Goal: Information Seeking & Learning: Learn about a topic

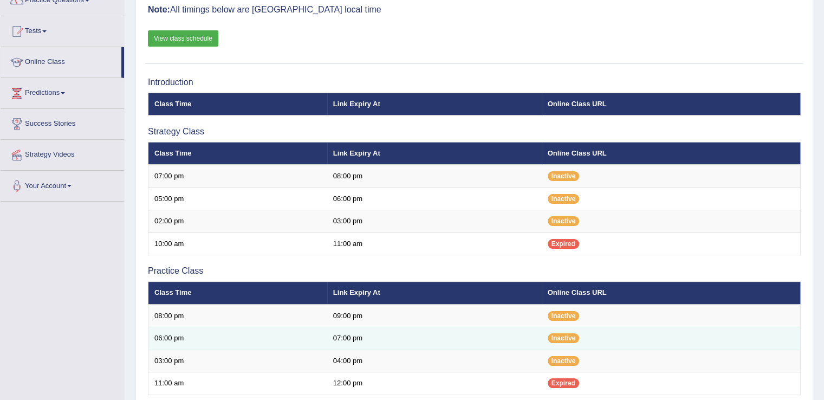
scroll to position [97, 0]
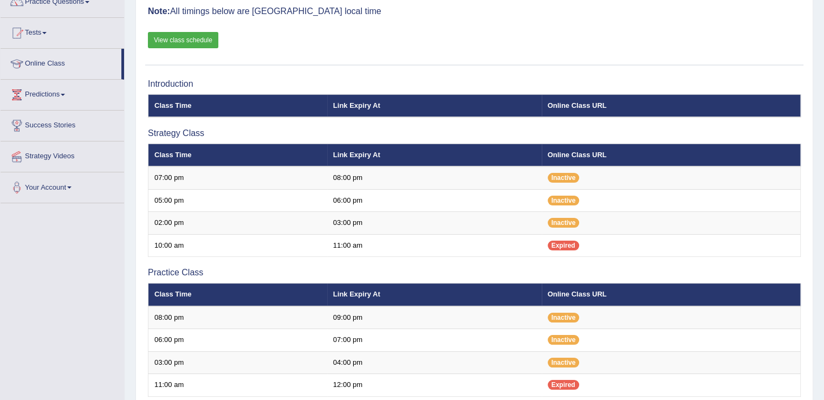
click at [172, 37] on link "View class schedule" at bounding box center [183, 40] width 70 height 16
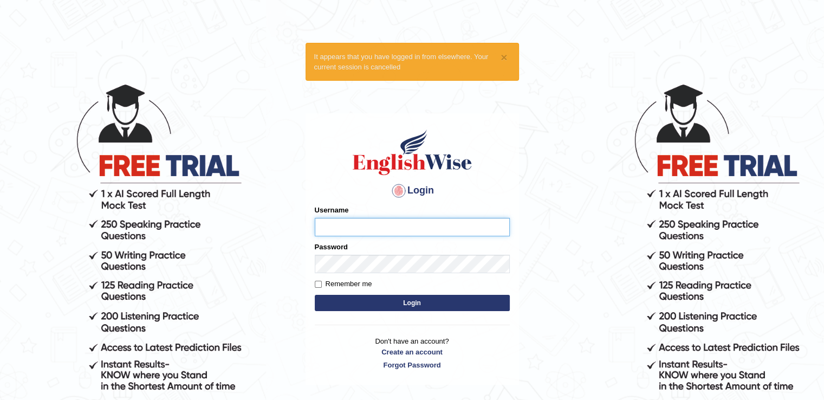
type input "RiffatM1"
click at [352, 300] on button "Login" at bounding box center [412, 303] width 195 height 16
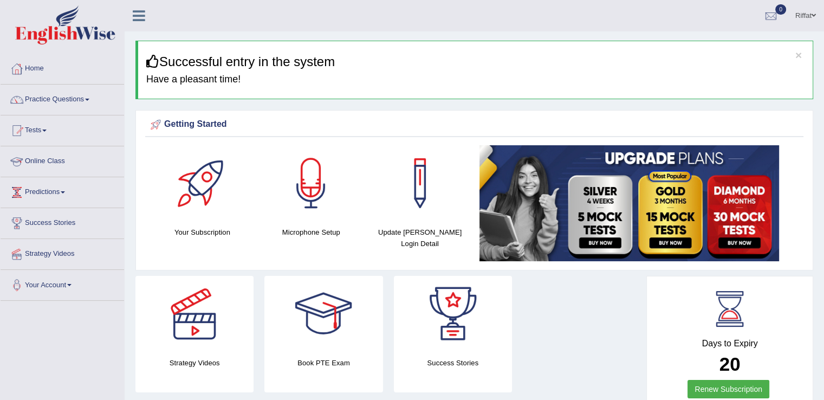
click at [68, 160] on link "Online Class" at bounding box center [62, 159] width 123 height 27
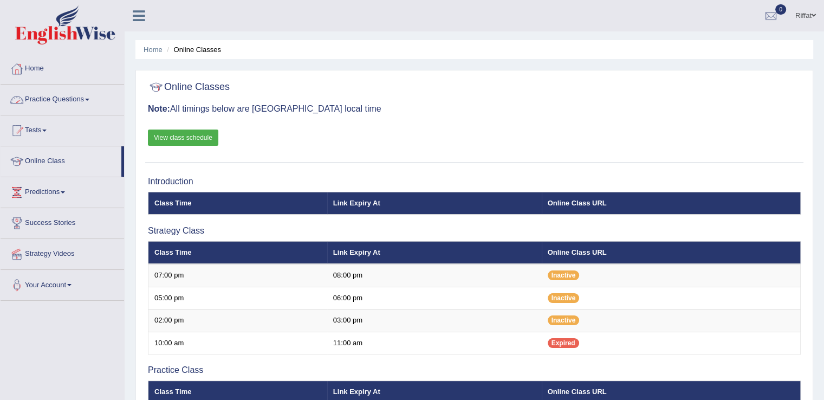
click at [93, 101] on link "Practice Questions" at bounding box center [62, 97] width 123 height 27
click at [78, 163] on link "Online Class" at bounding box center [61, 159] width 121 height 27
click at [96, 100] on link "Practice Questions" at bounding box center [62, 97] width 123 height 27
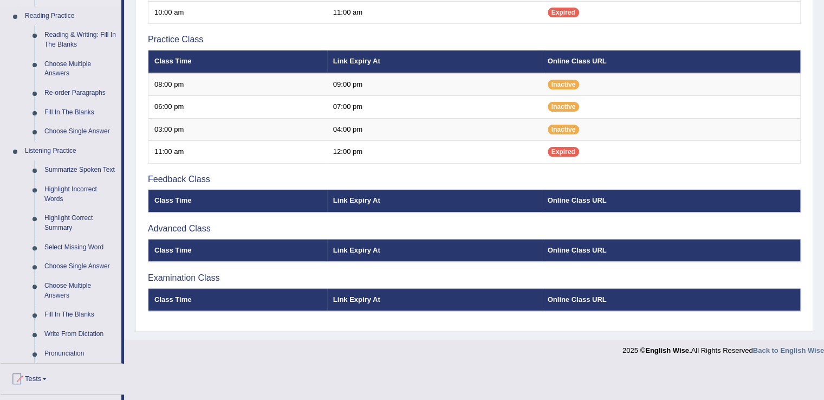
scroll to position [331, 0]
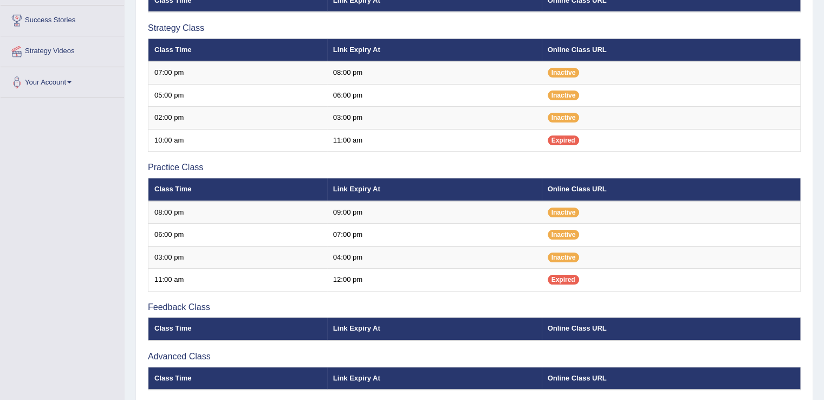
scroll to position [156, 0]
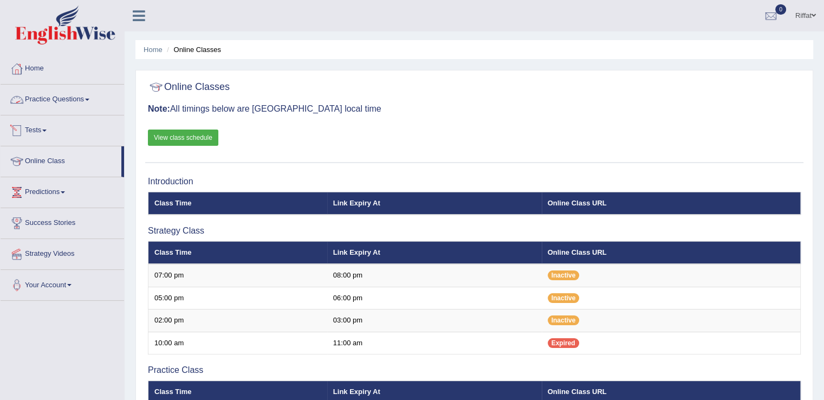
click at [96, 99] on link "Practice Questions" at bounding box center [62, 97] width 123 height 27
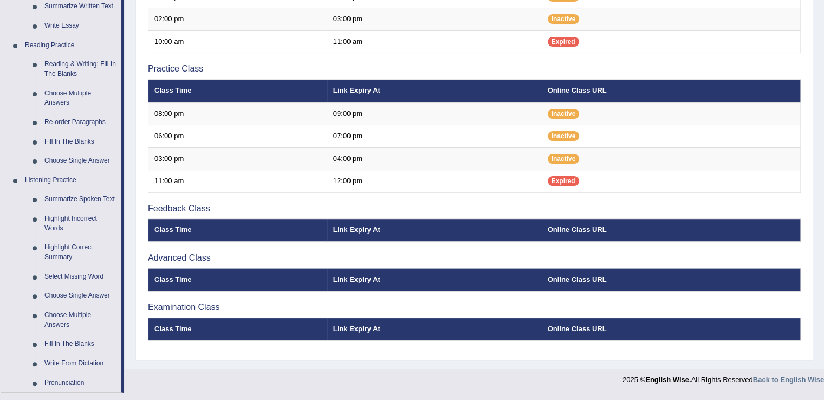
scroll to position [338, 0]
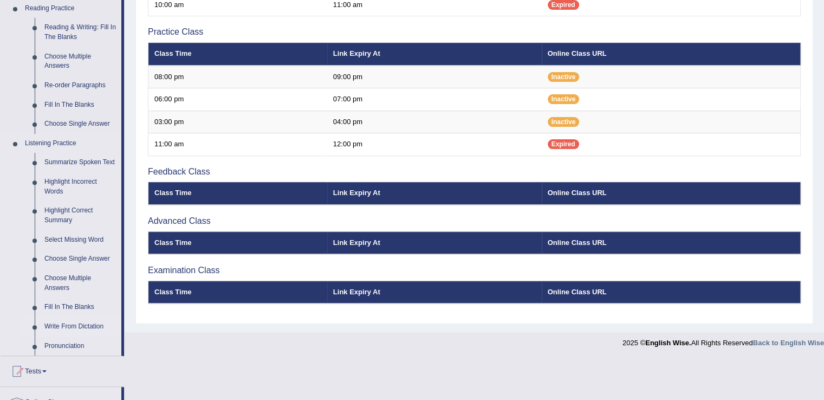
click at [97, 328] on link "Write From Dictation" at bounding box center [81, 326] width 82 height 19
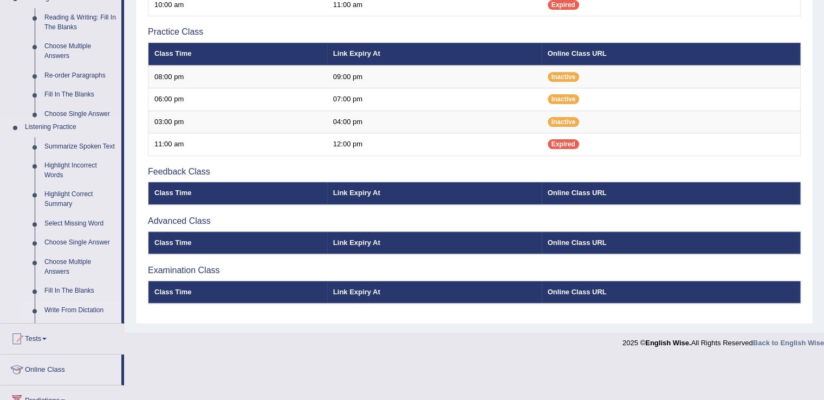
scroll to position [295, 0]
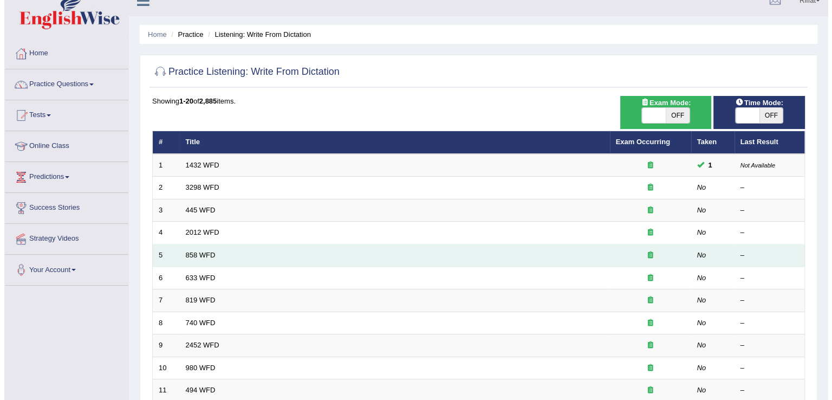
scroll to position [15, 0]
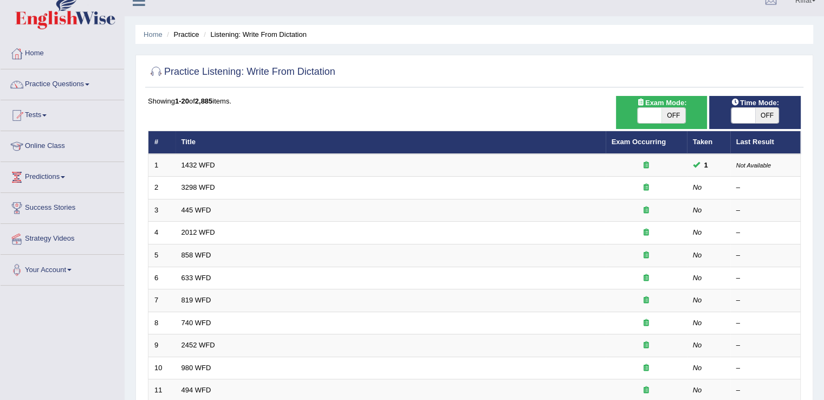
click at [669, 116] on span "OFF" at bounding box center [673, 115] width 24 height 15
checkbox input "true"
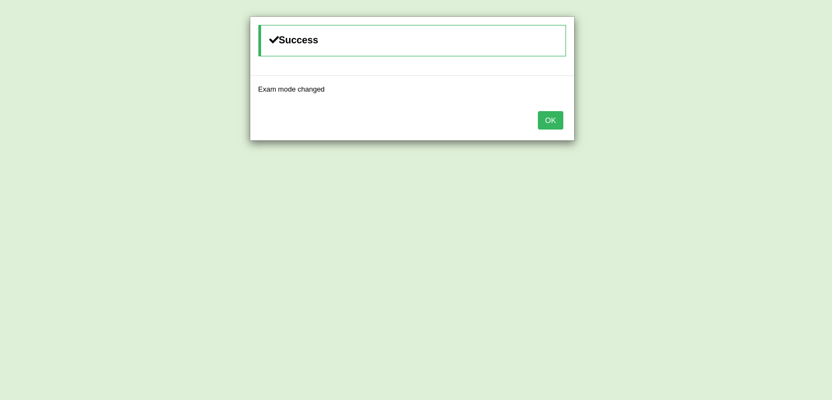
click at [553, 125] on button "OK" at bounding box center [550, 120] width 25 height 18
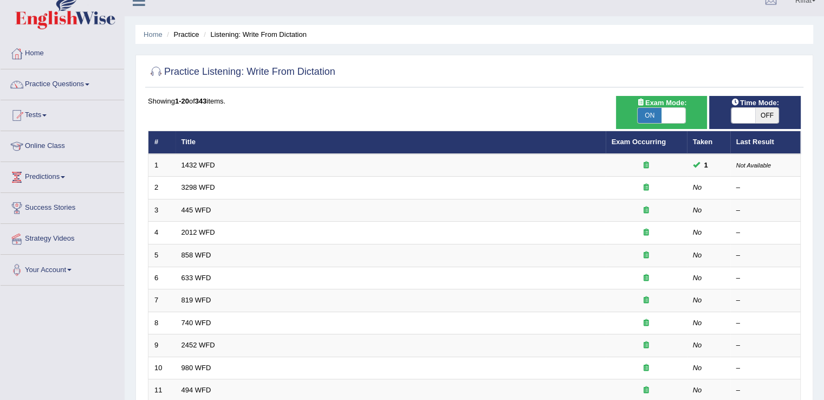
click at [768, 118] on span "OFF" at bounding box center [767, 115] width 24 height 15
checkbox input "true"
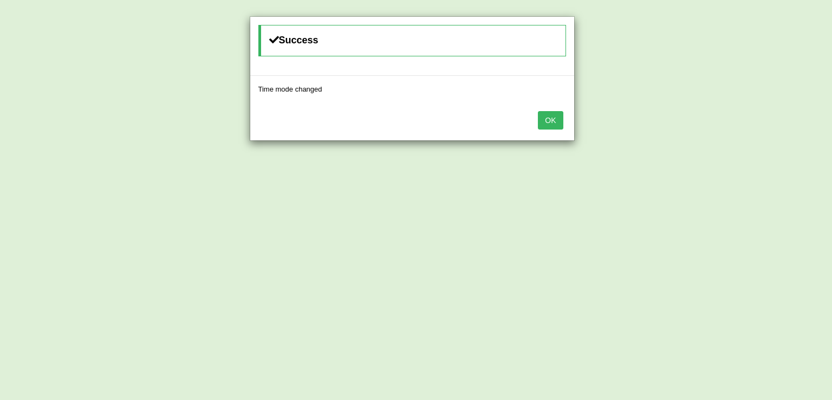
click at [552, 124] on button "OK" at bounding box center [550, 120] width 25 height 18
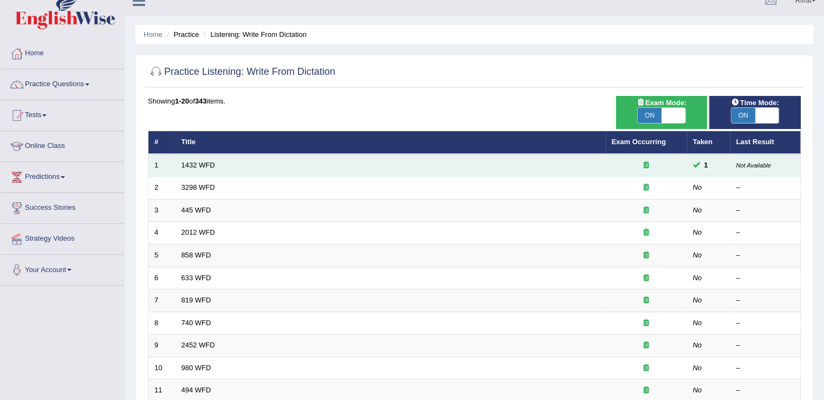
click at [302, 163] on td "1432 WFD" at bounding box center [390, 165] width 430 height 23
click at [206, 165] on link "1432 WFD" at bounding box center [198, 165] width 34 height 8
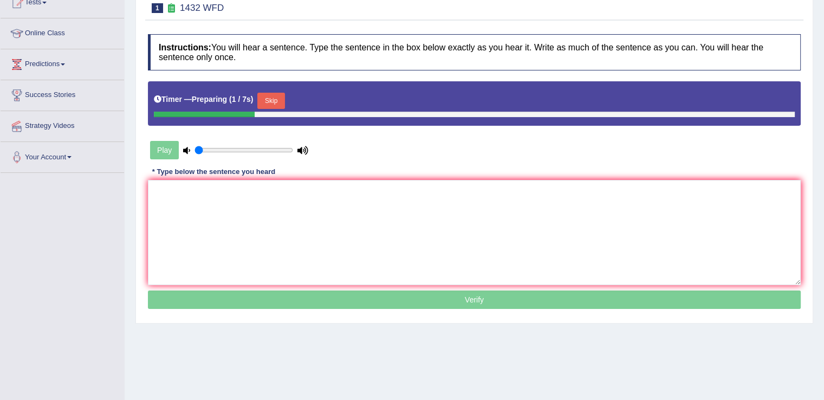
scroll to position [128, 0]
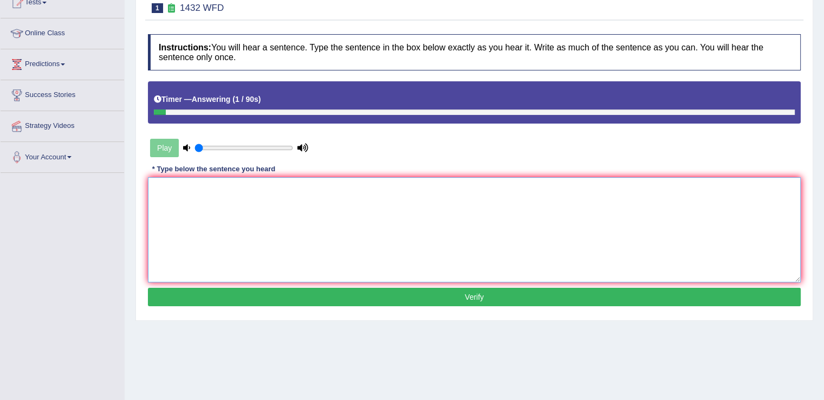
click at [191, 195] on textarea at bounding box center [474, 229] width 652 height 105
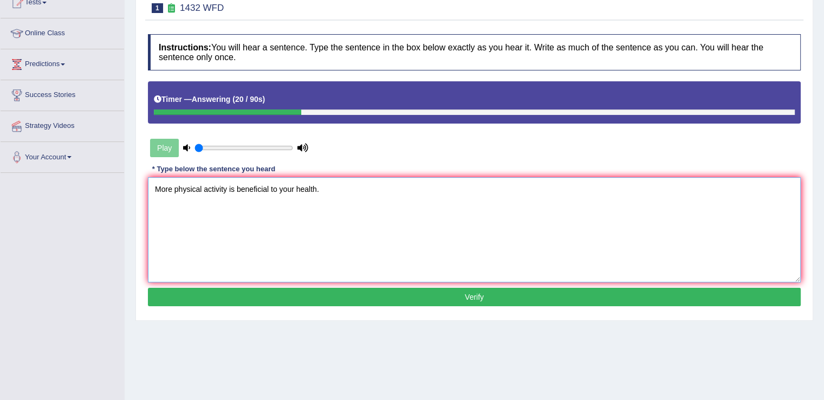
type textarea "More physical activity is beneficial to your health."
click at [299, 296] on button "Verify" at bounding box center [474, 297] width 652 height 18
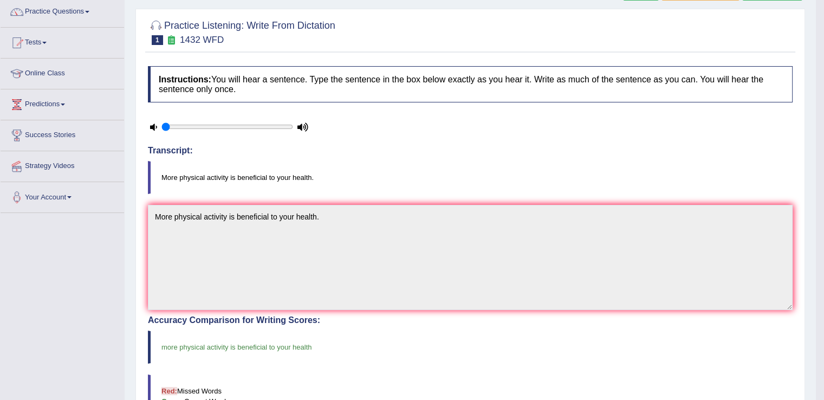
scroll to position [31, 0]
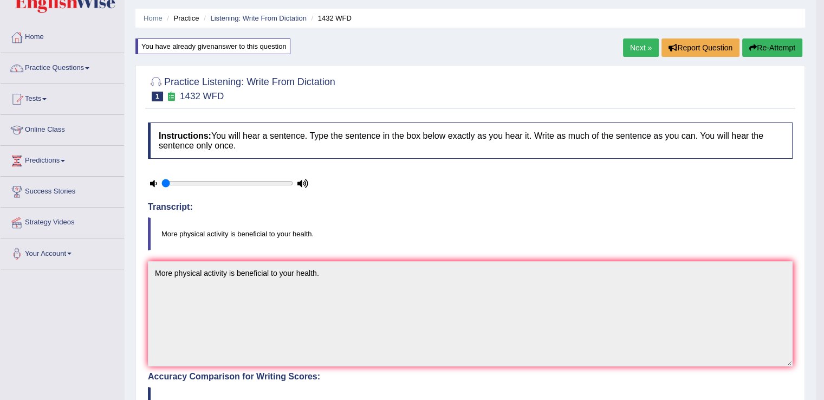
click at [635, 50] on link "Next »" at bounding box center [641, 47] width 36 height 18
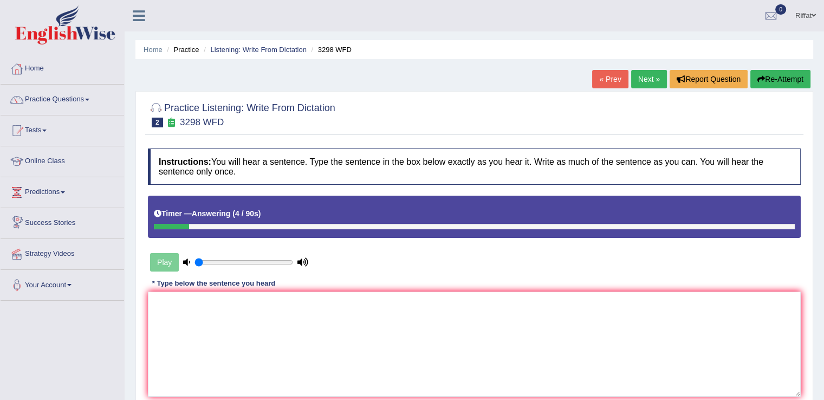
click at [164, 259] on div "Play" at bounding box center [229, 262] width 162 height 27
click at [175, 302] on textarea at bounding box center [474, 343] width 652 height 105
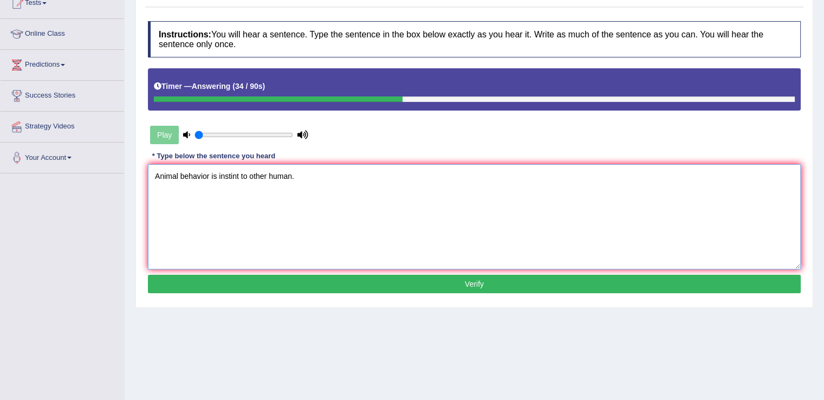
scroll to position [128, 0]
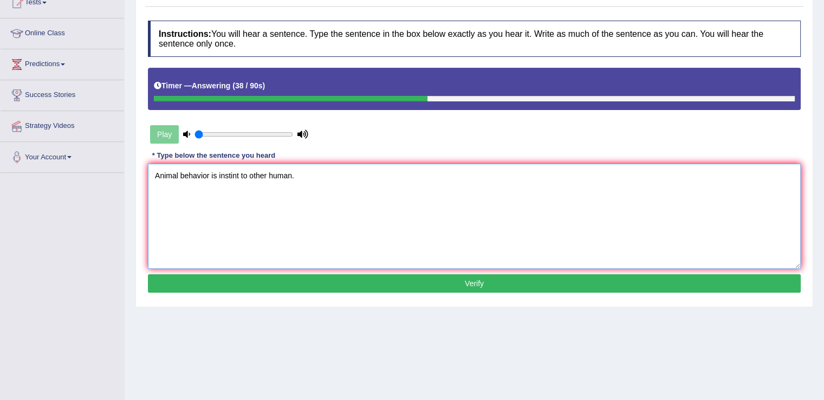
type textarea "Animal behavior is instint to other human."
click at [294, 279] on button "Verify" at bounding box center [474, 283] width 652 height 18
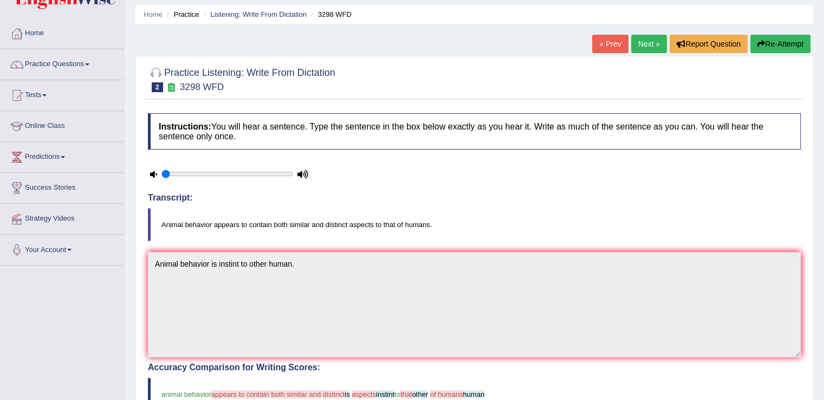
scroll to position [0, 0]
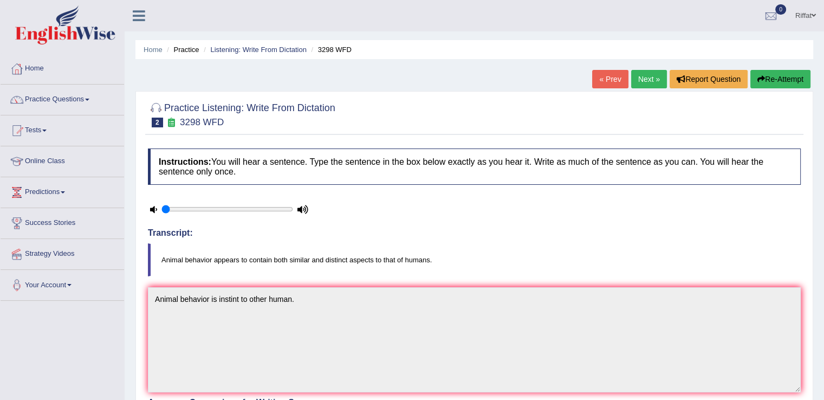
click at [782, 79] on button "Re-Attempt" at bounding box center [780, 79] width 60 height 18
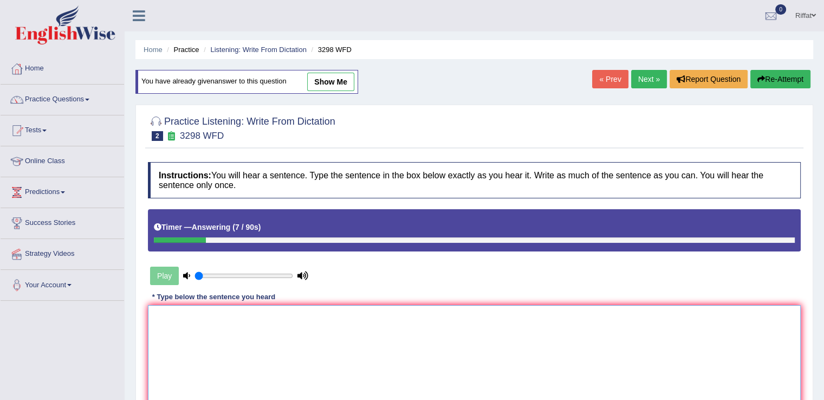
click at [566, 323] on textarea at bounding box center [474, 357] width 652 height 105
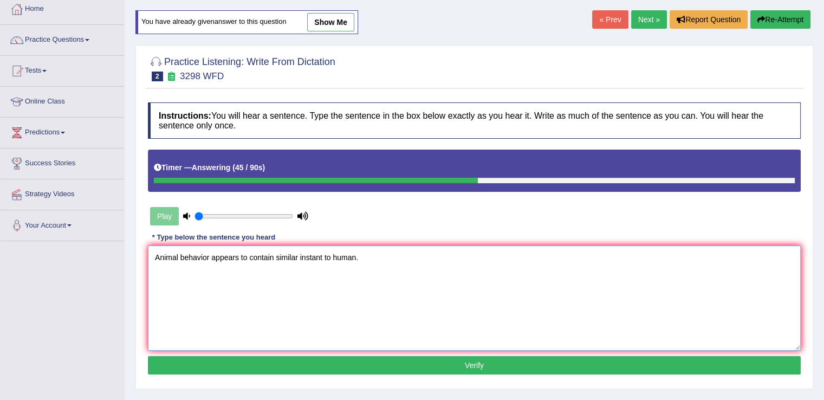
scroll to position [94, 0]
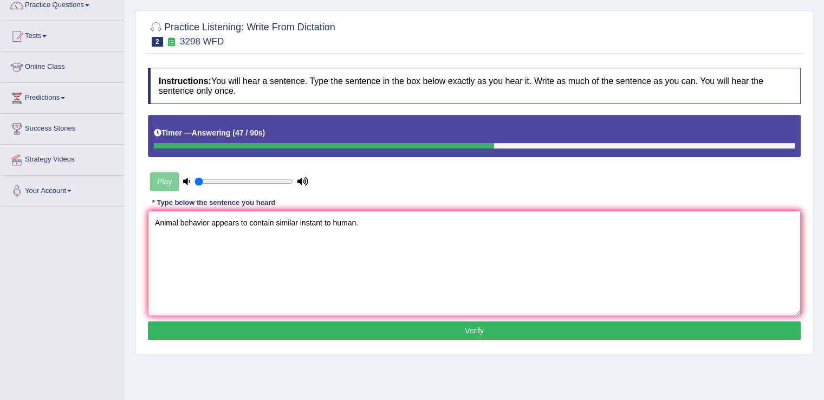
type textarea "Animal behavior appears to contain similar instant to human."
click at [517, 325] on button "Verify" at bounding box center [474, 330] width 652 height 18
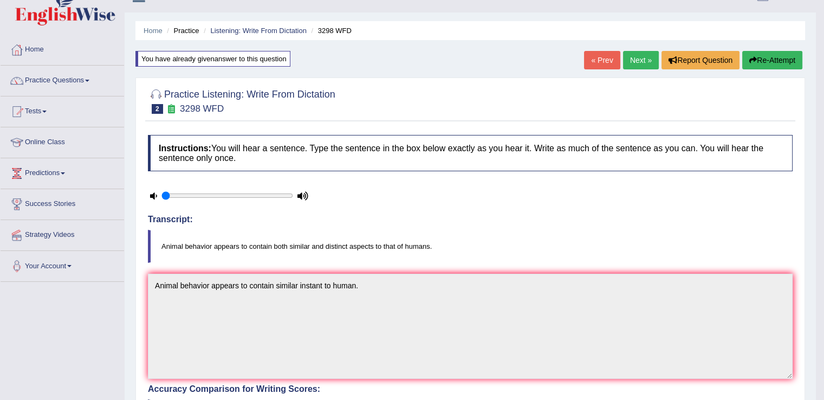
scroll to position [1, 0]
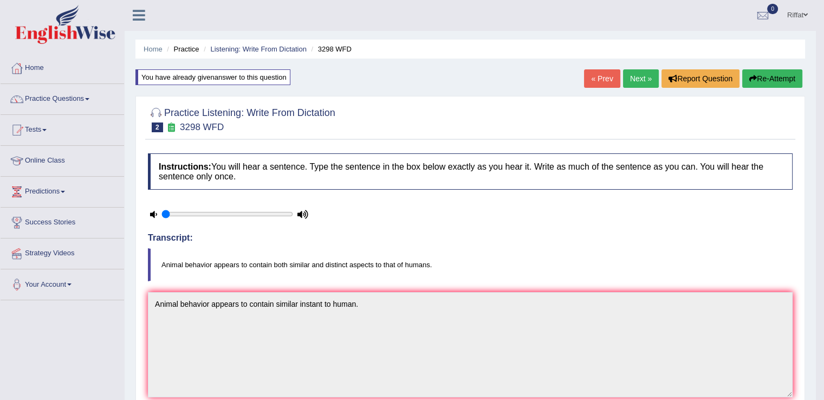
click at [638, 77] on link "Next »" at bounding box center [641, 78] width 36 height 18
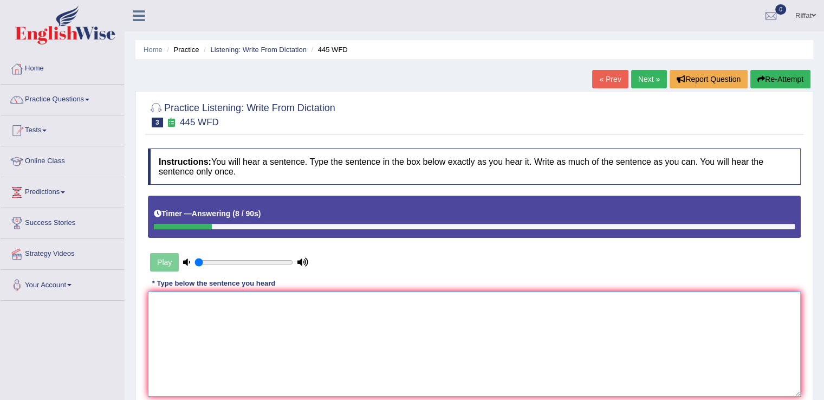
click at [449, 303] on textarea at bounding box center [474, 343] width 652 height 105
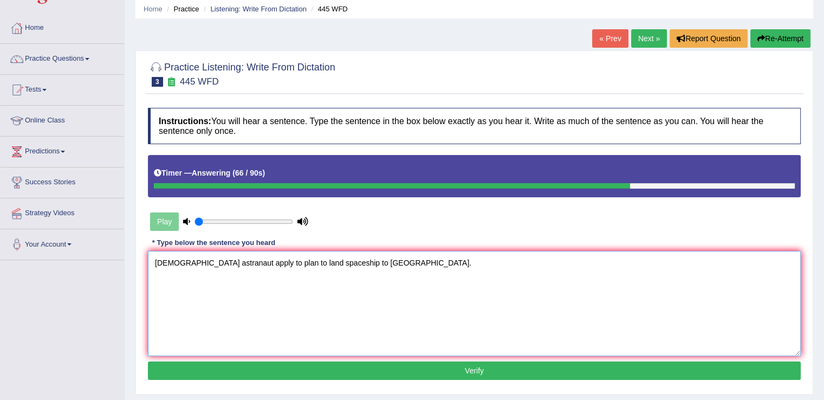
scroll to position [44, 0]
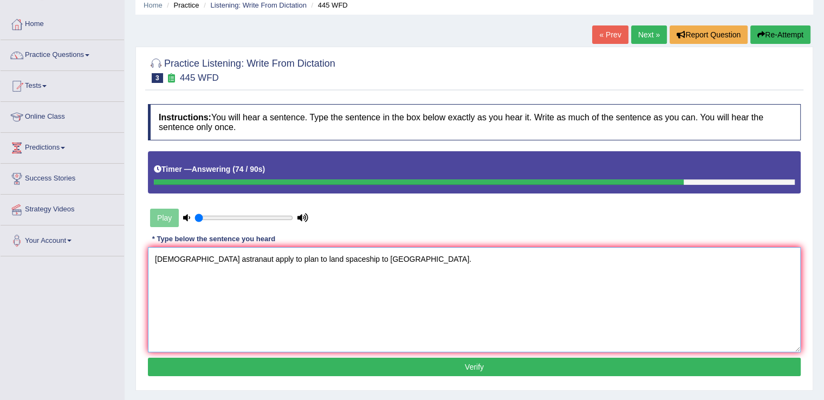
click at [154, 256] on textarea "American astranaut apply to plan to land spaceship to Mars." at bounding box center [474, 299] width 652 height 105
type textarea "An American astranaut apply to plan to land spaceship to Mars."
click at [344, 363] on button "Verify" at bounding box center [474, 366] width 652 height 18
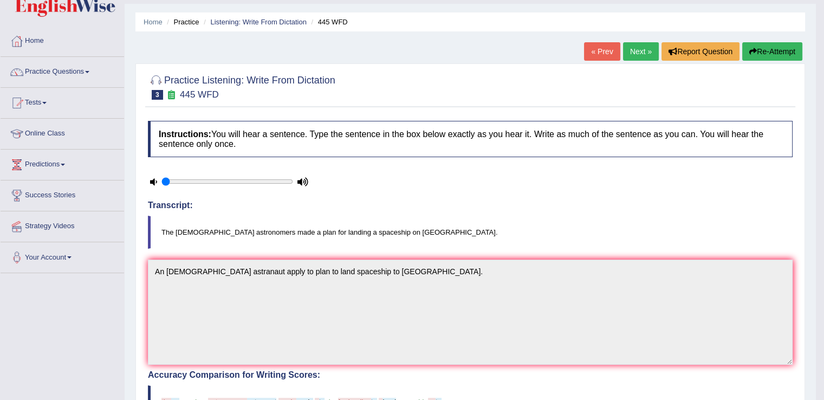
scroll to position [27, 0]
click at [637, 49] on link "Next »" at bounding box center [641, 52] width 36 height 18
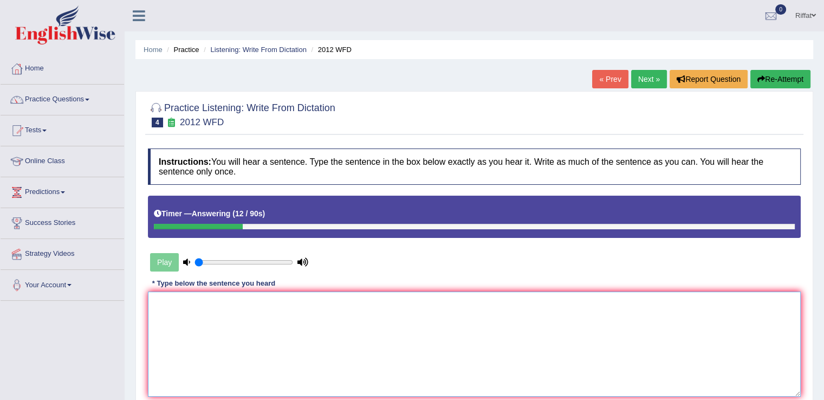
click at [380, 310] on textarea at bounding box center [474, 343] width 652 height 105
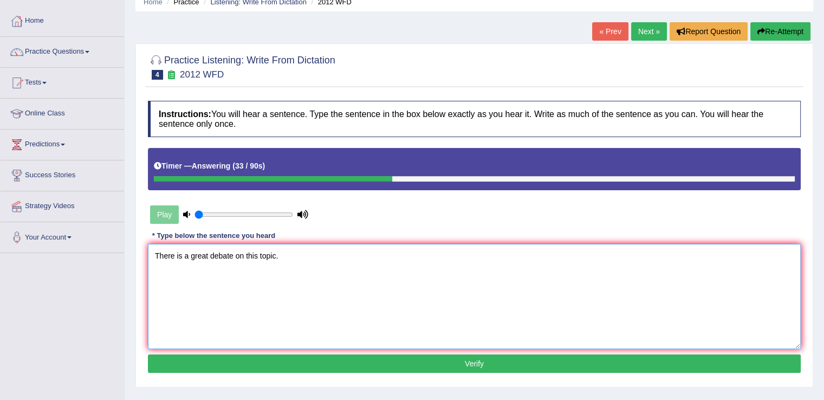
scroll to position [49, 0]
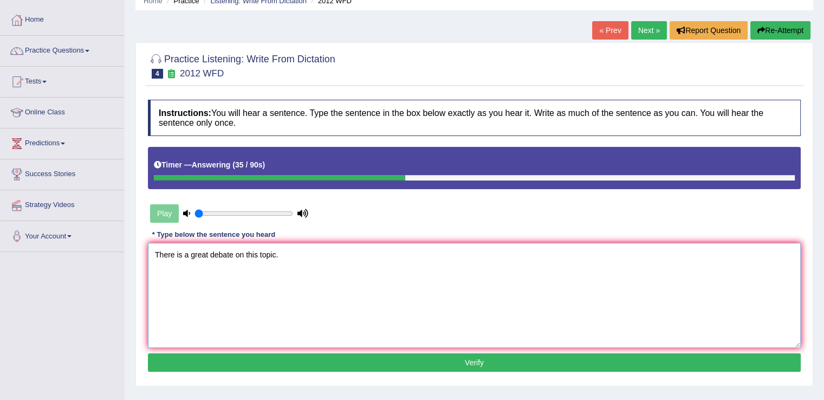
type textarea "There is a great debate on this topic."
click at [379, 360] on button "Verify" at bounding box center [474, 362] width 652 height 18
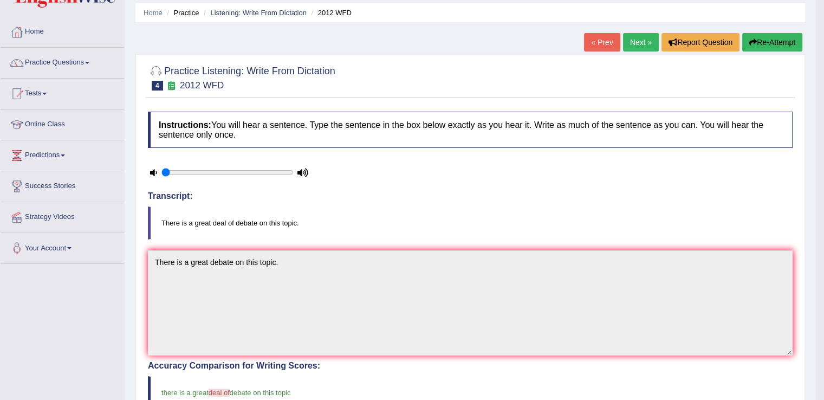
scroll to position [35, 0]
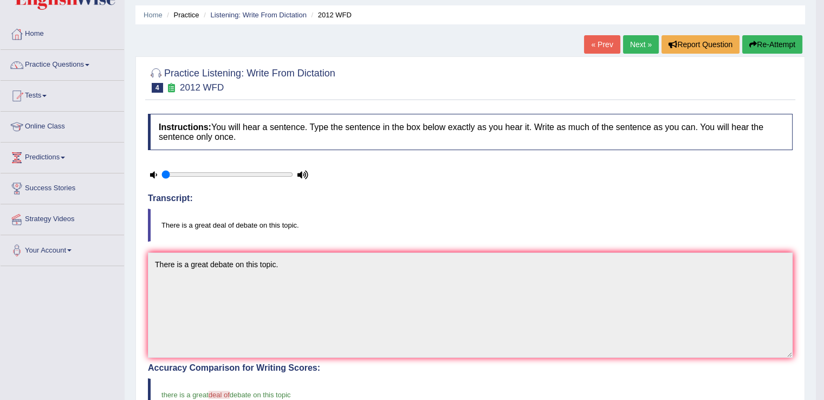
click at [634, 45] on link "Next »" at bounding box center [641, 44] width 36 height 18
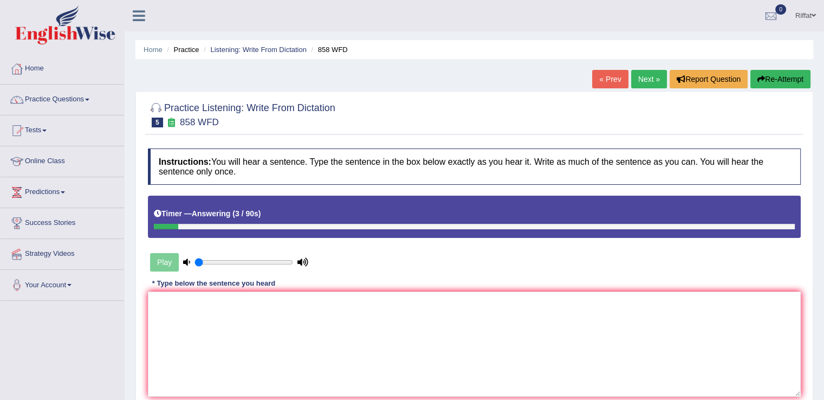
click at [777, 77] on button "Re-Attempt" at bounding box center [780, 79] width 60 height 18
click at [427, 308] on textarea at bounding box center [474, 343] width 652 height 105
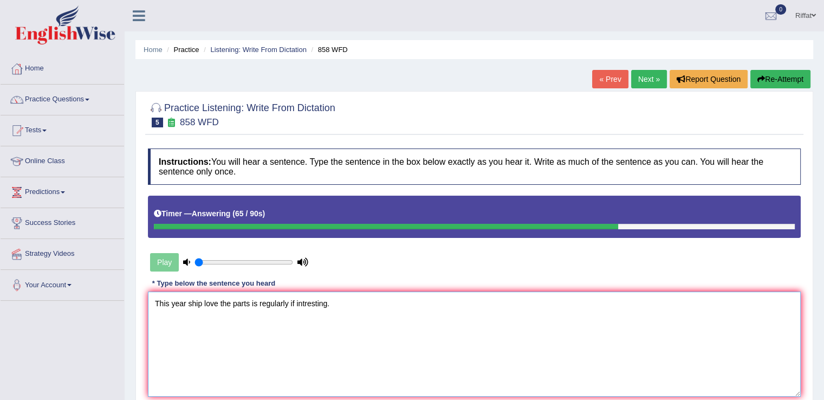
scroll to position [48, 0]
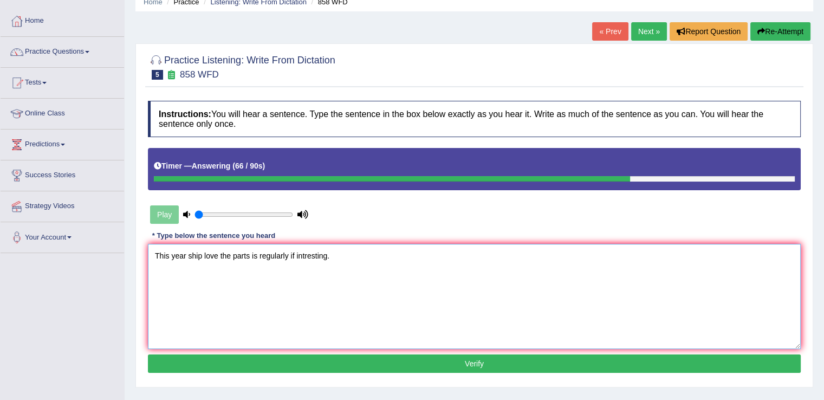
type textarea "This year ship love the parts is regularly if intresting."
click at [375, 361] on button "Verify" at bounding box center [474, 363] width 652 height 18
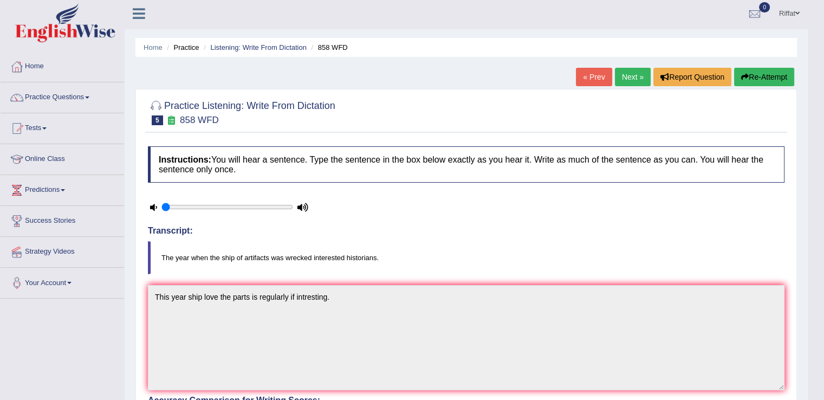
scroll to position [0, 0]
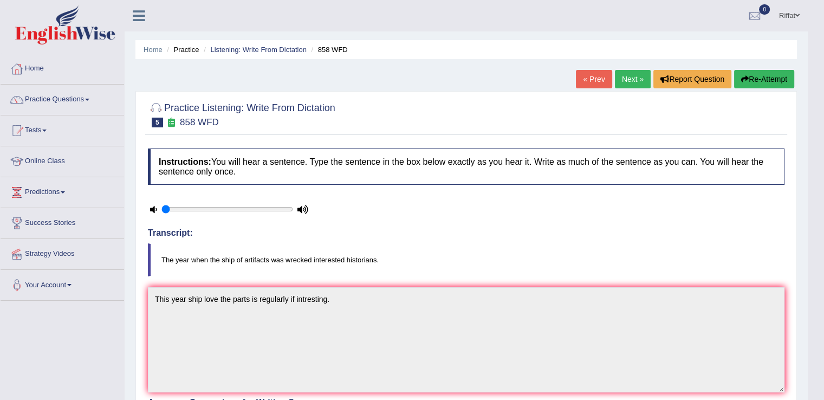
click at [627, 79] on link "Next »" at bounding box center [633, 79] width 36 height 18
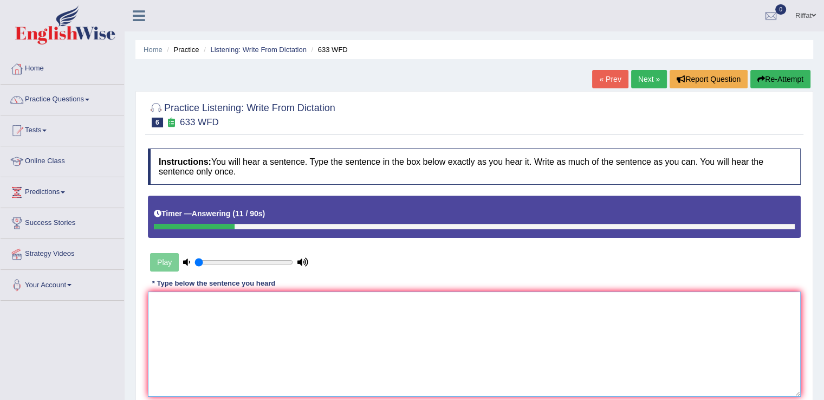
click at [419, 305] on textarea at bounding box center [474, 343] width 652 height 105
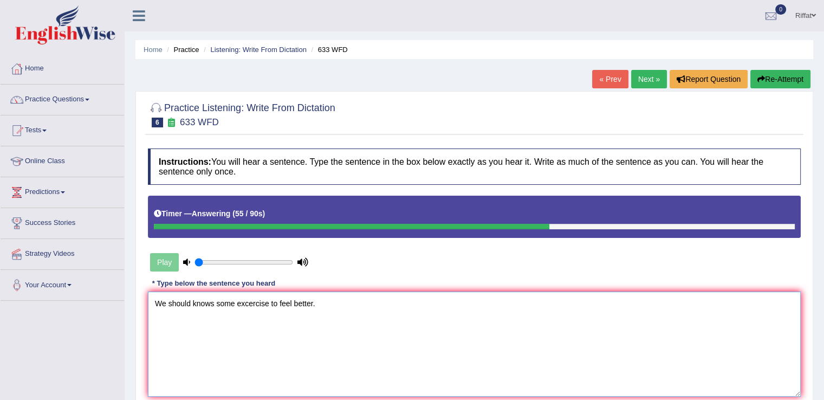
scroll to position [36, 0]
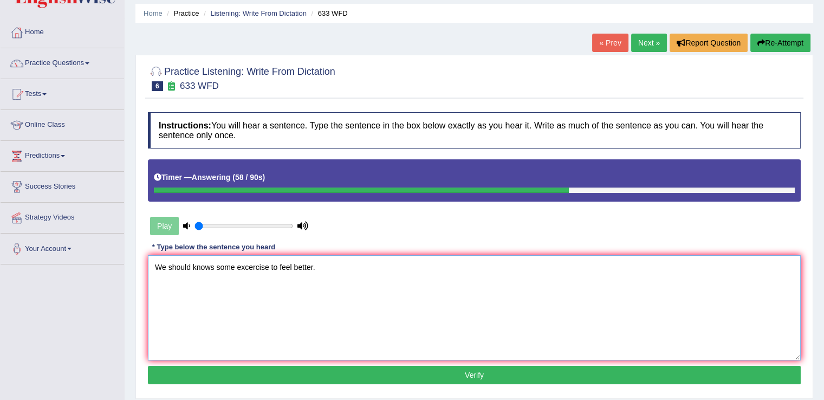
type textarea "We should knows some excercise to feel better."
click at [432, 373] on button "Verify" at bounding box center [474, 374] width 652 height 18
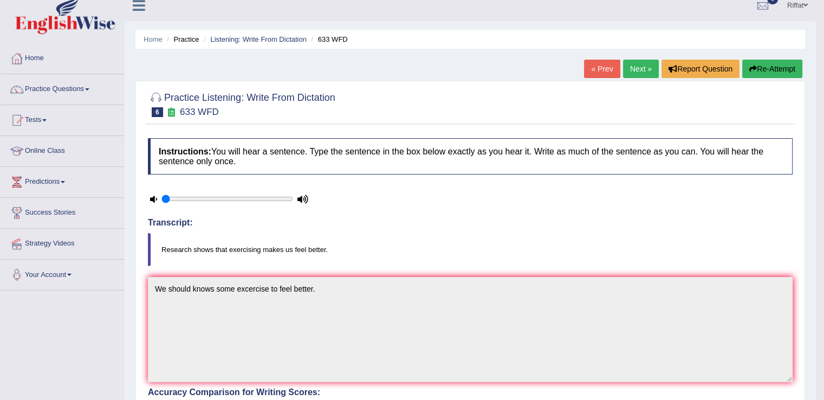
scroll to position [0, 0]
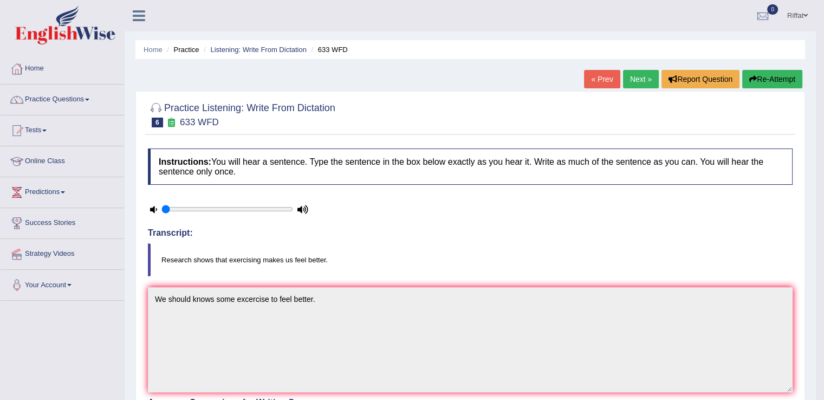
click at [639, 79] on link "Next »" at bounding box center [641, 79] width 36 height 18
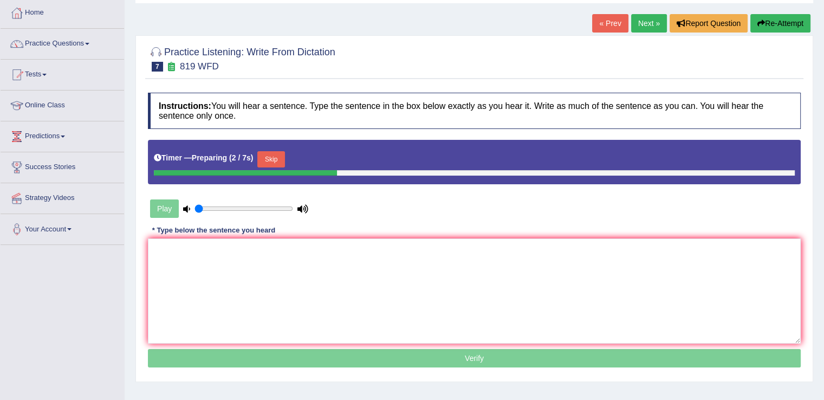
scroll to position [56, 0]
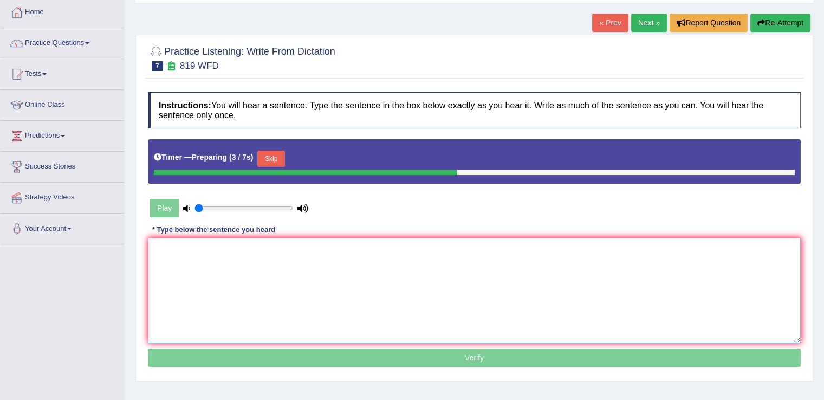
click at [191, 247] on textarea at bounding box center [474, 290] width 652 height 105
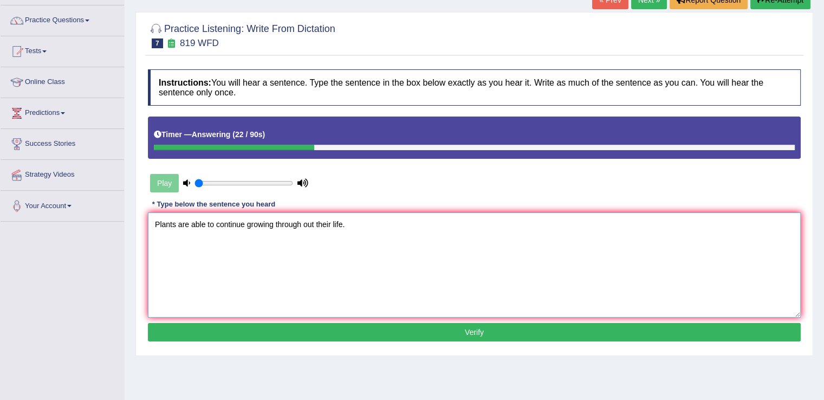
scroll to position [80, 0]
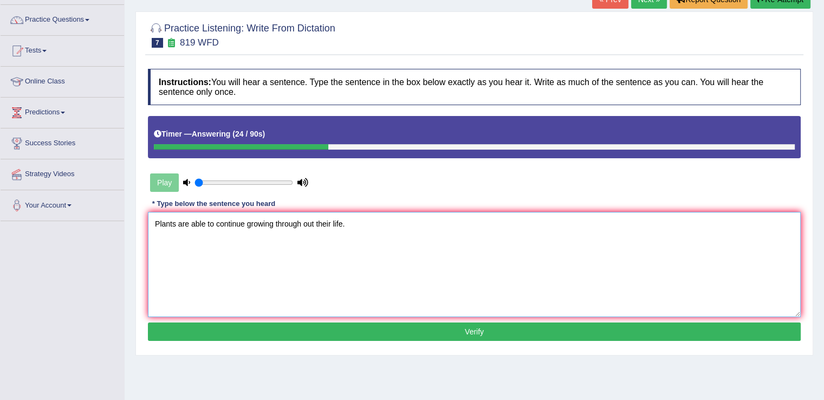
type textarea "Plants are able to continue growing through out their life."
click at [434, 332] on button "Verify" at bounding box center [474, 331] width 652 height 18
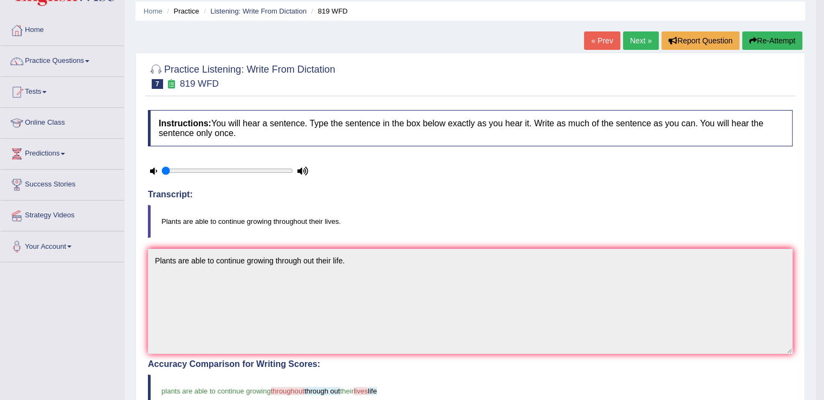
scroll to position [38, 0]
click at [629, 39] on link "Next »" at bounding box center [641, 41] width 36 height 18
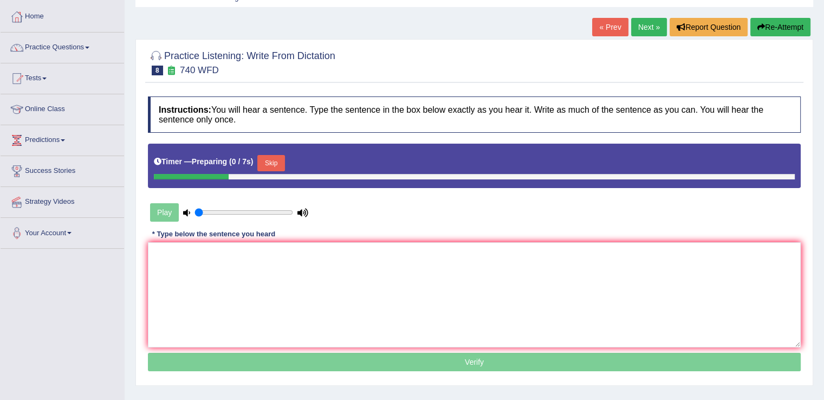
scroll to position [62, 0]
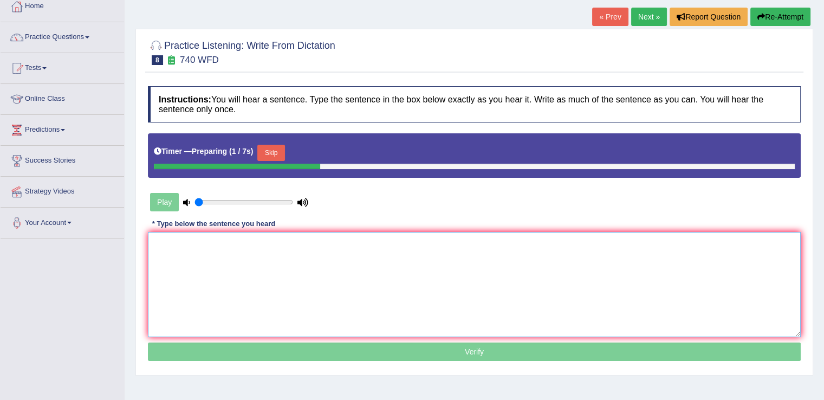
click at [298, 246] on textarea at bounding box center [474, 284] width 652 height 105
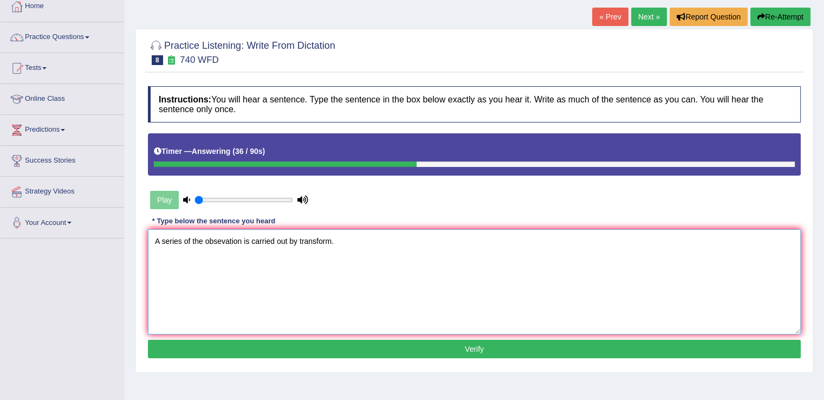
type textarea "A series of the obsevation is carried out by transform."
click at [380, 350] on button "Verify" at bounding box center [474, 348] width 652 height 18
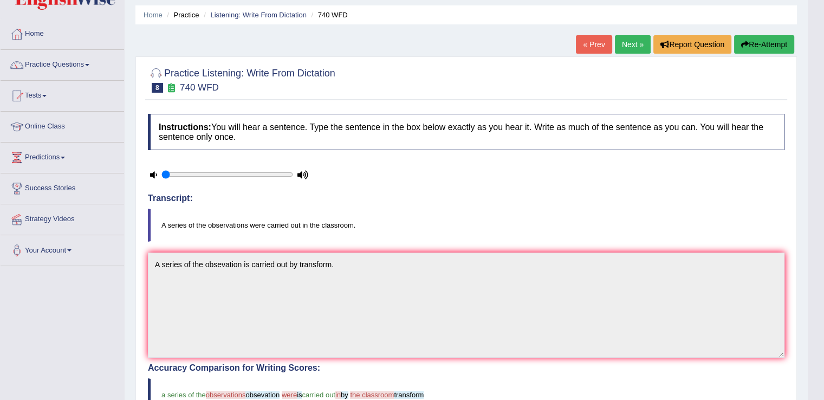
scroll to position [0, 0]
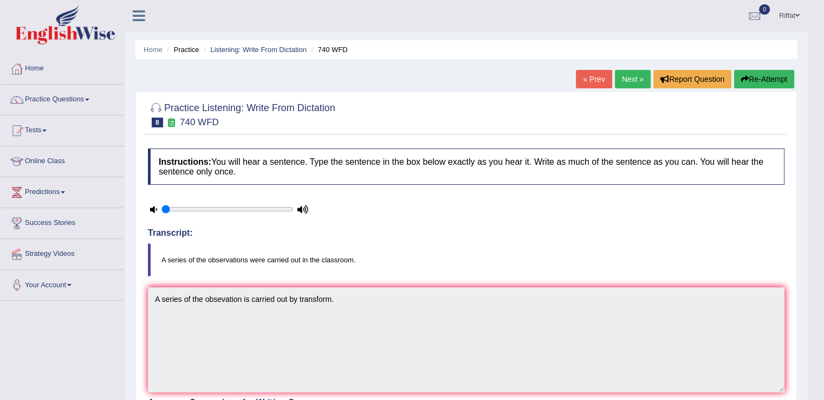
click at [622, 80] on link "Next »" at bounding box center [633, 79] width 36 height 18
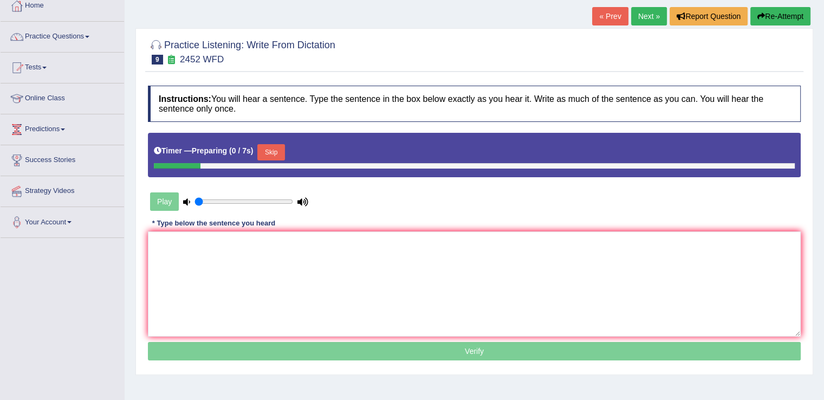
scroll to position [65, 0]
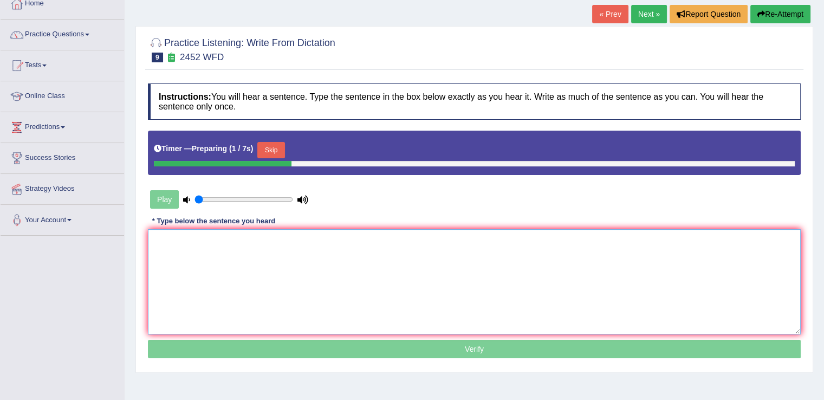
click at [366, 245] on textarea at bounding box center [474, 281] width 652 height 105
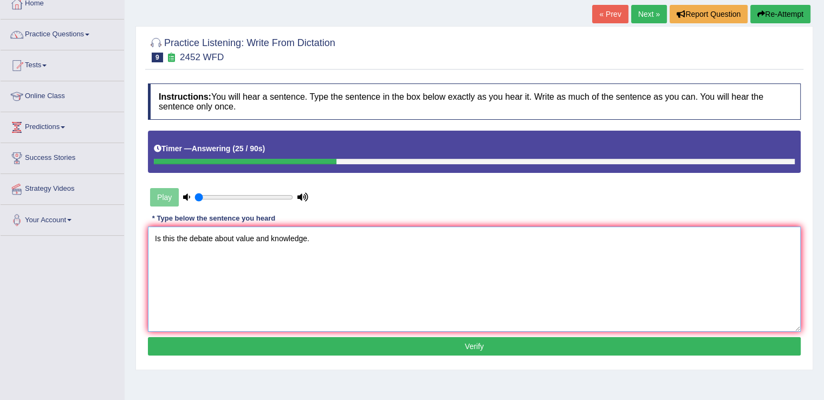
click at [189, 236] on textarea "Is this the debate about value and knowledge." at bounding box center [474, 278] width 652 height 105
type textarea "Is this the way to debate about value and knowledge."
click at [438, 348] on button "Verify" at bounding box center [474, 346] width 652 height 18
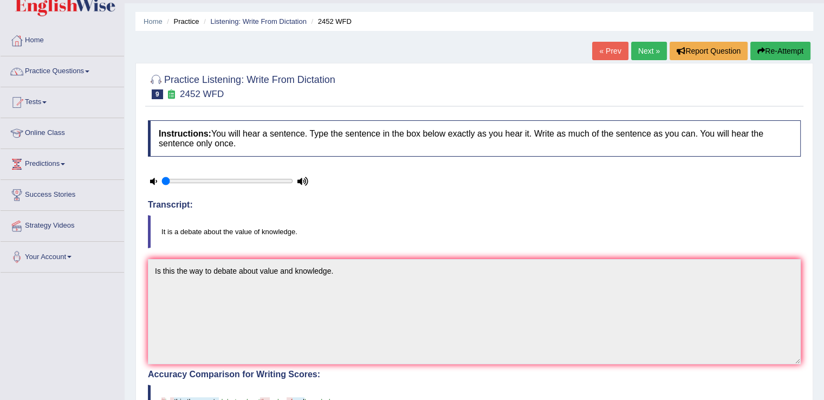
scroll to position [25, 0]
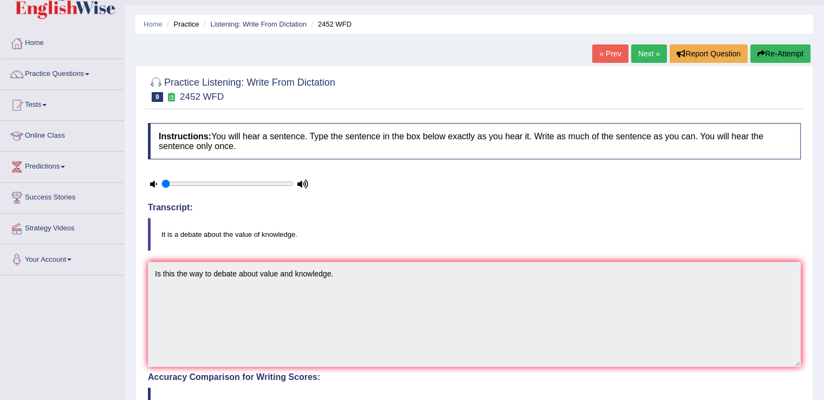
click at [639, 53] on link "Next »" at bounding box center [649, 53] width 36 height 18
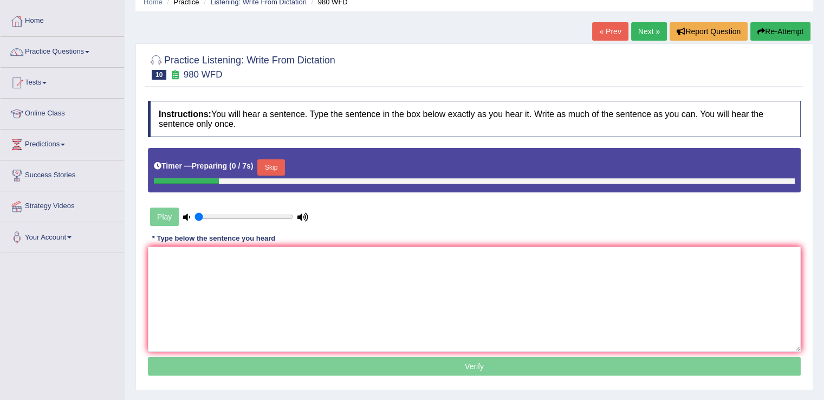
scroll to position [49, 0]
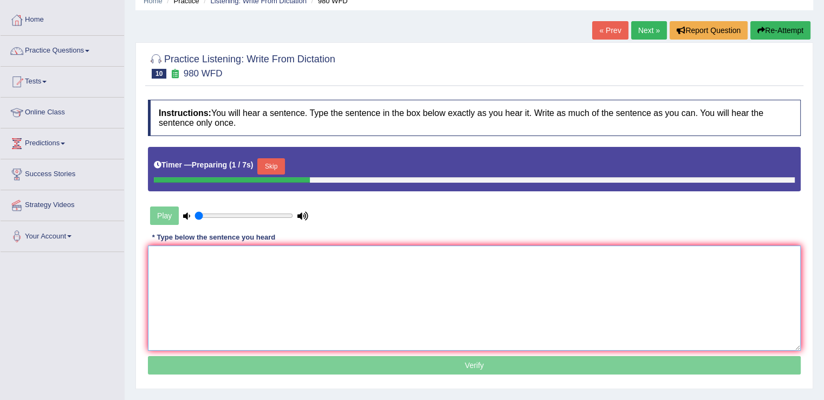
click at [362, 253] on textarea at bounding box center [474, 297] width 652 height 105
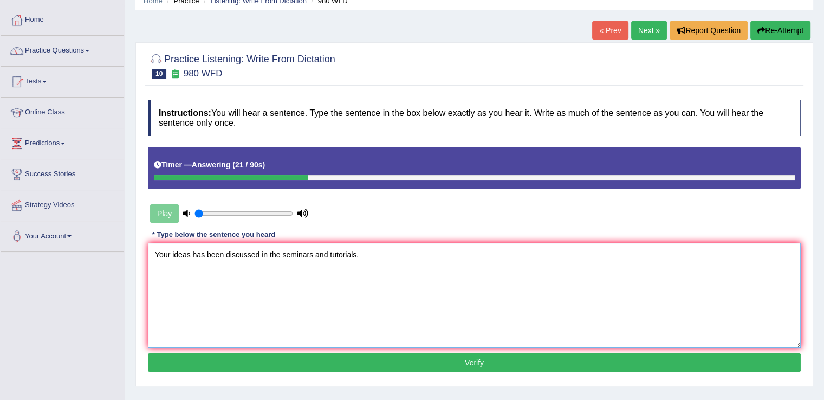
scroll to position [61, 0]
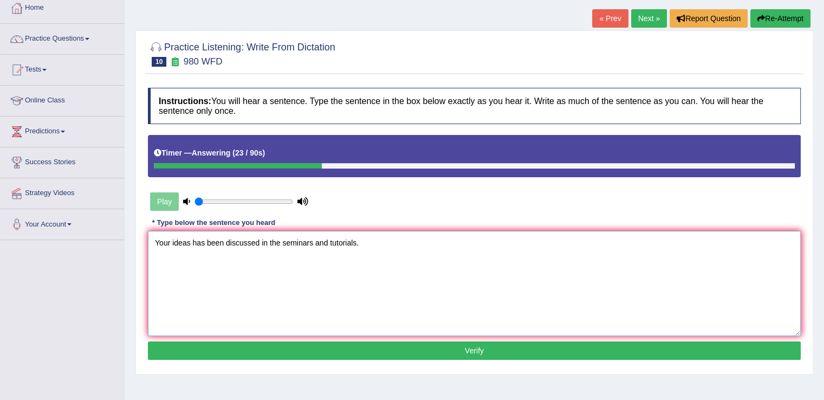
type textarea "Your ideas has been discussed in the seminars and tutorials."
click at [463, 347] on button "Verify" at bounding box center [474, 350] width 652 height 18
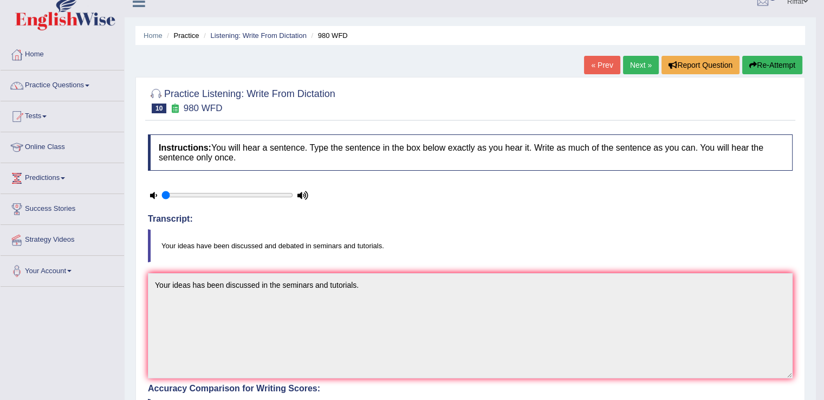
scroll to position [12, 0]
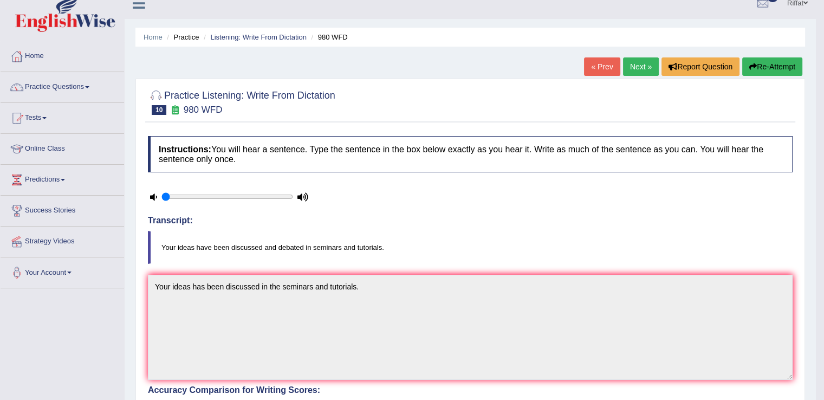
click at [633, 67] on link "Next »" at bounding box center [641, 66] width 36 height 18
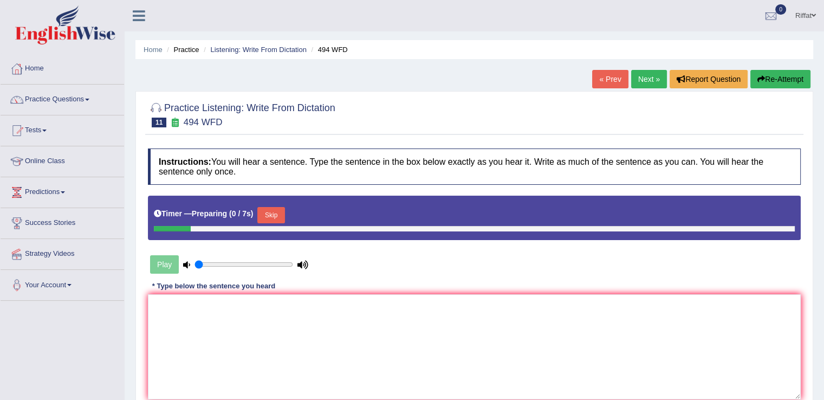
scroll to position [65, 0]
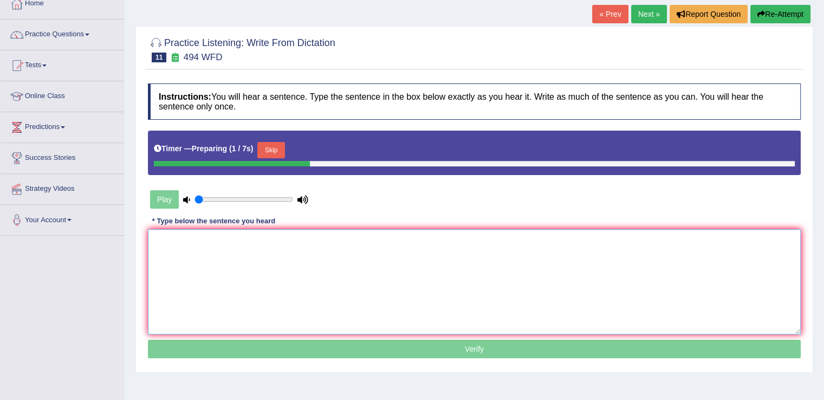
click at [429, 238] on textarea at bounding box center [474, 281] width 652 height 105
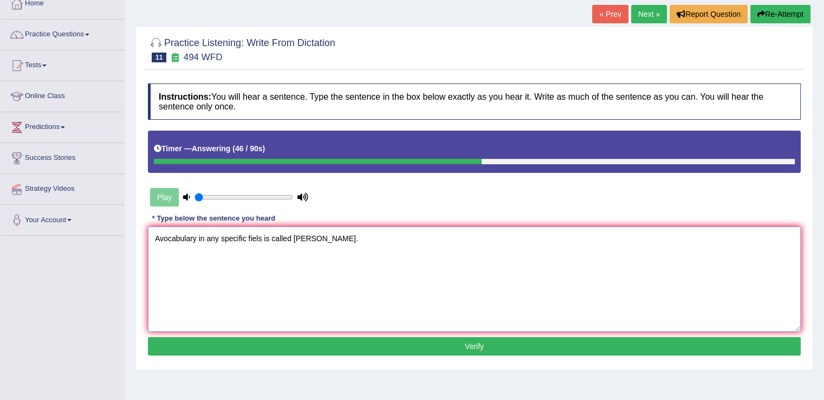
click at [160, 236] on textarea "Avocabulary in any specific fiels is called [PERSON_NAME]." at bounding box center [474, 278] width 652 height 105
type textarea "A vocabulary in any specific fiels is called [PERSON_NAME]."
click at [476, 345] on button "Verify" at bounding box center [474, 346] width 652 height 18
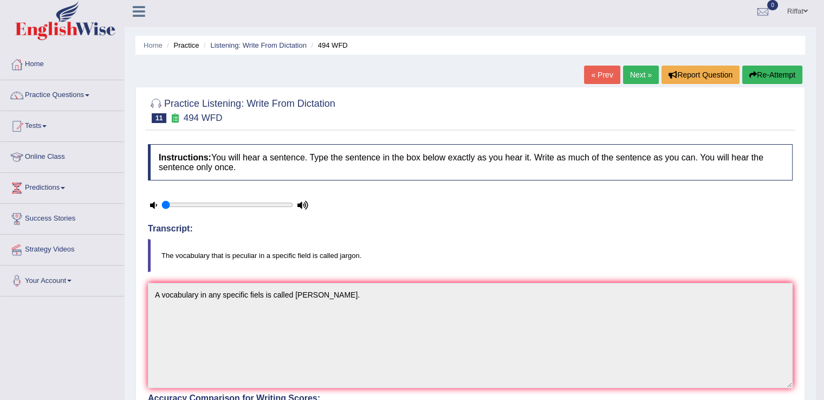
scroll to position [0, 0]
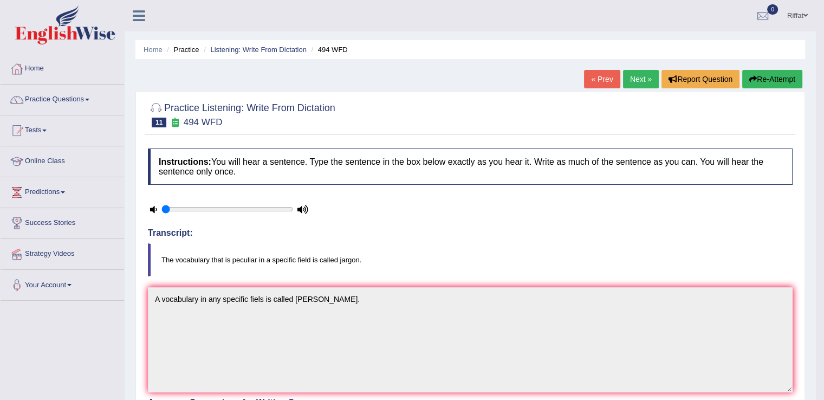
click at [636, 81] on link "Next »" at bounding box center [641, 79] width 36 height 18
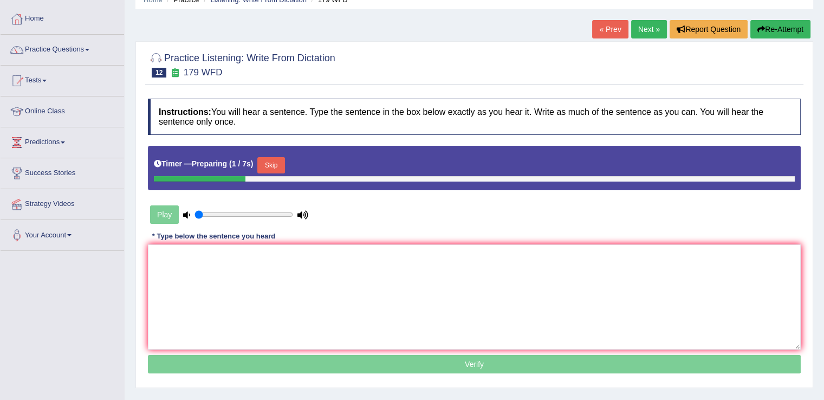
scroll to position [54, 0]
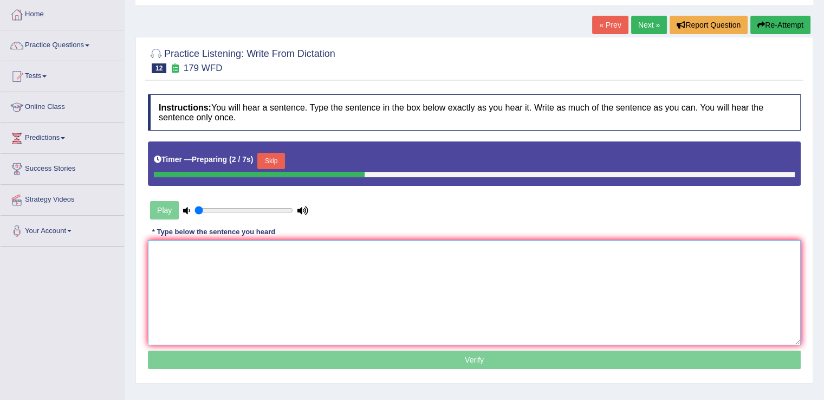
click at [382, 240] on textarea at bounding box center [474, 292] width 652 height 105
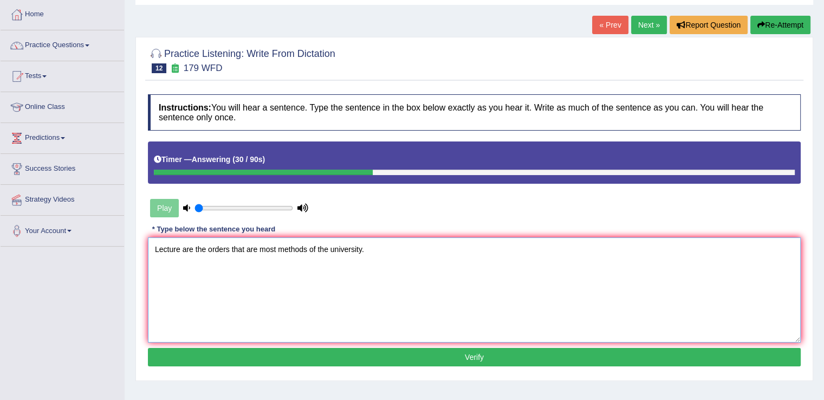
type textarea "Lecture are the orders that are most methods of the university."
click at [461, 354] on button "Verify" at bounding box center [474, 357] width 652 height 18
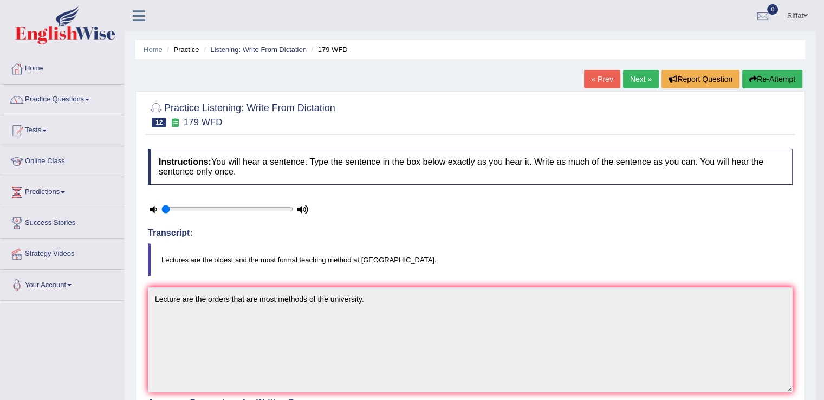
scroll to position [0, 0]
click at [638, 75] on link "Next »" at bounding box center [641, 79] width 36 height 18
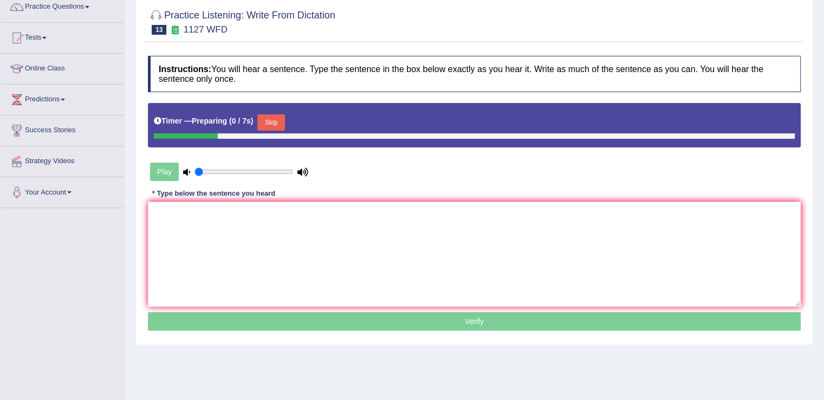
scroll to position [93, 0]
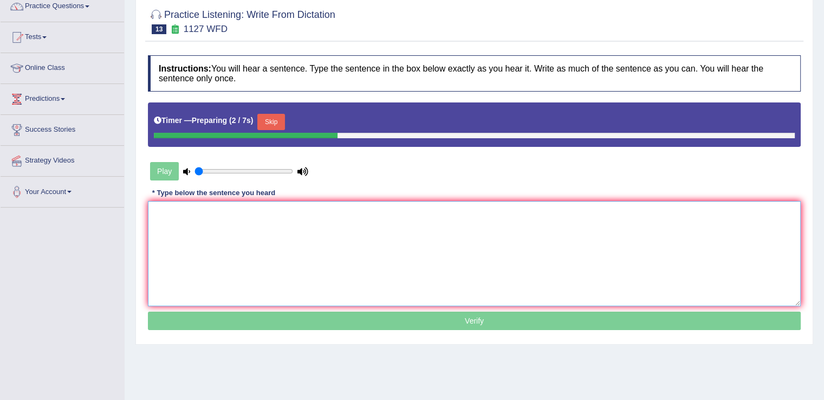
click at [288, 213] on textarea at bounding box center [474, 253] width 652 height 105
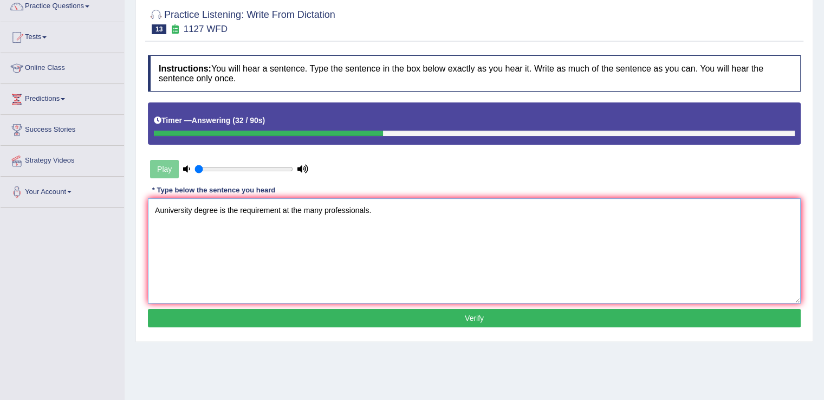
click at [161, 207] on textarea "Auniversity degree is the requirement at the many professionals." at bounding box center [474, 250] width 652 height 105
type textarea "A university degree is the requirement at the many professionals."
click at [469, 316] on button "Verify" at bounding box center [474, 318] width 652 height 18
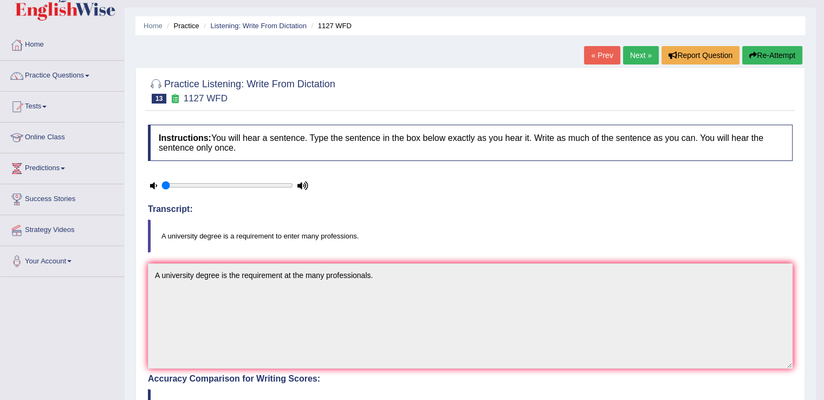
scroll to position [23, 0]
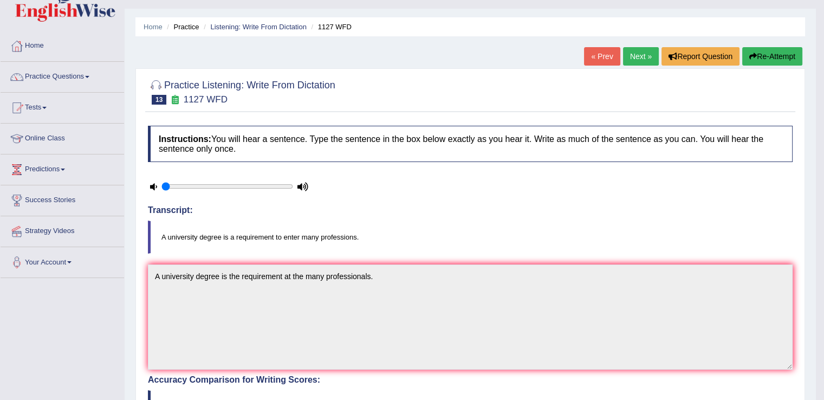
click at [633, 59] on link "Next »" at bounding box center [641, 56] width 36 height 18
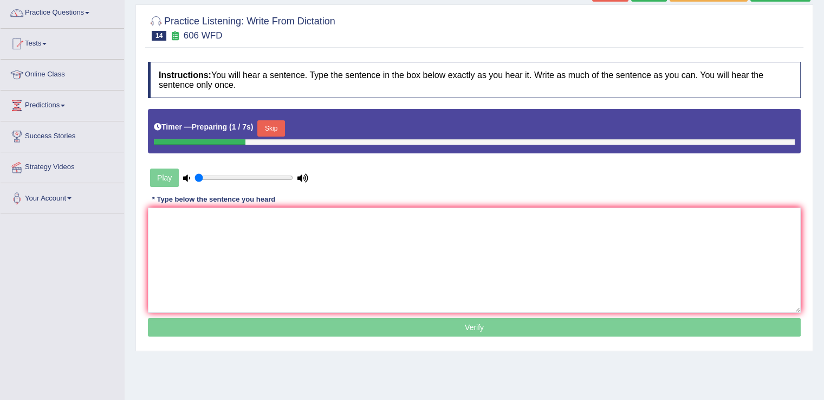
scroll to position [113, 0]
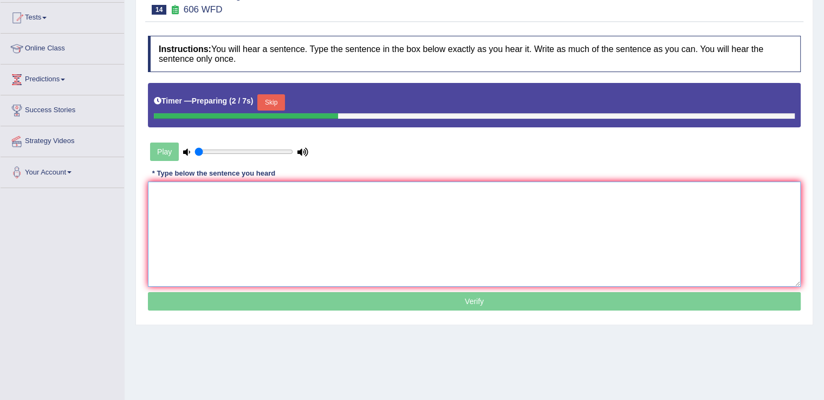
click at [402, 185] on textarea at bounding box center [474, 233] width 652 height 105
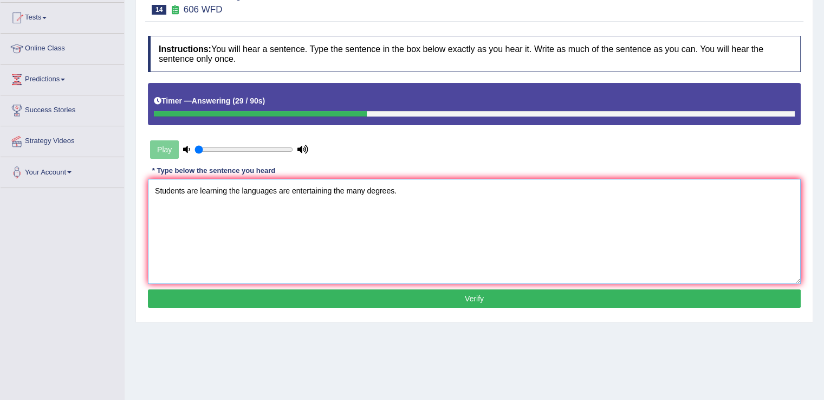
type textarea "Students are learning the languages are entertaining the many degrees."
click at [464, 297] on button "Verify" at bounding box center [474, 298] width 652 height 18
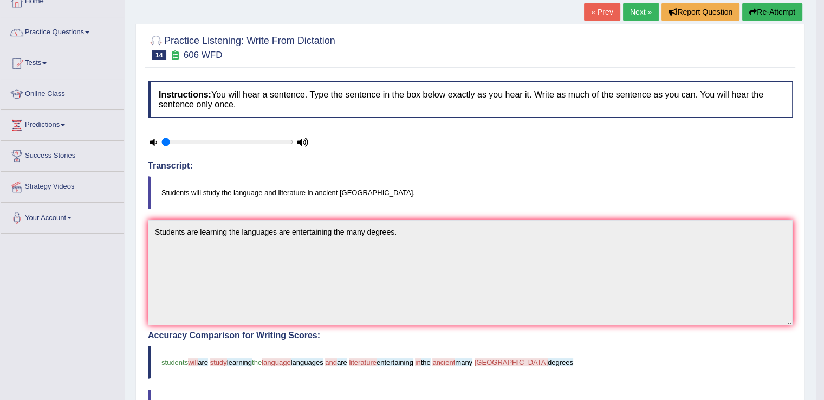
scroll to position [58, 0]
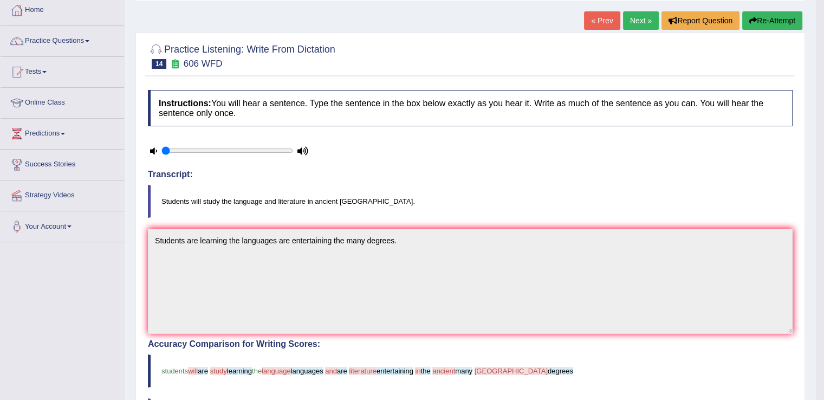
click at [774, 14] on button "Re-Attempt" at bounding box center [772, 20] width 60 height 18
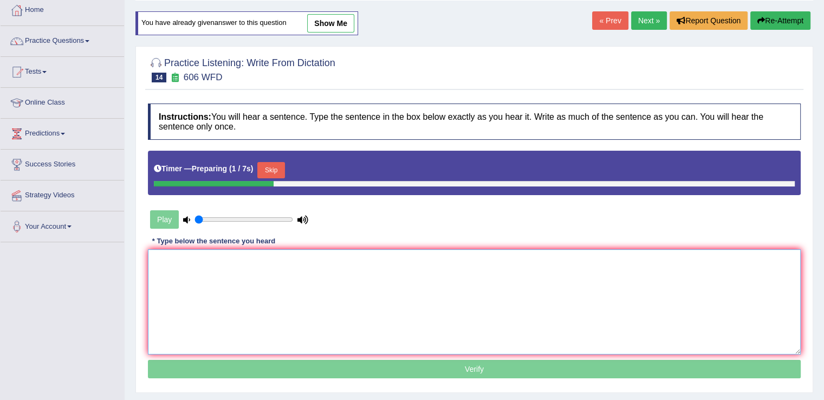
click at [399, 263] on textarea at bounding box center [474, 301] width 652 height 105
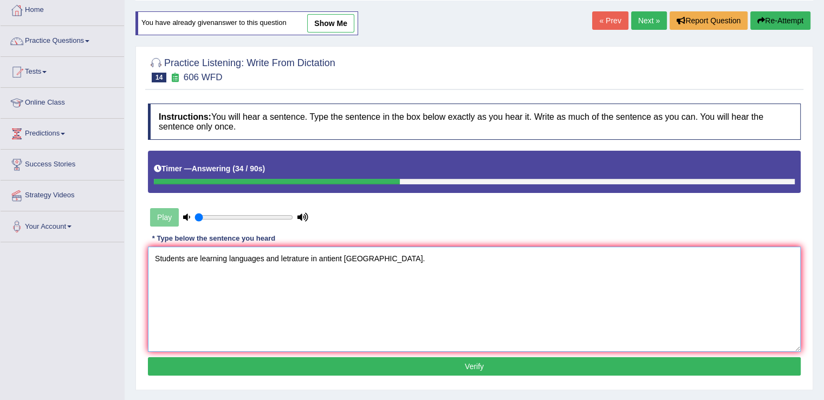
type textarea "Students are learning languages and letrature in antient greece."
click at [474, 360] on button "Verify" at bounding box center [474, 366] width 652 height 18
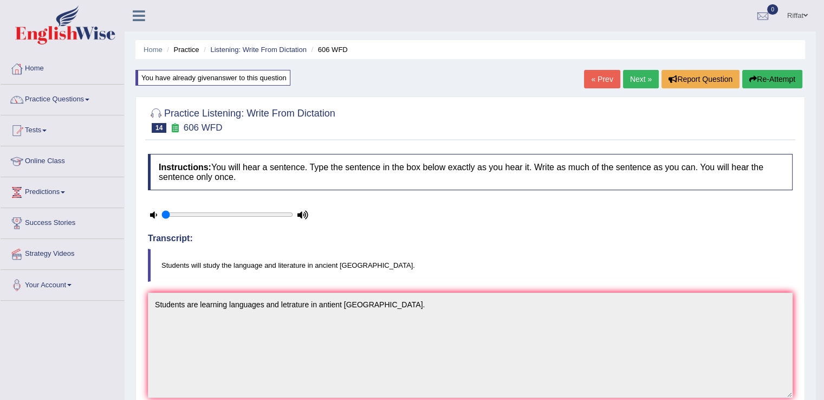
click at [635, 76] on link "Next »" at bounding box center [641, 79] width 36 height 18
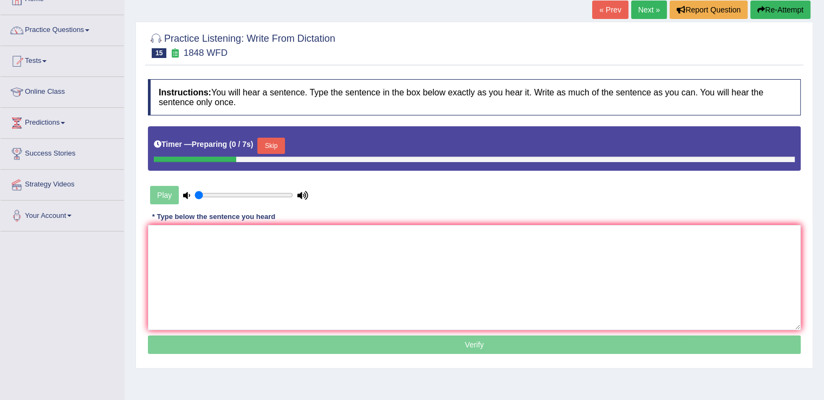
scroll to position [74, 0]
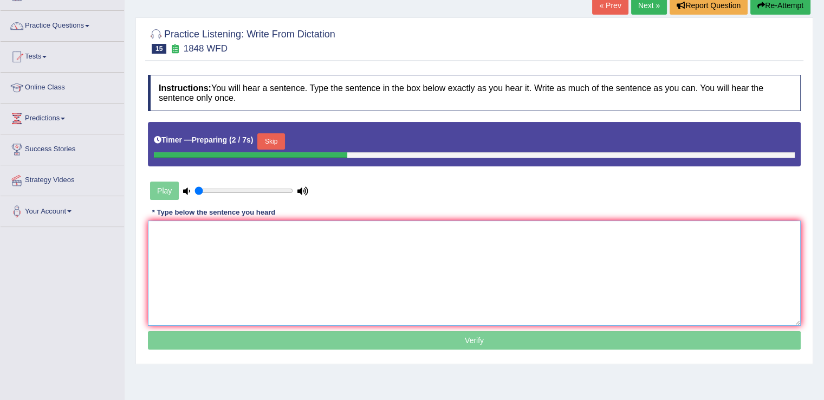
click at [445, 225] on textarea at bounding box center [474, 272] width 652 height 105
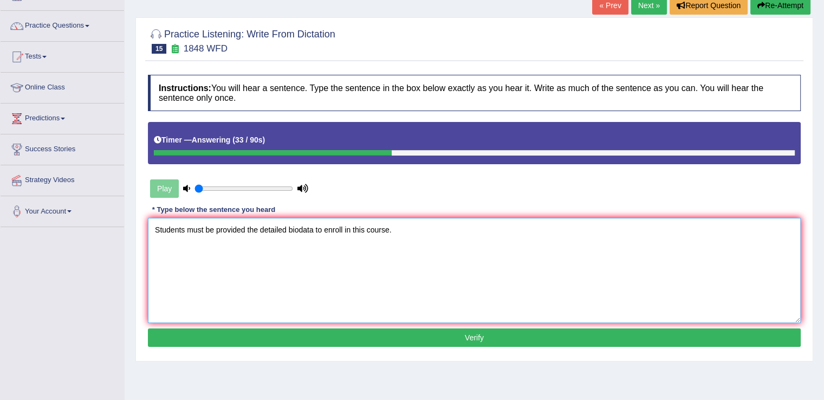
type textarea "Students must be provided the detailed biodata to enroll in this course."
click at [470, 338] on button "Verify" at bounding box center [474, 337] width 652 height 18
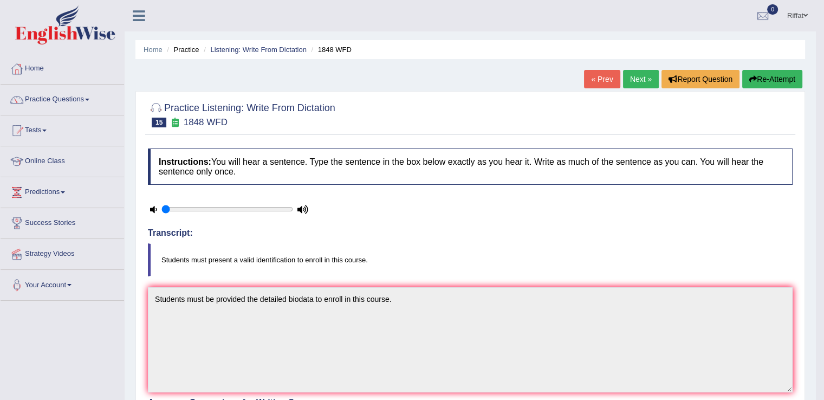
scroll to position [0, 0]
click at [637, 77] on link "Next »" at bounding box center [641, 79] width 36 height 18
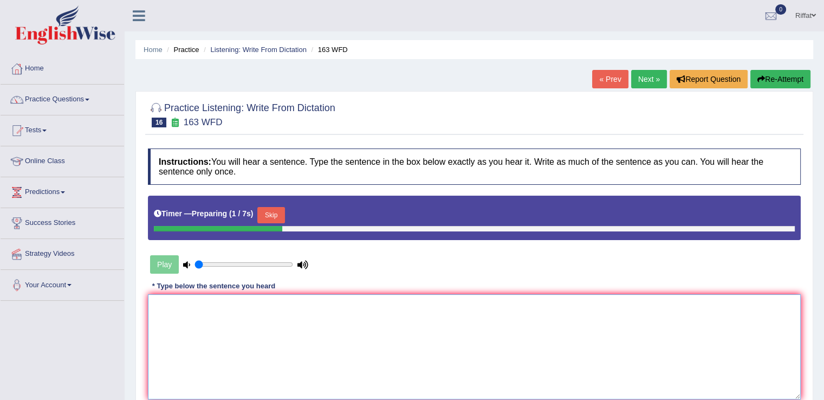
click at [454, 299] on textarea at bounding box center [474, 346] width 652 height 105
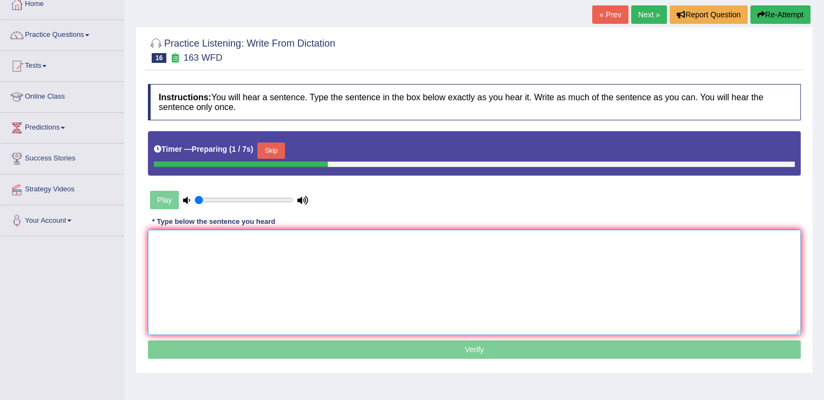
scroll to position [67, 0]
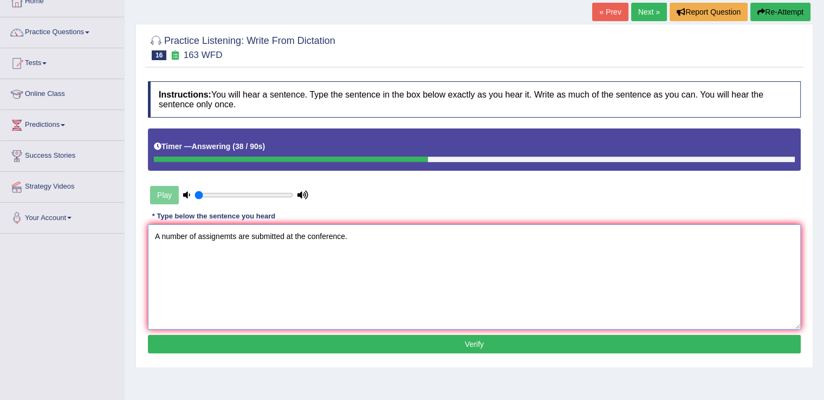
type textarea "A number of assignemts are submitted at the conference."
click at [462, 341] on button "Verify" at bounding box center [474, 344] width 652 height 18
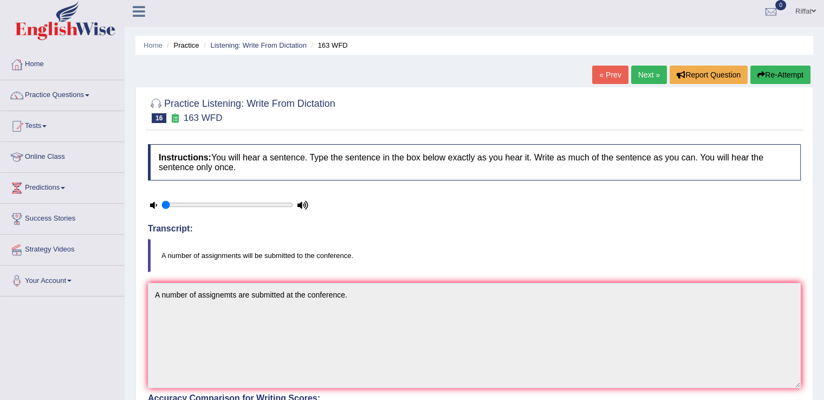
scroll to position [0, 0]
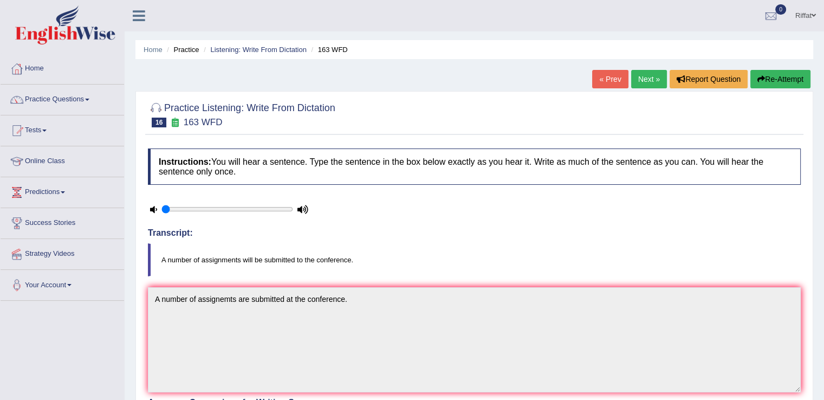
click at [643, 79] on link "Next »" at bounding box center [649, 79] width 36 height 18
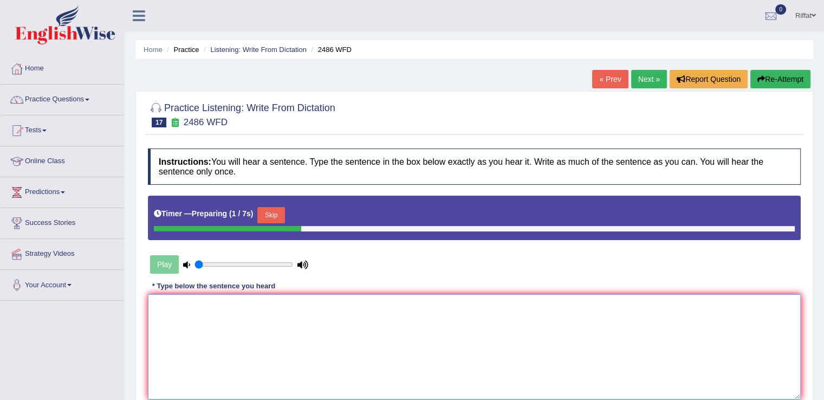
click at [396, 308] on textarea at bounding box center [474, 346] width 652 height 105
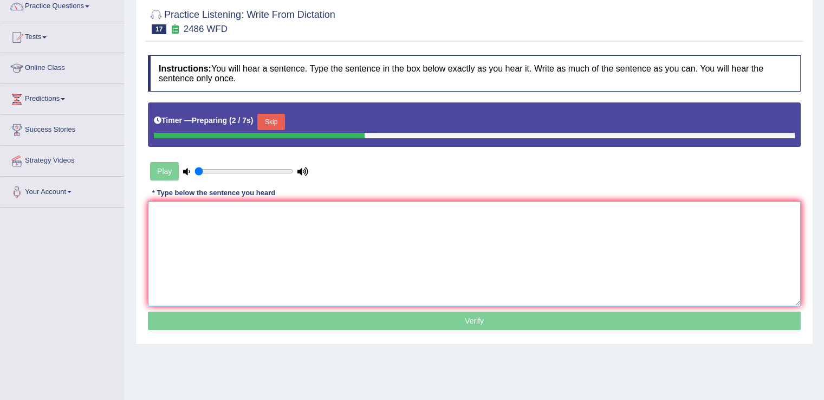
scroll to position [93, 0]
click at [251, 217] on textarea at bounding box center [474, 253] width 652 height 105
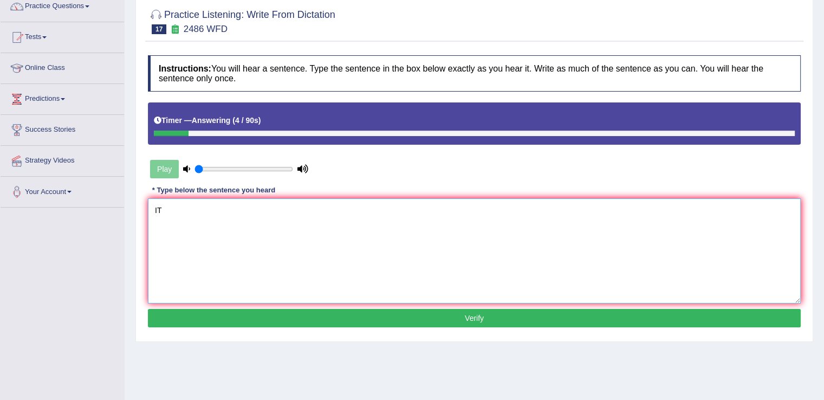
type textarea "I"
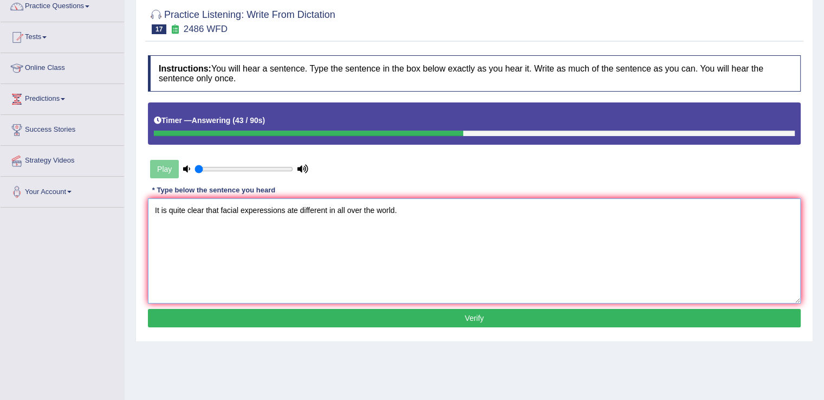
click at [297, 205] on textarea "It is quite clear that facial experessions ate different in all over the world." at bounding box center [474, 250] width 652 height 105
type textarea "It is quite clear that facial experessions are different in all over the world."
click at [475, 315] on button "Verify" at bounding box center [474, 318] width 652 height 18
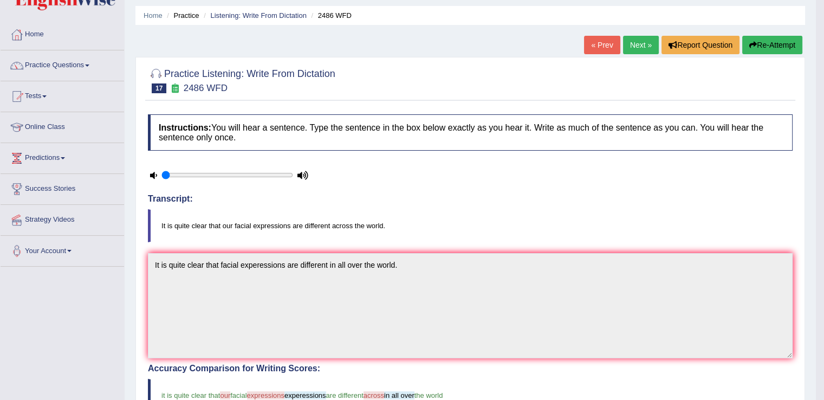
scroll to position [15, 0]
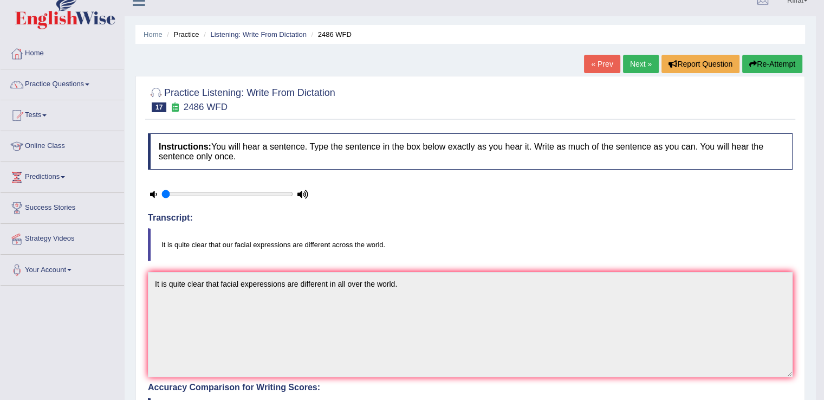
click at [635, 59] on link "Next »" at bounding box center [641, 64] width 36 height 18
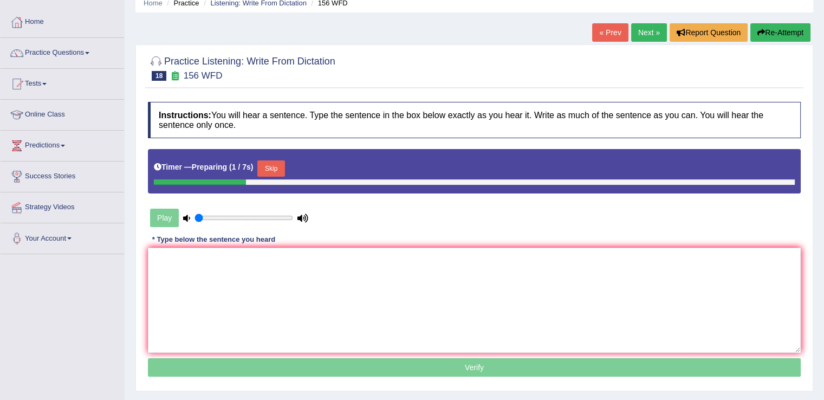
scroll to position [47, 0]
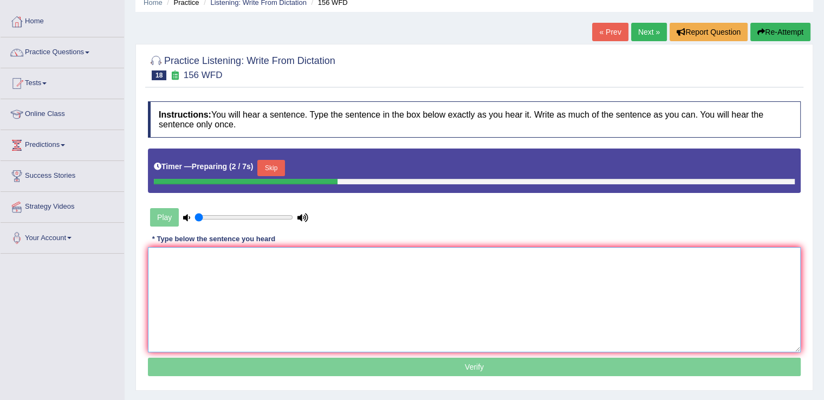
click at [400, 251] on textarea at bounding box center [474, 299] width 652 height 105
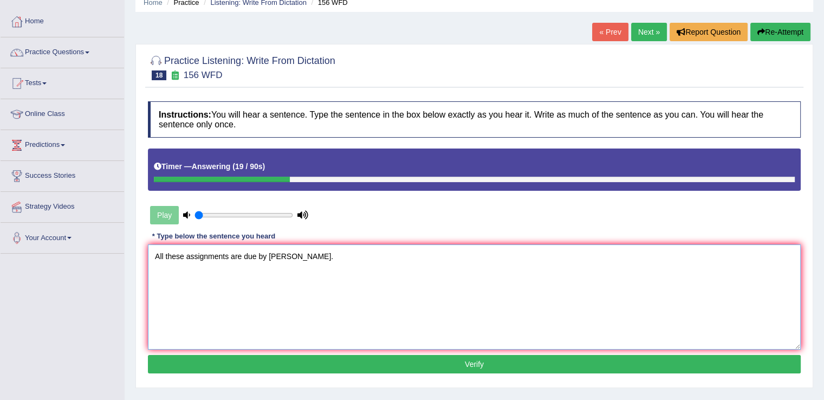
type textarea "All these assignments are due by [PERSON_NAME]."
click at [467, 360] on button "Verify" at bounding box center [474, 364] width 652 height 18
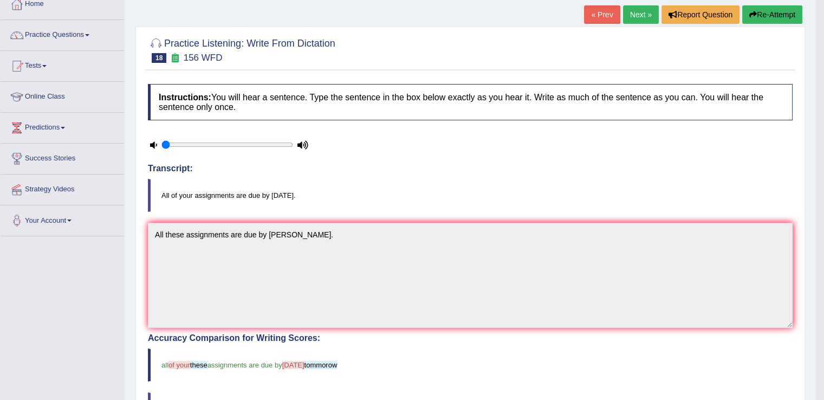
scroll to position [34, 0]
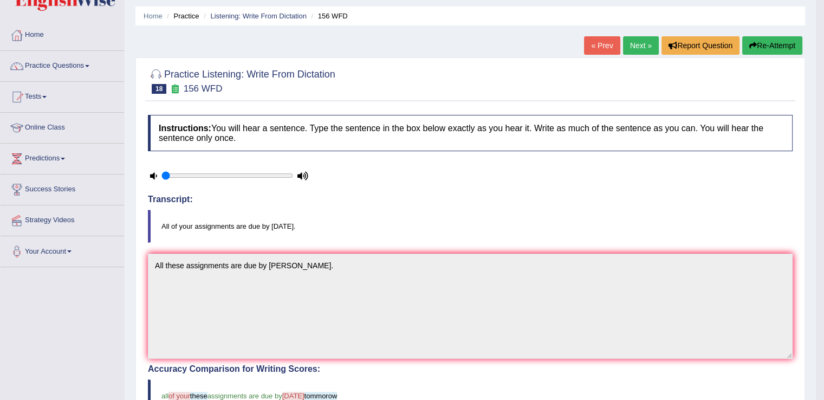
click at [632, 43] on link "Next »" at bounding box center [641, 45] width 36 height 18
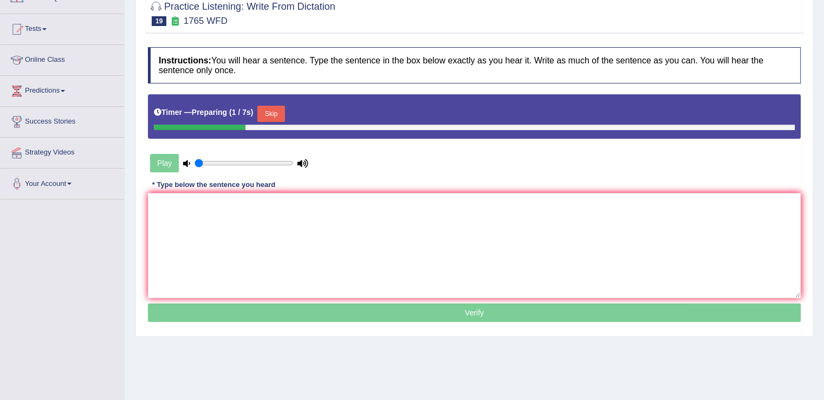
scroll to position [102, 0]
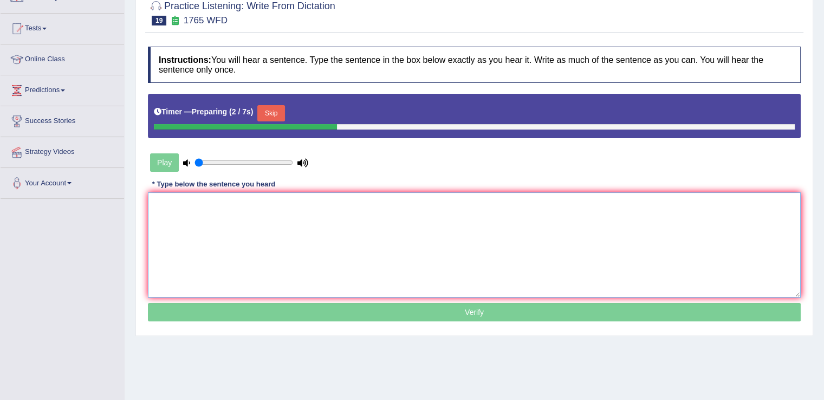
click at [513, 202] on textarea at bounding box center [474, 244] width 652 height 105
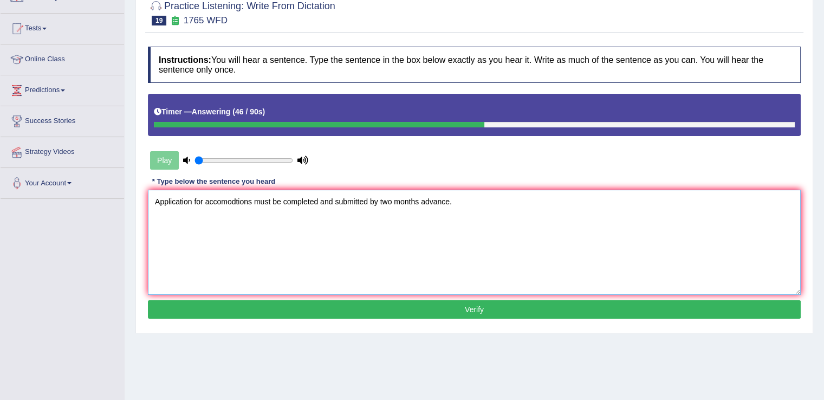
type textarea "Application for accomodtions must be completed and submitted by two months adva…"
click at [466, 311] on button "Verify" at bounding box center [474, 309] width 652 height 18
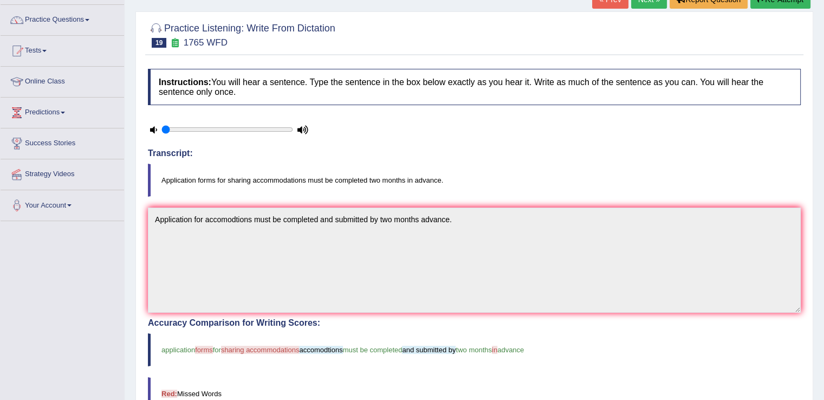
scroll to position [74, 0]
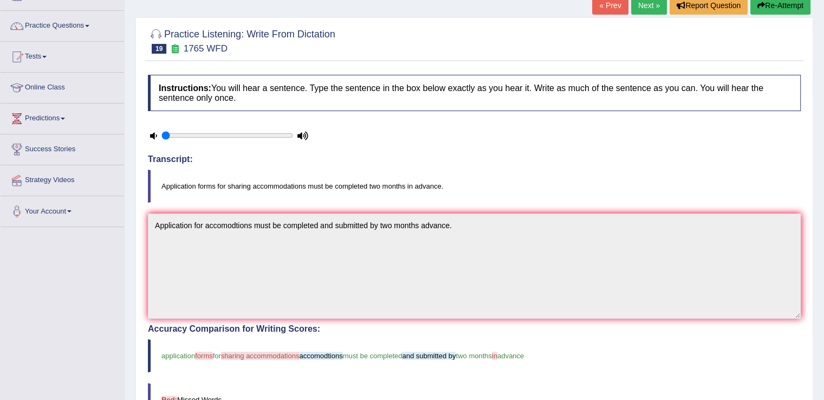
click at [643, 5] on link "Next »" at bounding box center [649, 5] width 36 height 18
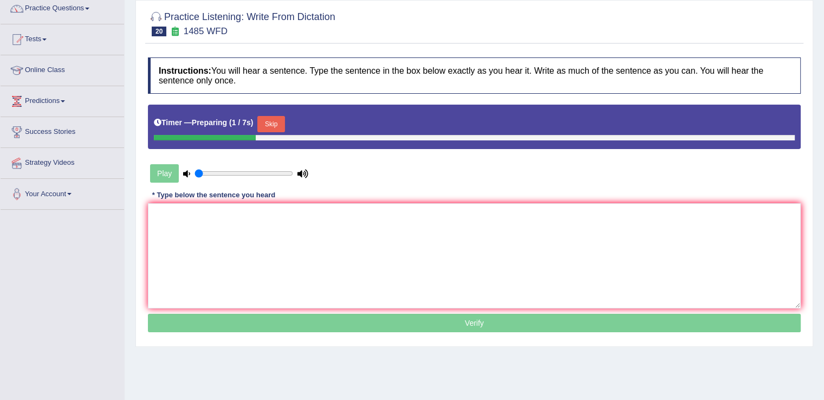
scroll to position [96, 0]
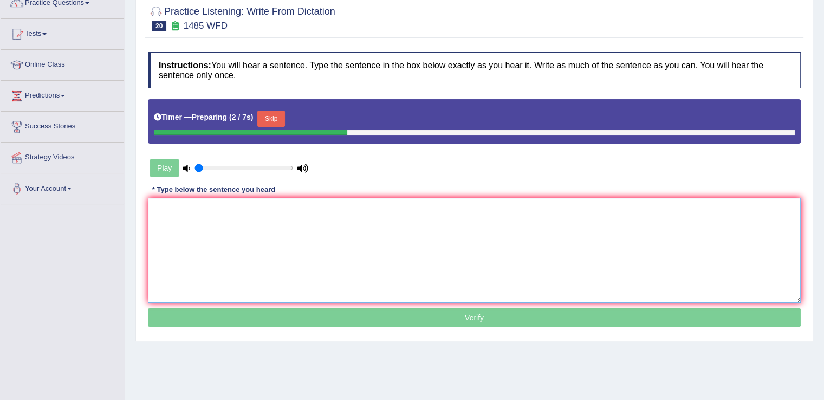
click at [437, 204] on textarea at bounding box center [474, 250] width 652 height 105
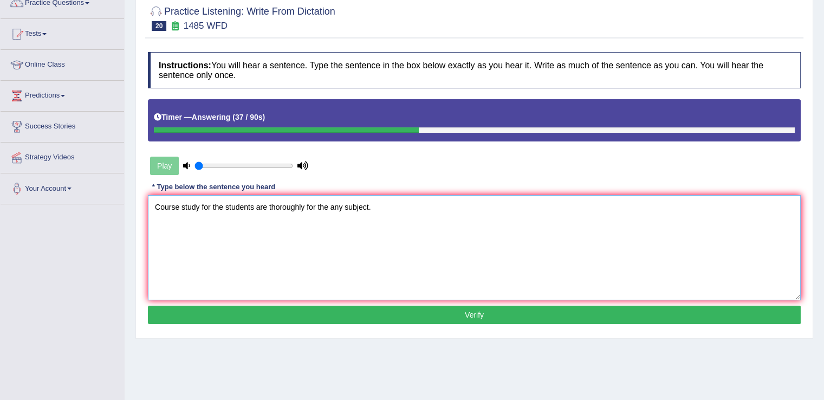
type textarea "Course study for the students are thoroughly for the any subject."
click at [465, 312] on button "Verify" at bounding box center [474, 314] width 652 height 18
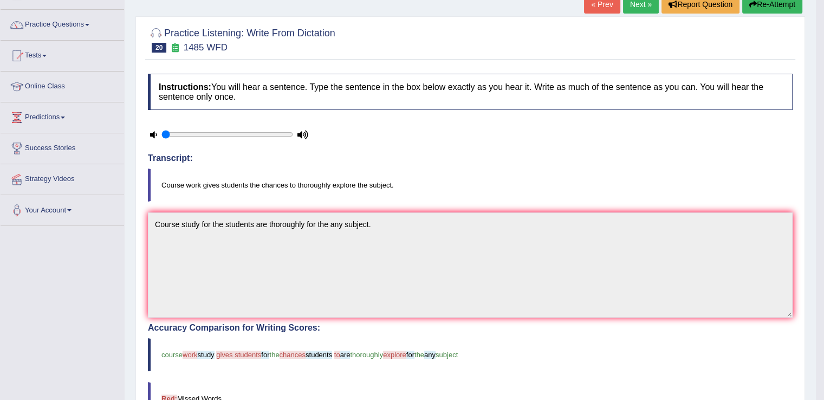
scroll to position [67, 0]
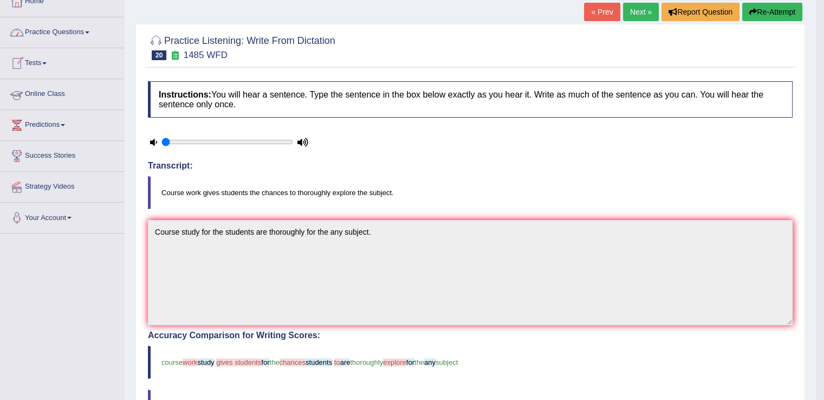
click at [76, 95] on link "Online Class" at bounding box center [62, 92] width 123 height 27
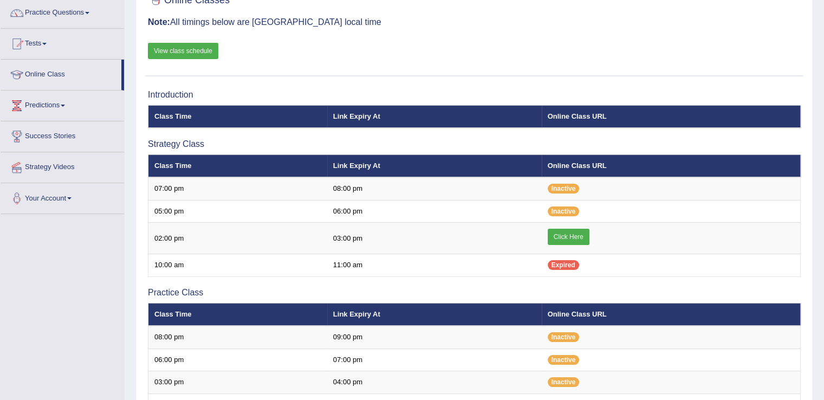
scroll to position [87, 0]
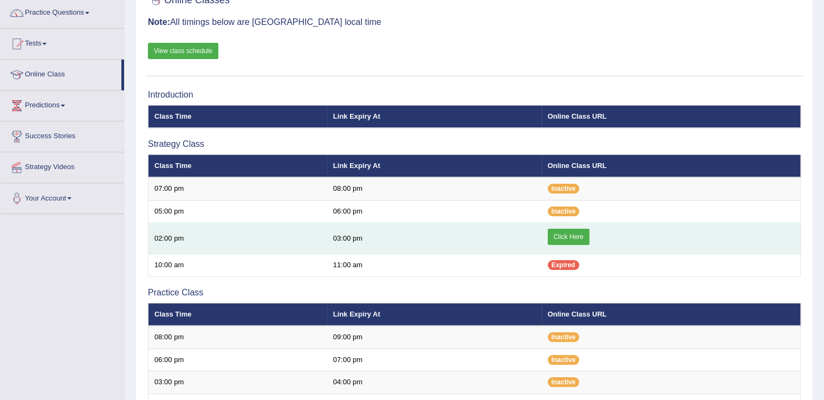
click at [563, 232] on link "Click Here" at bounding box center [568, 236] width 42 height 16
click at [565, 234] on link "Click Here" at bounding box center [568, 236] width 42 height 16
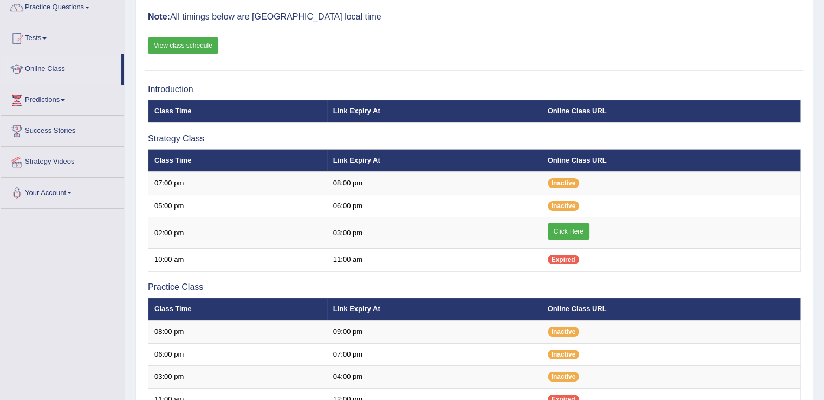
scroll to position [95, 0]
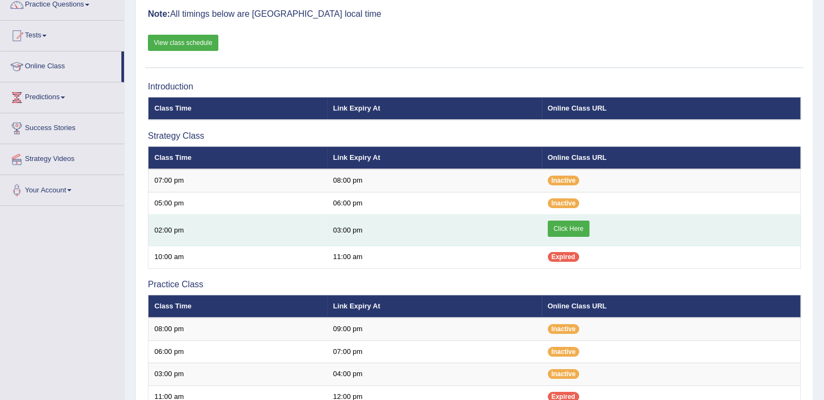
click at [561, 230] on link "Click Here" at bounding box center [568, 228] width 42 height 16
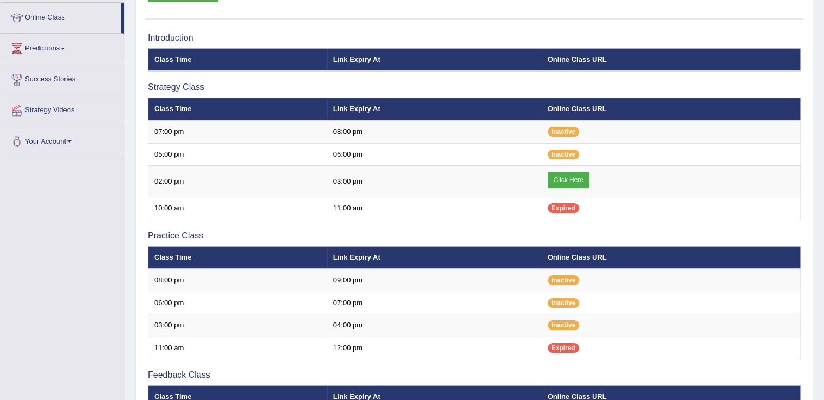
scroll to position [141, 0]
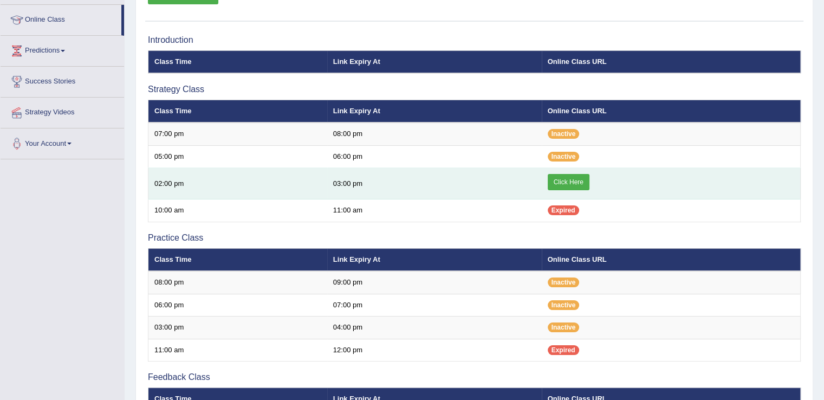
click at [572, 178] on link "Click Here" at bounding box center [568, 182] width 42 height 16
click at [567, 176] on link "Click Here" at bounding box center [568, 182] width 42 height 16
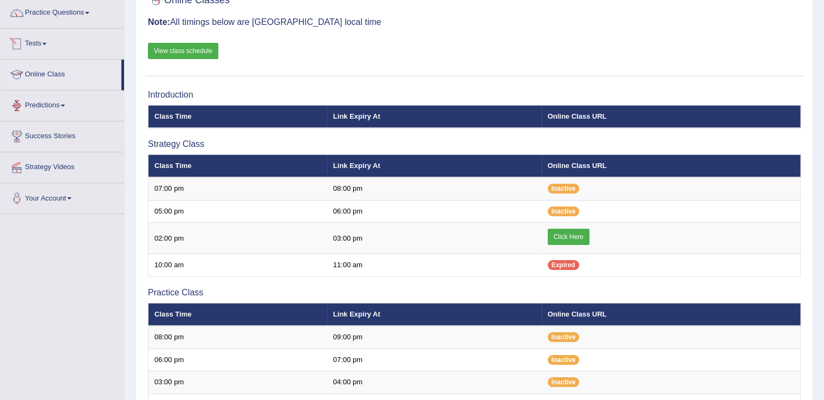
scroll to position [55, 0]
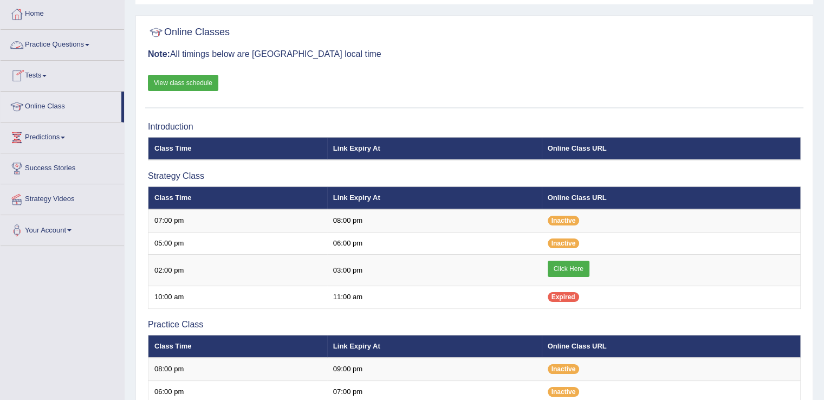
click at [82, 44] on link "Practice Questions" at bounding box center [62, 43] width 123 height 27
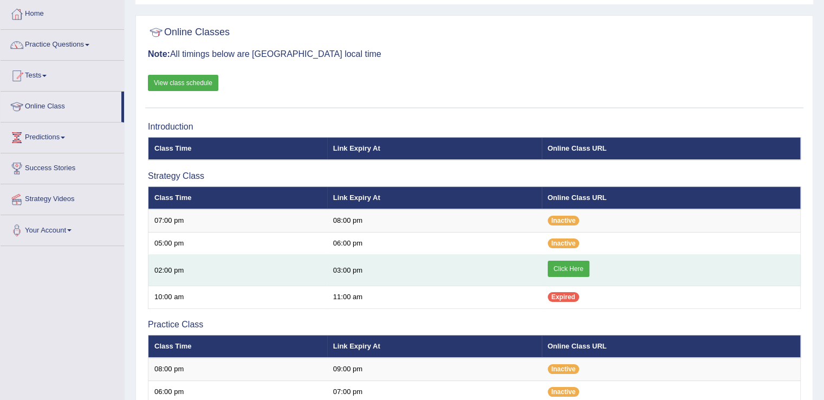
click at [566, 265] on link "Click Here" at bounding box center [568, 268] width 42 height 16
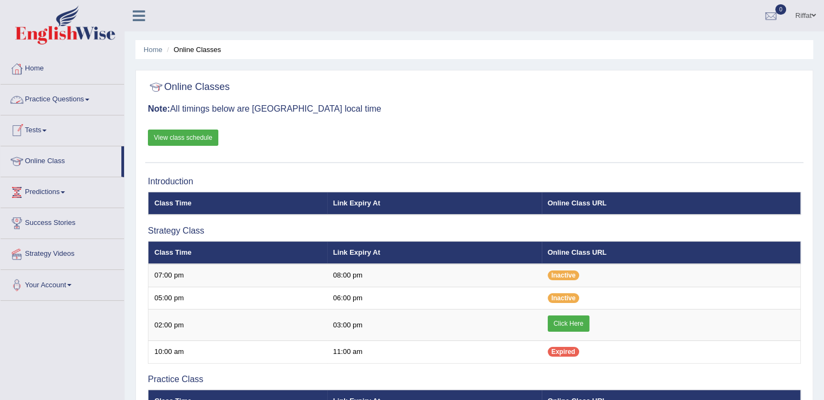
click at [86, 99] on link "Practice Questions" at bounding box center [62, 97] width 123 height 27
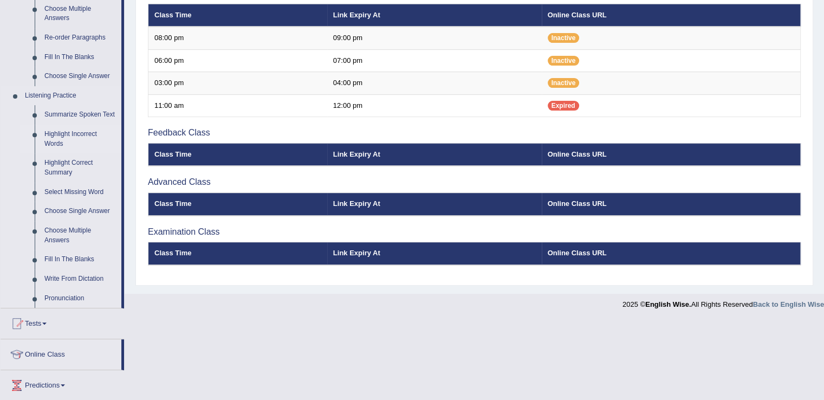
scroll to position [383, 0]
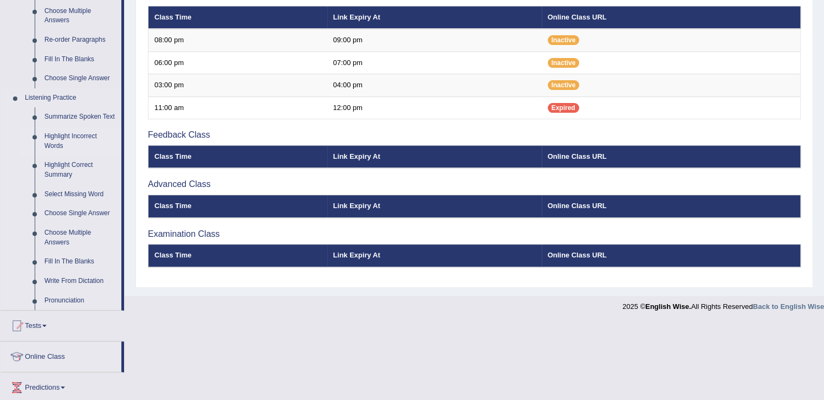
click at [91, 114] on link "Summarize Spoken Text" at bounding box center [81, 116] width 82 height 19
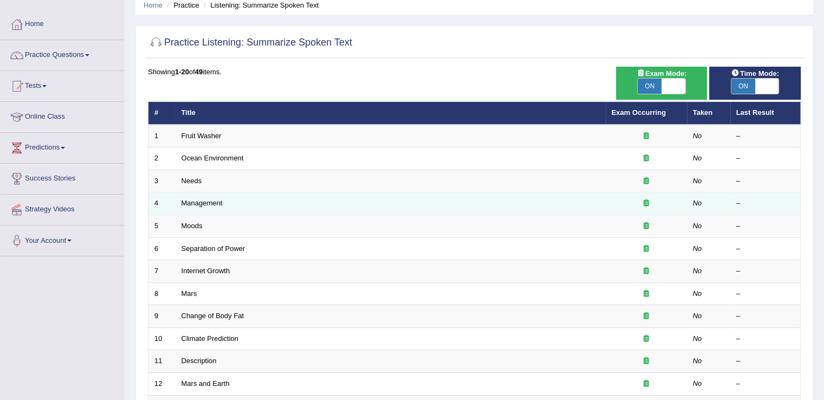
scroll to position [24, 0]
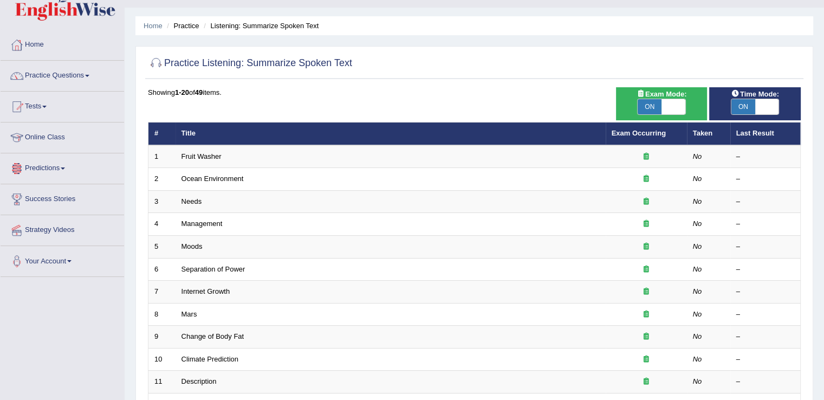
click at [68, 135] on link "Online Class" at bounding box center [62, 135] width 123 height 27
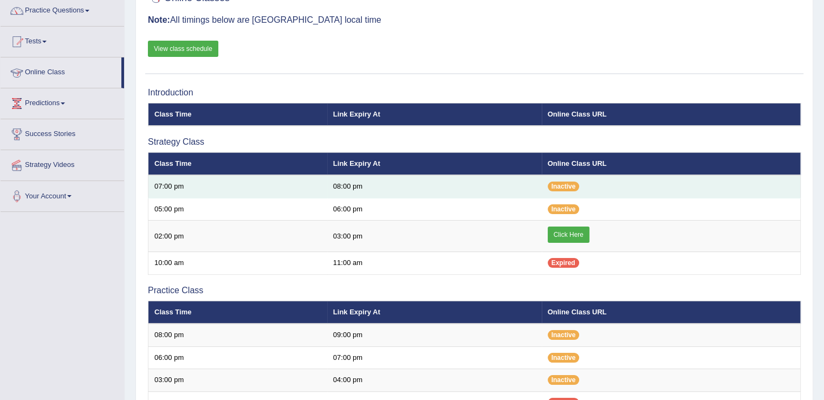
scroll to position [90, 0]
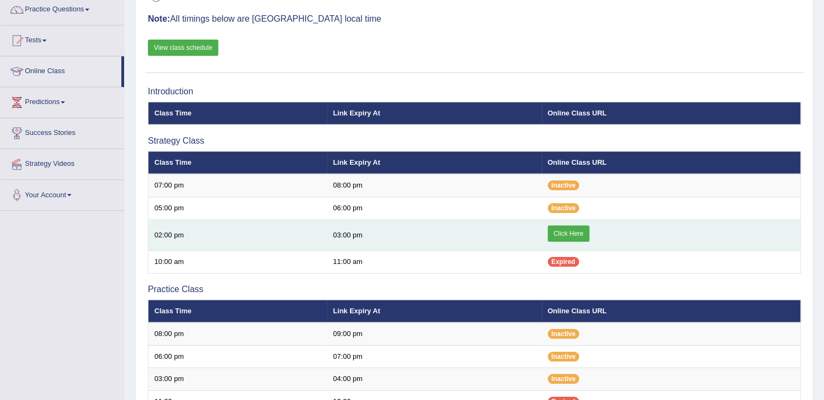
click at [570, 229] on link "Click Here" at bounding box center [568, 233] width 42 height 16
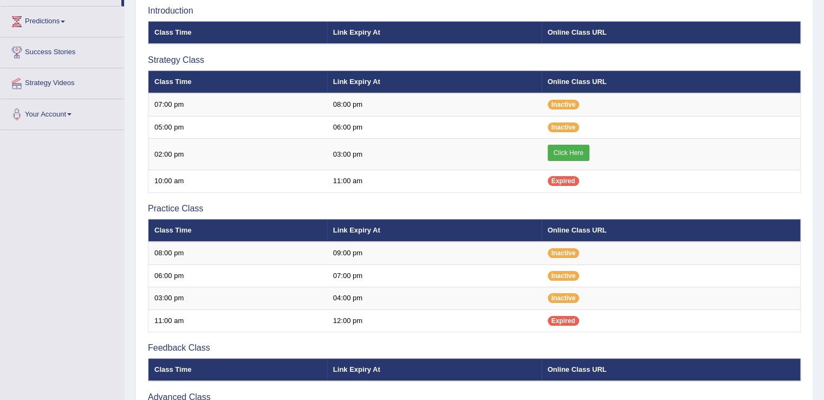
scroll to position [172, 0]
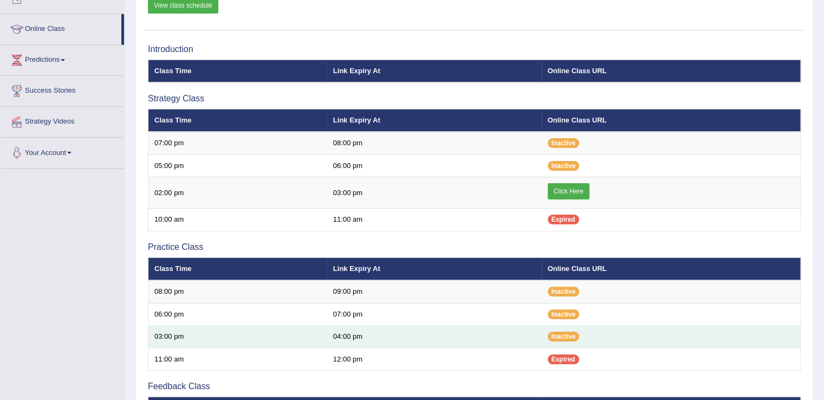
scroll to position [134, 0]
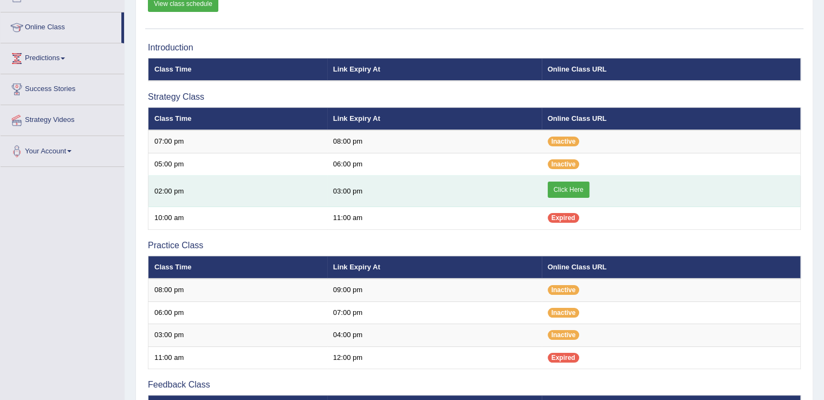
click at [565, 189] on link "Click Here" at bounding box center [568, 189] width 42 height 16
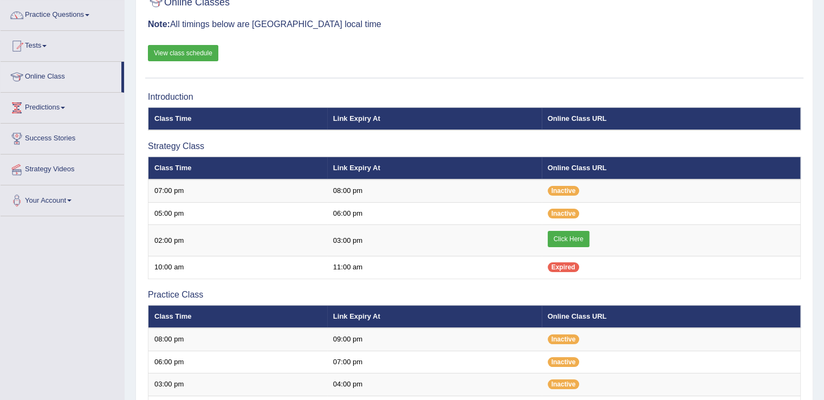
scroll to position [82, 0]
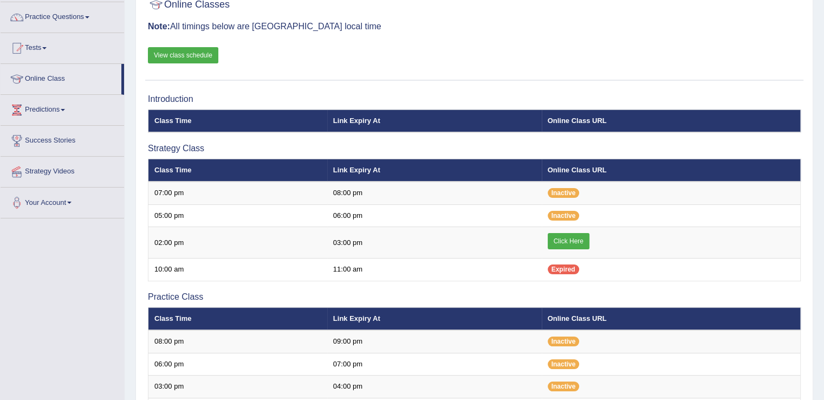
click at [205, 54] on link "View class schedule" at bounding box center [183, 55] width 70 height 16
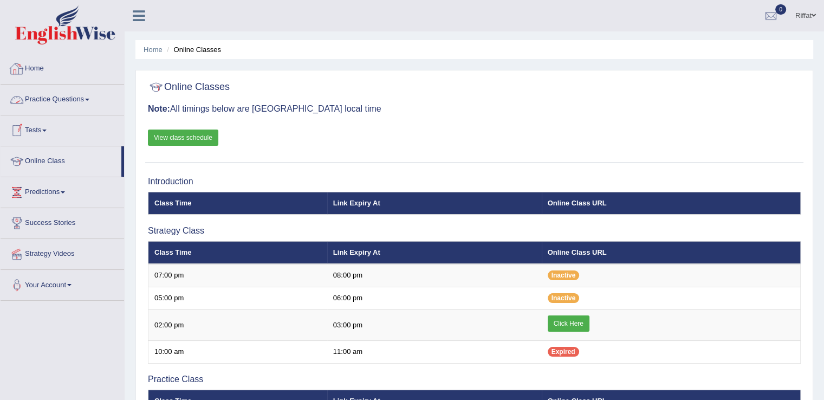
click at [85, 100] on link "Practice Questions" at bounding box center [62, 97] width 123 height 27
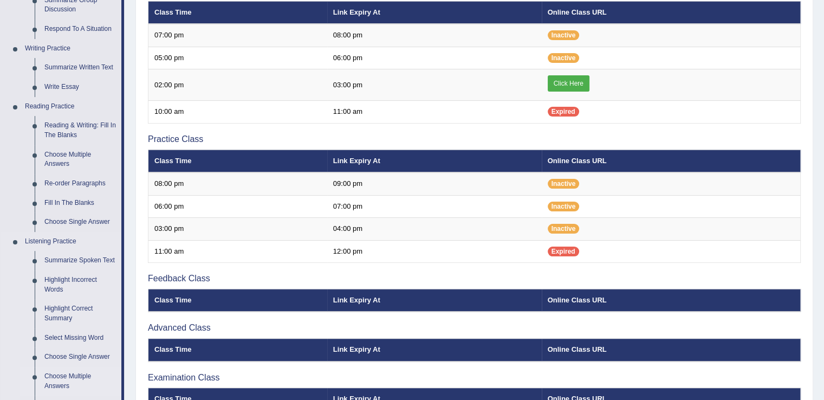
scroll to position [231, 0]
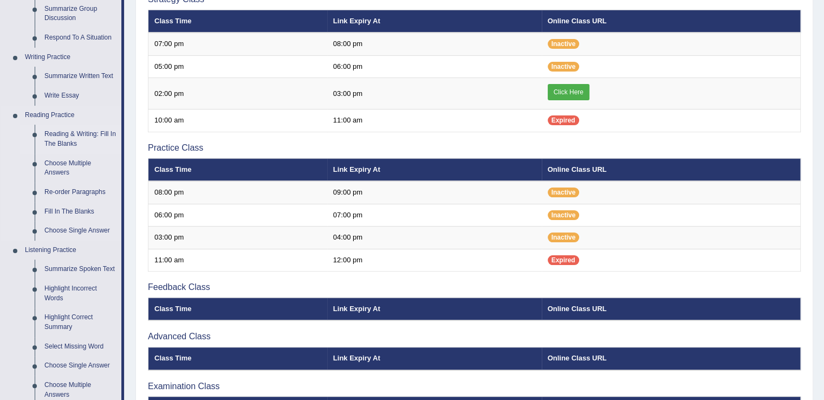
click at [82, 132] on link "Reading & Writing: Fill In The Blanks" at bounding box center [81, 139] width 82 height 29
click at [82, 132] on ul "Speaking Practice Read Aloud Repeat Sentence Describe Image Re-tell Lecture Ans…" at bounding box center [61, 173] width 121 height 578
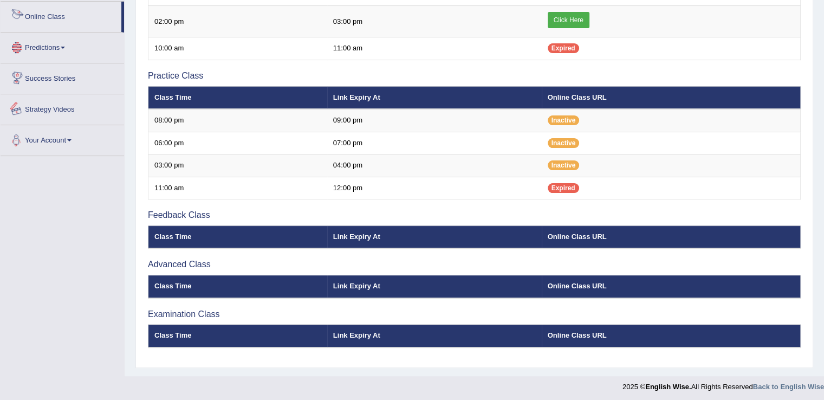
scroll to position [339, 0]
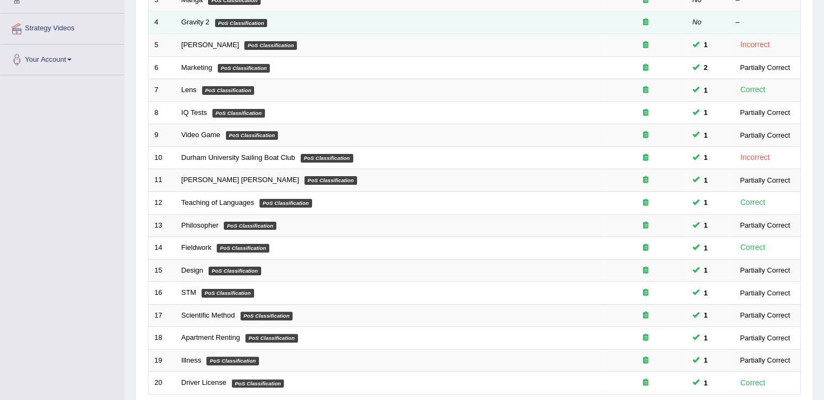
scroll to position [314, 0]
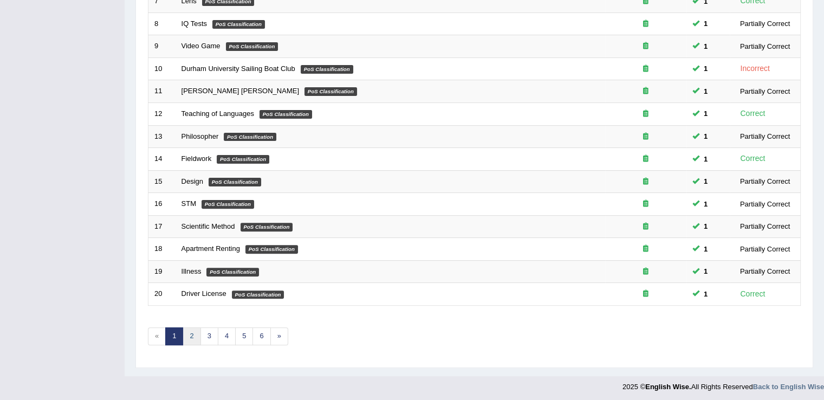
click at [192, 334] on link "2" at bounding box center [191, 336] width 18 height 18
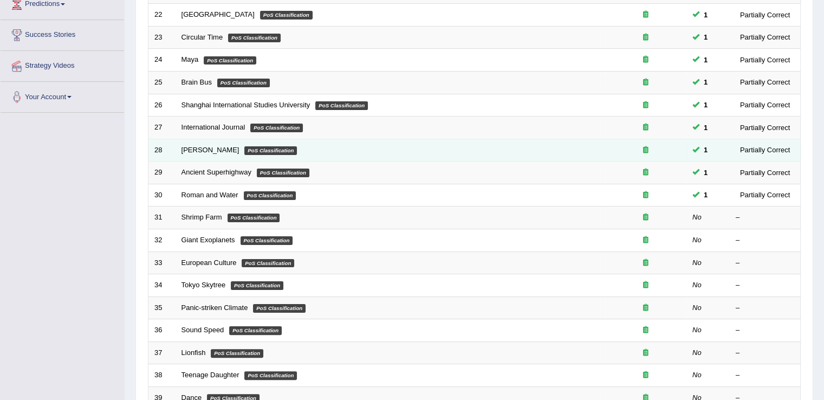
scroll to position [188, 0]
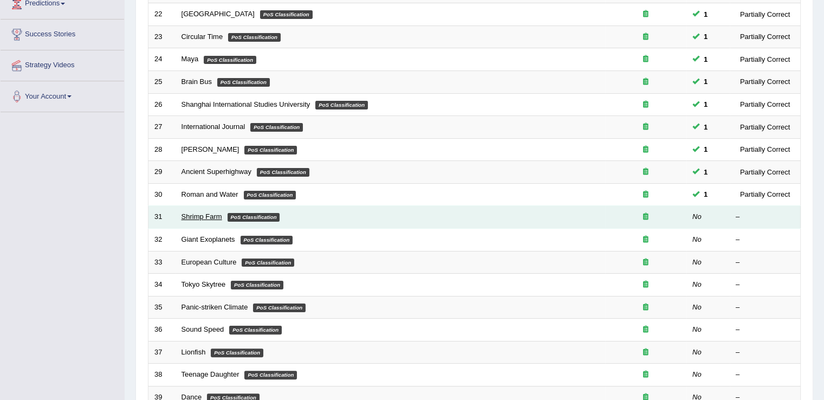
click at [191, 215] on link "Shrimp Farm" at bounding box center [201, 216] width 41 height 8
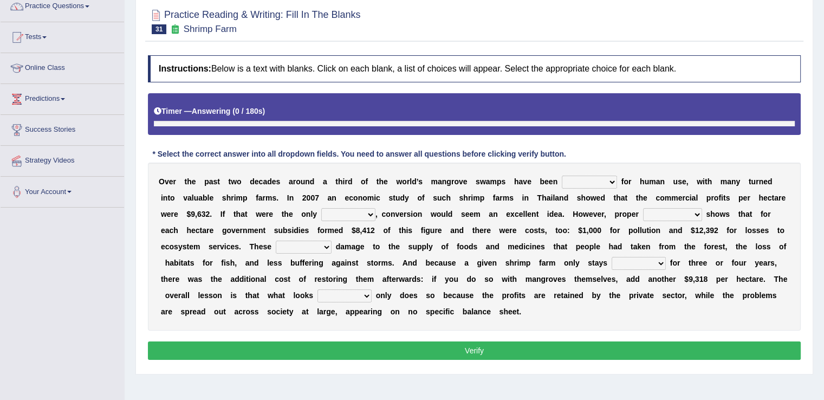
scroll to position [102, 0]
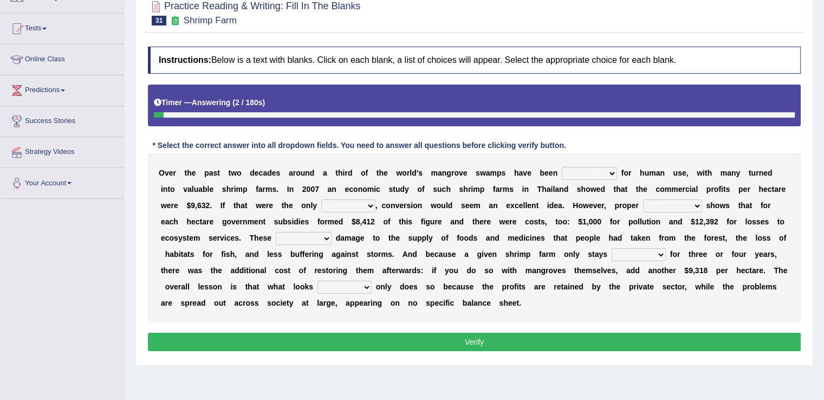
click at [613, 171] on select "rearranged exchanged conserved converted" at bounding box center [588, 173] width 55 height 13
select select "conserved"
click at [561, 167] on select "rearranged exchanged conserved converted" at bounding box center [588, 173] width 55 height 13
click at [373, 206] on select "index eliment choice factor" at bounding box center [348, 205] width 54 height 13
select select "index"
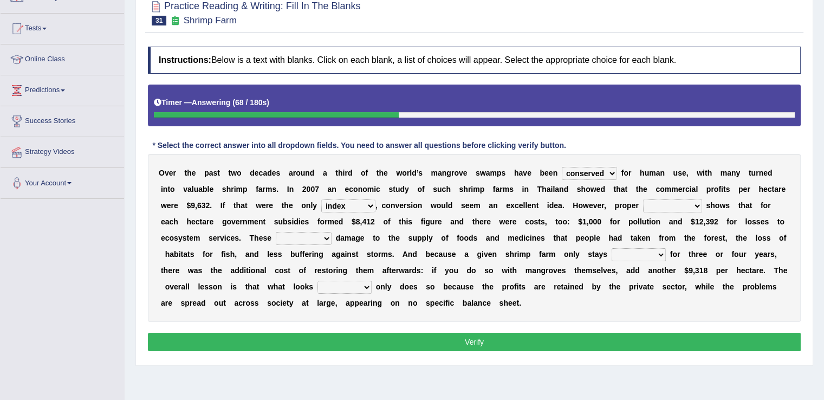
click at [321, 199] on select "index eliment choice factor" at bounding box center [348, 205] width 54 height 13
click at [696, 203] on select "accounting percentage aggregation division" at bounding box center [672, 205] width 59 height 13
select select "accounting"
click at [643, 199] on select "accounting percentage aggregation division" at bounding box center [672, 205] width 59 height 13
click at [327, 238] on select "comprised uneven neglected augmented" at bounding box center [304, 238] width 56 height 13
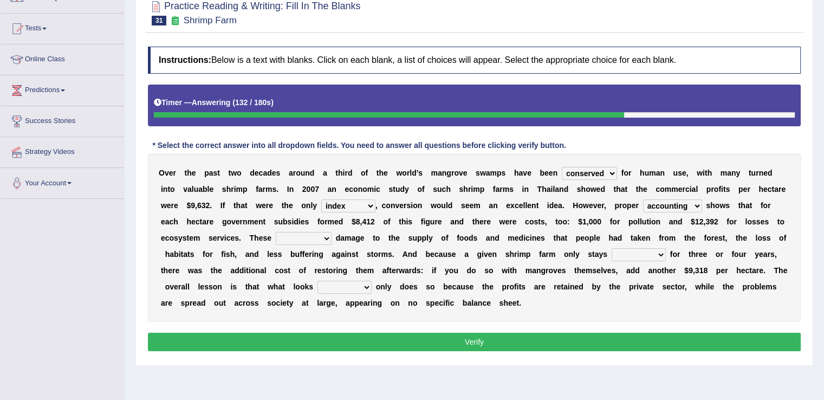
select select "comprised"
click at [276, 232] on select "comprised uneven neglected augmented" at bounding box center [304, 238] width 56 height 13
click at [656, 253] on select "interactive distinctive productive collective" at bounding box center [638, 254] width 54 height 13
select select "productive"
click at [611, 248] on select "interactive distinctive productive collective" at bounding box center [638, 254] width 54 height 13
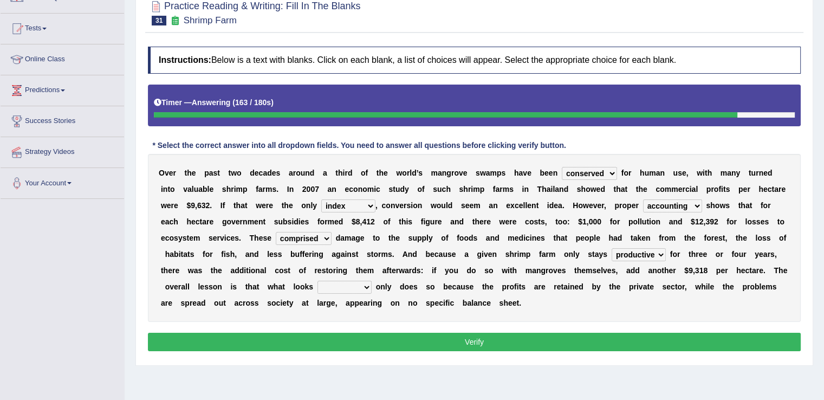
click at [366, 284] on select "beneficial immediate modest moderate" at bounding box center [344, 286] width 54 height 13
select select "beneficial"
click at [317, 280] on select "beneficial immediate modest moderate" at bounding box center [344, 286] width 54 height 13
click at [468, 338] on button "Verify" at bounding box center [474, 341] width 652 height 18
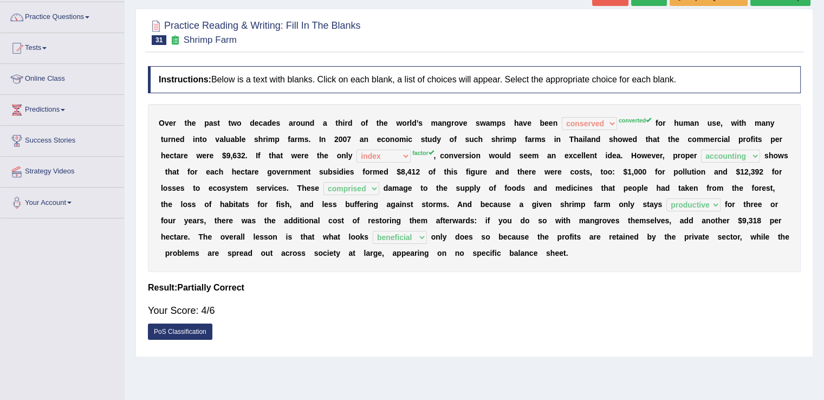
scroll to position [45, 0]
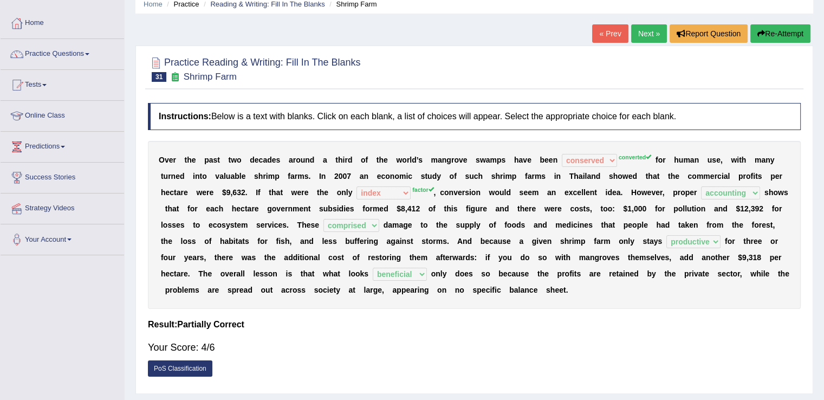
click at [645, 28] on link "Next »" at bounding box center [649, 33] width 36 height 18
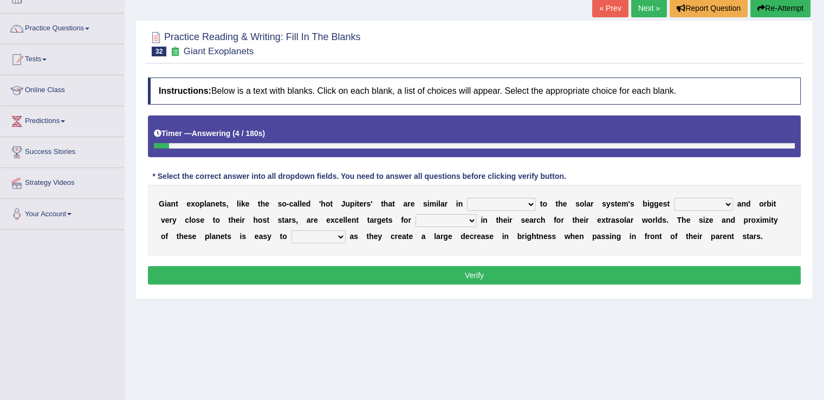
click at [530, 202] on select "borders expressions shapes characteristics" at bounding box center [501, 204] width 69 height 13
select select "characteristics"
click at [467, 198] on select "borders expressions shapes characteristics" at bounding box center [501, 204] width 69 height 13
click at [726, 205] on select "frame subordinate planet comet" at bounding box center [703, 204] width 59 height 13
select select "planet"
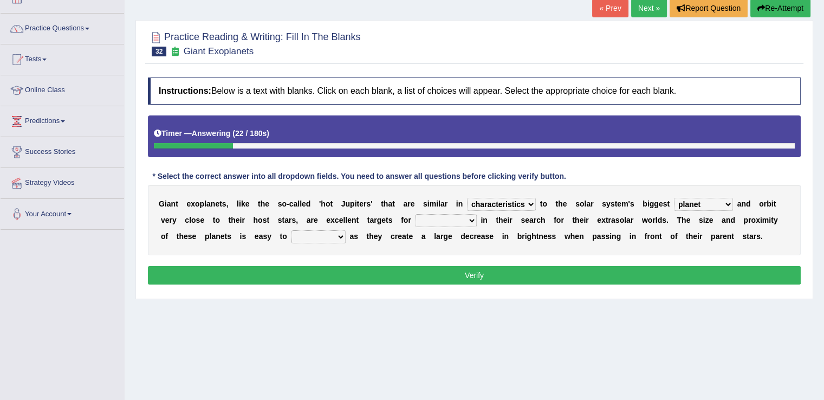
click at [674, 198] on select "frame subordinate planet comet" at bounding box center [703, 204] width 59 height 13
click at [472, 218] on select "members astronomers parties makers" at bounding box center [445, 220] width 61 height 13
select select "astronomers"
click at [415, 214] on select "members astronomers parties makers" at bounding box center [445, 220] width 61 height 13
click at [339, 234] on select "detect denounce deflect direct" at bounding box center [318, 236] width 54 height 13
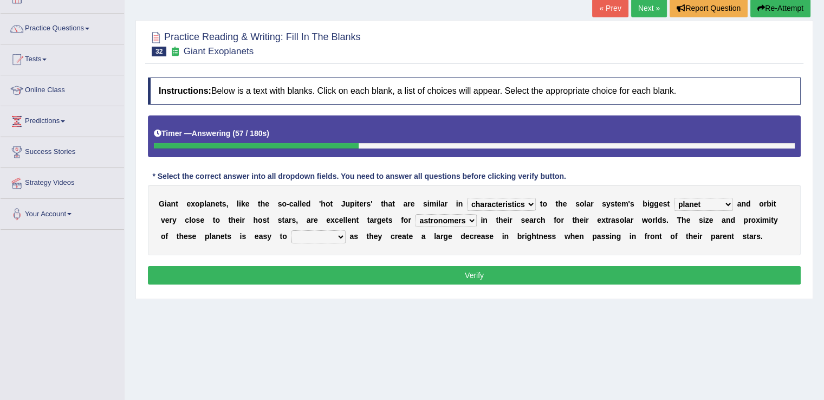
select select "detect"
click at [291, 230] on select "detect denounce deflect direct" at bounding box center [318, 236] width 54 height 13
click at [369, 272] on button "Verify" at bounding box center [474, 275] width 652 height 18
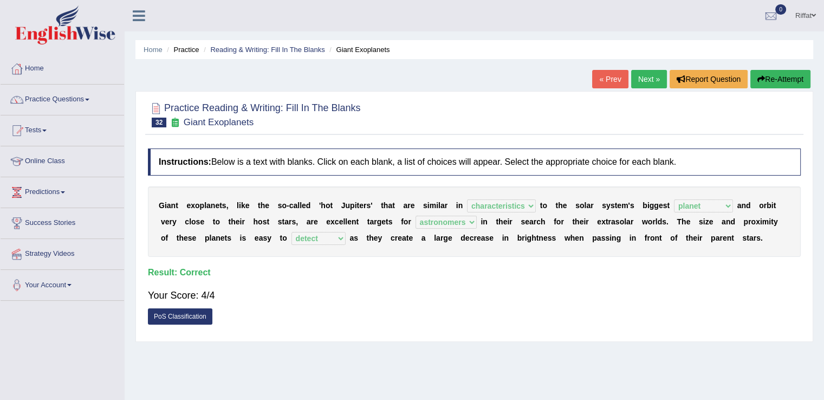
click at [637, 77] on link "Next »" at bounding box center [649, 79] width 36 height 18
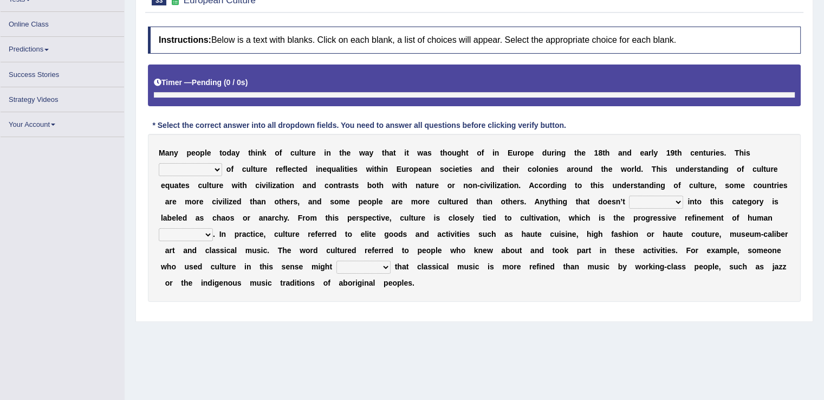
scroll to position [130, 0]
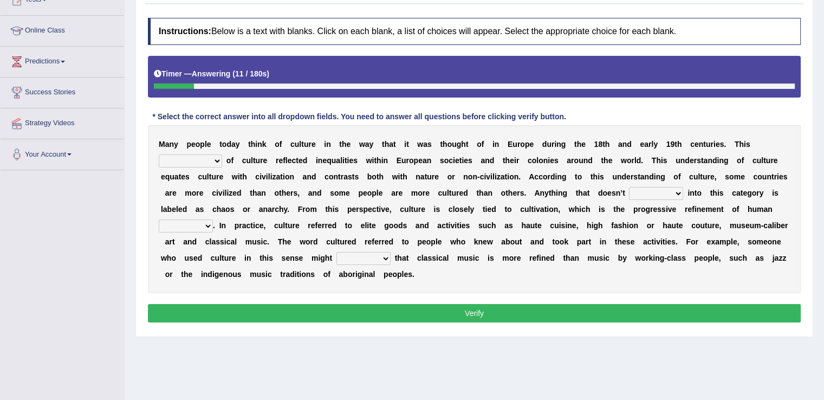
click at [219, 157] on select "classification concept renovation identity" at bounding box center [190, 160] width 63 height 13
select select "concept"
click at [159, 154] on select "classification concept renovation identity" at bounding box center [190, 160] width 63 height 13
click at [680, 189] on select "cut dismiss fit solve" at bounding box center [656, 193] width 54 height 13
select select "fit"
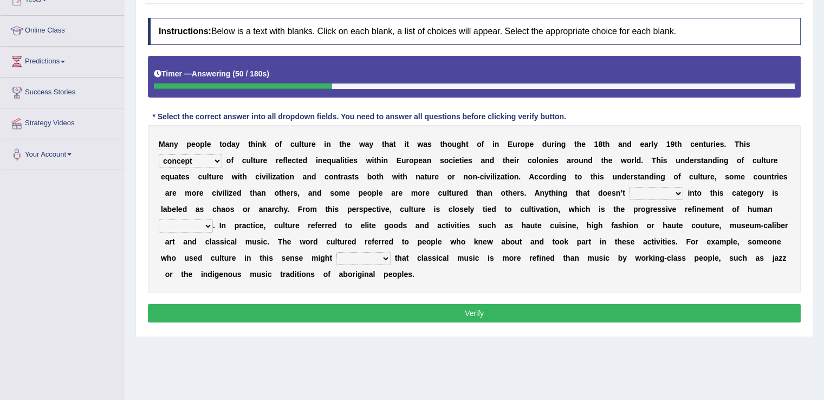
click at [629, 187] on select "cut dismiss fit solve" at bounding box center [656, 193] width 54 height 13
click at [207, 225] on select "blessing curse habit behaviour" at bounding box center [186, 225] width 54 height 13
select select "behaviour"
click at [159, 219] on select "blessing curse habit behaviour" at bounding box center [186, 225] width 54 height 13
click at [386, 257] on select "argue pretend doubt reveal" at bounding box center [363, 258] width 54 height 13
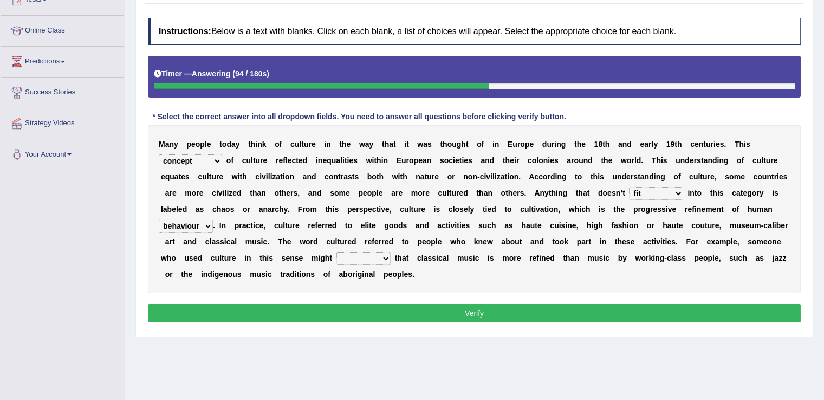
select select "argue"
click at [336, 252] on select "argue pretend doubt reveal" at bounding box center [363, 258] width 54 height 13
click at [396, 306] on button "Verify" at bounding box center [474, 313] width 652 height 18
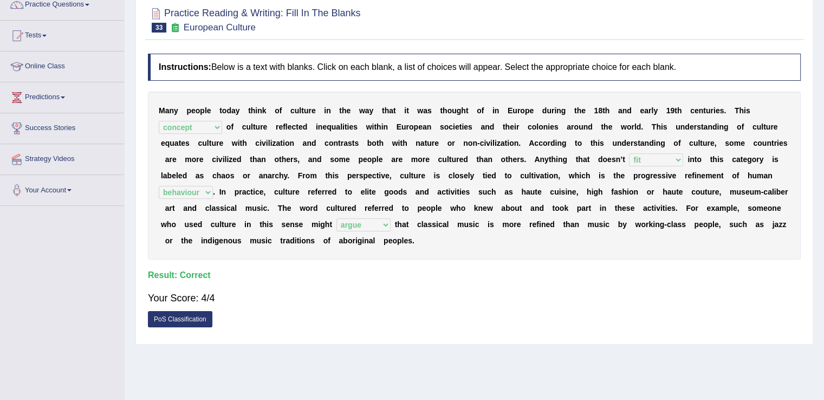
scroll to position [0, 0]
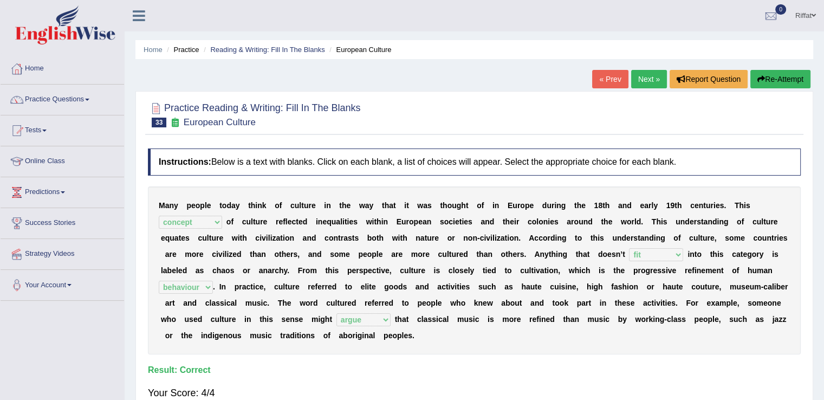
click at [645, 77] on link "Next »" at bounding box center [649, 79] width 36 height 18
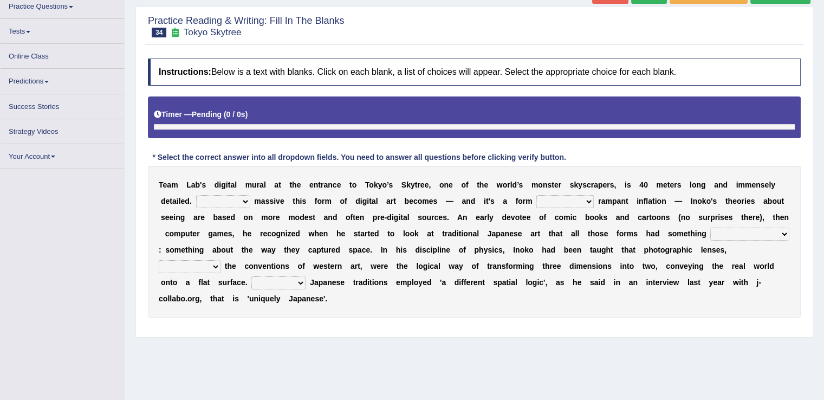
scroll to position [93, 0]
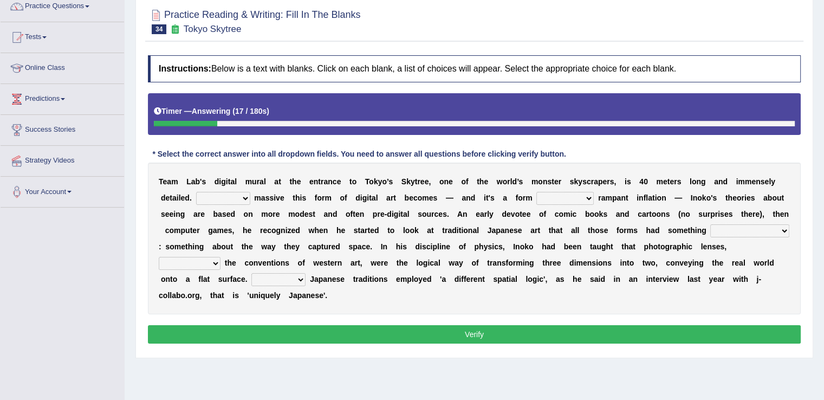
click at [244, 194] on select "However Whereas Whichever Wherever" at bounding box center [223, 198] width 54 height 13
select select "Whichever"
click at [196, 192] on select "However Whereas Whichever Wherever" at bounding box center [223, 198] width 54 height 13
click at [589, 199] on select "subject to related with apart from based on" at bounding box center [564, 198] width 57 height 13
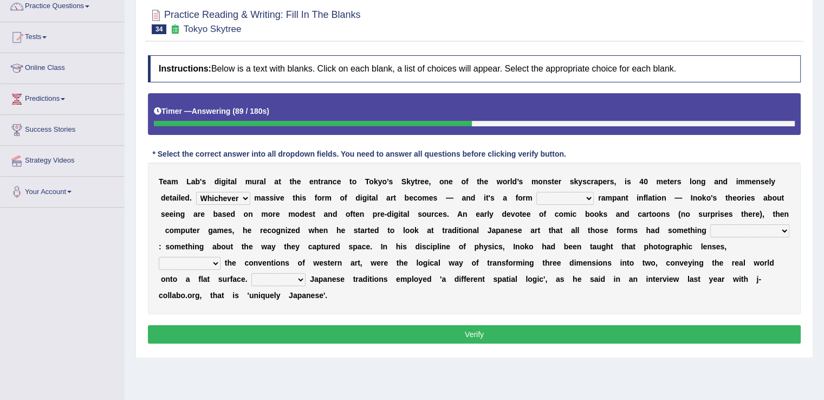
select select "related with"
click at [536, 192] on select "subject to related with apart from based on" at bounding box center [564, 198] width 57 height 13
click at [784, 230] on select "in fact as whole in common in the same times" at bounding box center [749, 230] width 79 height 13
select select "in common"
click at [710, 224] on select "in fact as whole in common in the same times" at bounding box center [749, 230] width 79 height 13
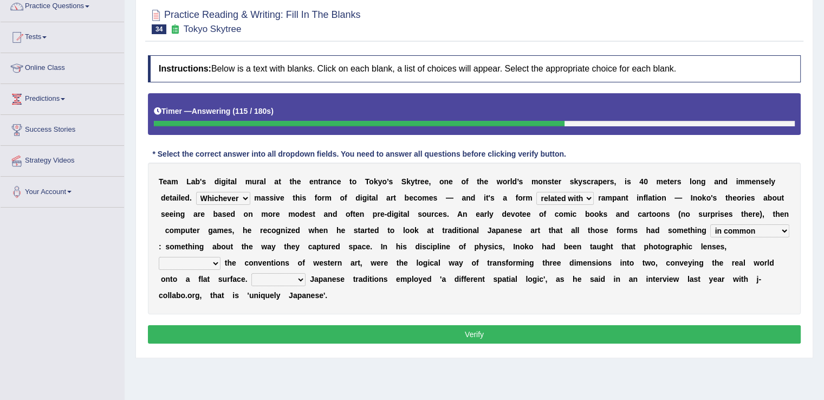
click at [215, 262] on select "along with out of apart with [PERSON_NAME]" at bounding box center [190, 263] width 62 height 13
select select "along with"
click at [159, 257] on select "along with out of apart with [PERSON_NAME]" at bounding box center [190, 263] width 62 height 13
click at [302, 276] on select "Thus But So Therefore" at bounding box center [278, 279] width 54 height 13
click at [251, 273] on select "Thus But So Therefore" at bounding box center [278, 279] width 54 height 13
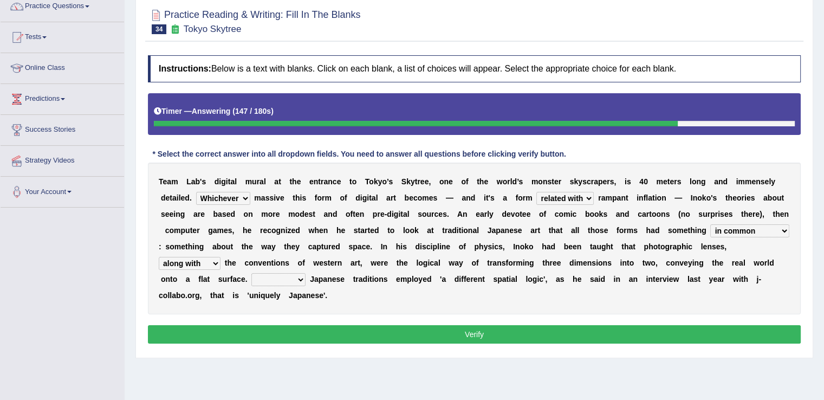
click at [299, 276] on select "Thus But So Therefore" at bounding box center [278, 279] width 54 height 13
select select "Therefore"
click at [251, 273] on select "Thus But So Therefore" at bounding box center [278, 279] width 54 height 13
click at [353, 325] on button "Verify" at bounding box center [474, 334] width 652 height 18
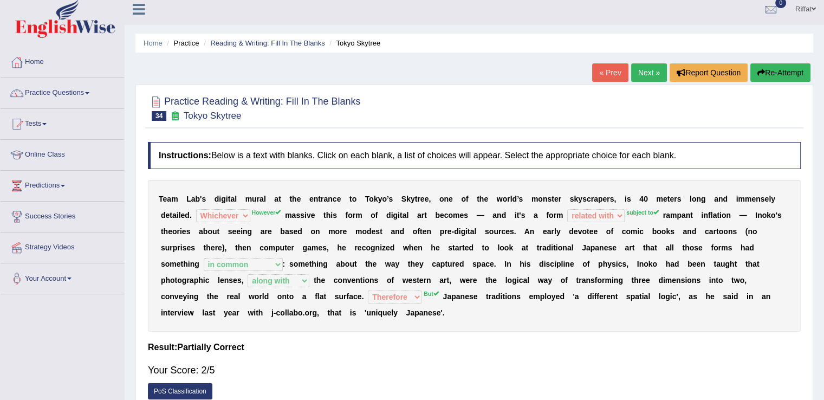
scroll to position [6, 0]
click at [643, 75] on link "Next »" at bounding box center [649, 72] width 36 height 18
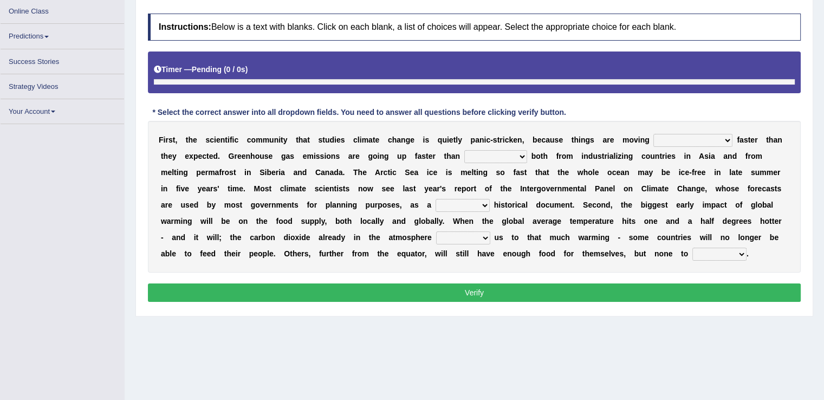
scroll to position [149, 0]
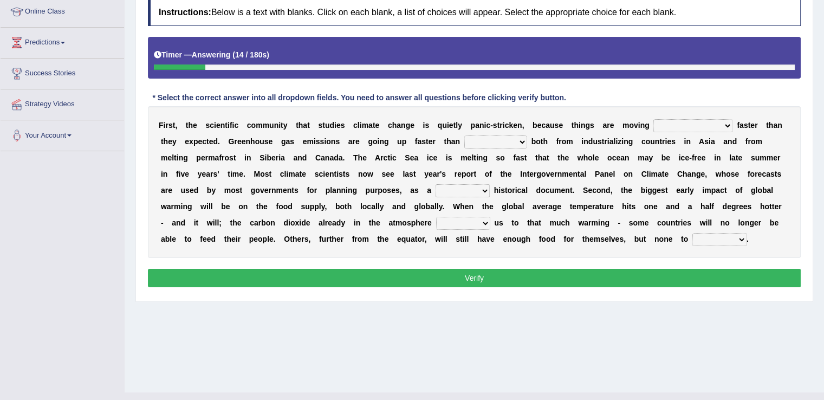
click at [701, 124] on select "few same [PERSON_NAME] most" at bounding box center [692, 125] width 79 height 13
select select "[PERSON_NAME]"
click at [653, 119] on select "few same musch most" at bounding box center [692, 125] width 79 height 13
click at [497, 139] on select "anticipation predictability ptredicts predicted" at bounding box center [495, 141] width 63 height 13
select select "ptredicts"
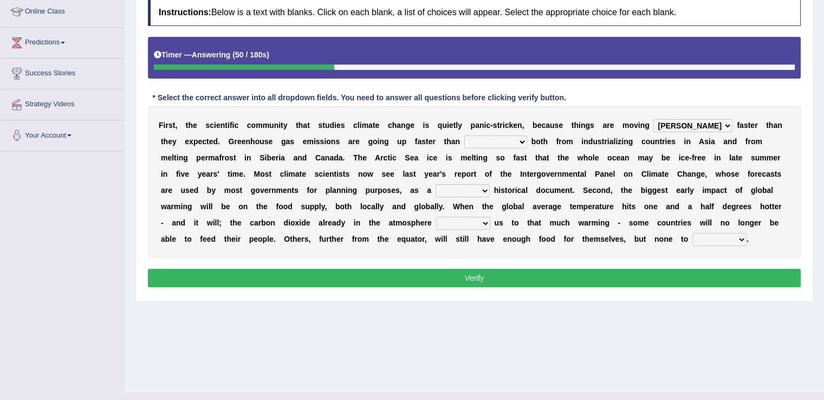
click at [464, 135] on select "anticipation predictability ptredicts predicted" at bounding box center [495, 141] width 63 height 13
click at [463, 190] on select "purely evenly firmly actively" at bounding box center [462, 190] width 54 height 13
select select "firmly"
click at [435, 184] on select "purely evenly firmly actively" at bounding box center [462, 190] width 54 height 13
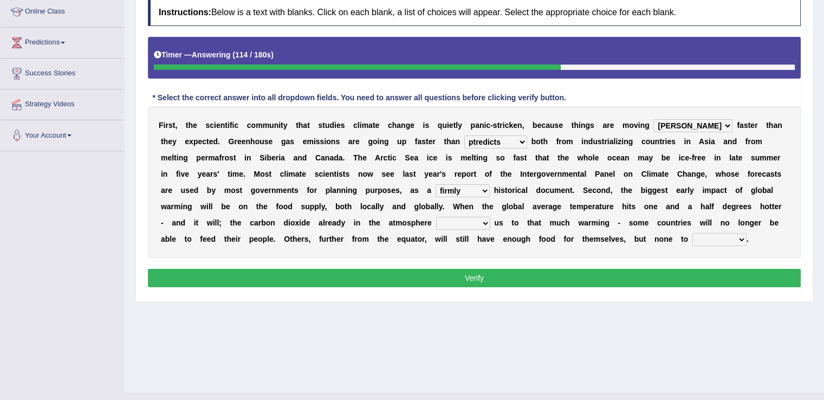
click at [485, 219] on select "commits directs allows addresses" at bounding box center [463, 223] width 54 height 13
select select "allows"
click at [436, 217] on select "commits directs allows addresses" at bounding box center [463, 223] width 54 height 13
click at [742, 238] on select "spare apply dispense consume" at bounding box center [719, 239] width 54 height 13
select select "spare"
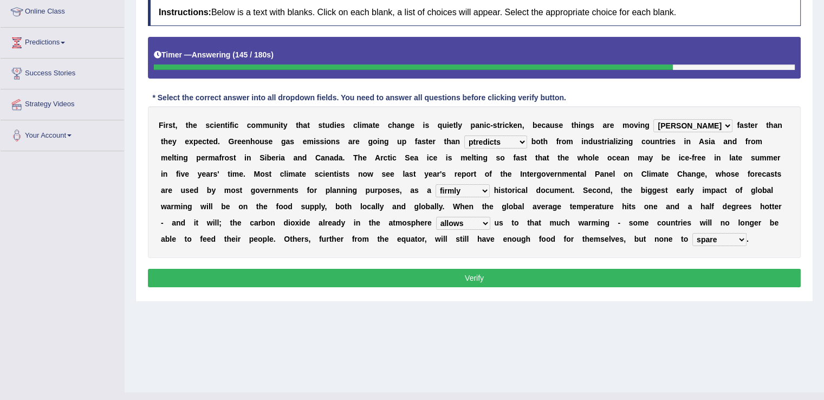
click at [692, 233] on select "spare apply dispense consume" at bounding box center [719, 239] width 54 height 13
click at [693, 280] on button "Verify" at bounding box center [474, 278] width 652 height 18
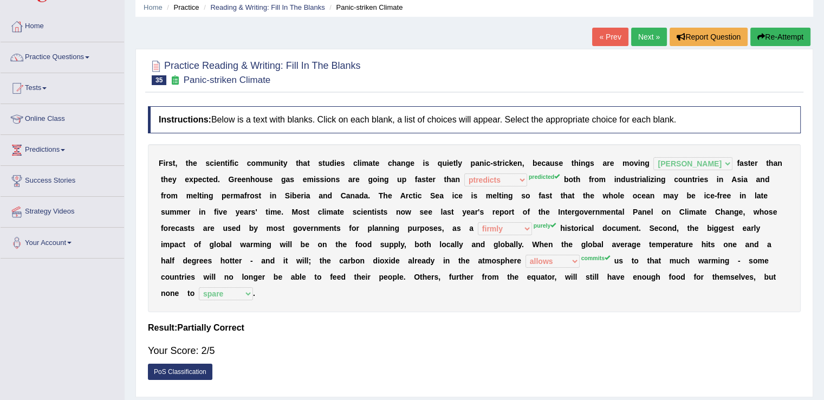
scroll to position [41, 0]
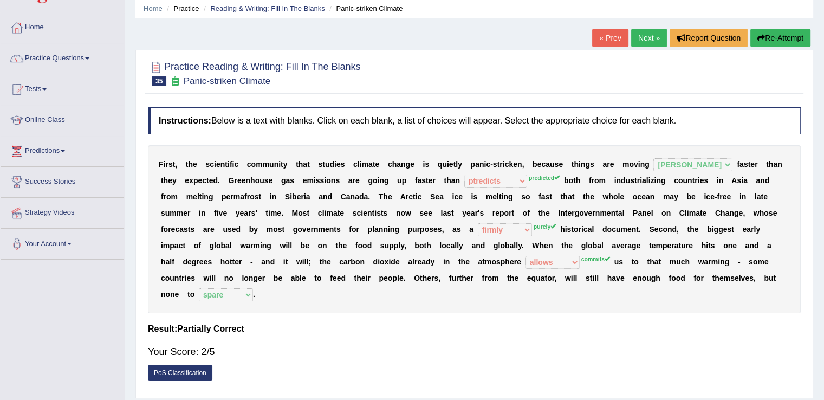
click at [646, 39] on link "Next »" at bounding box center [649, 38] width 36 height 18
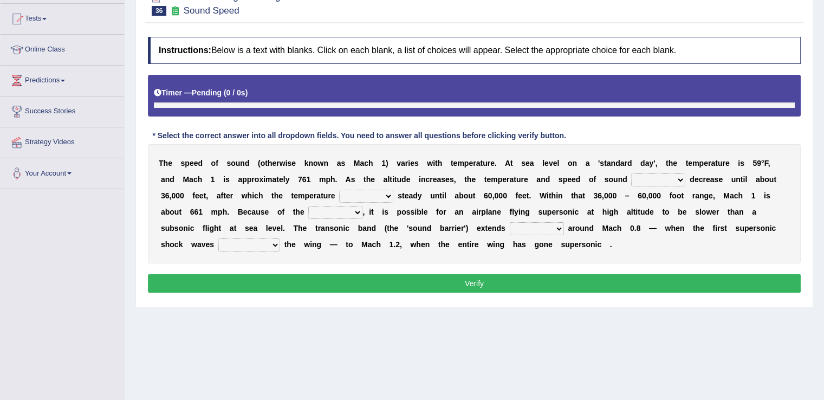
scroll to position [126, 0]
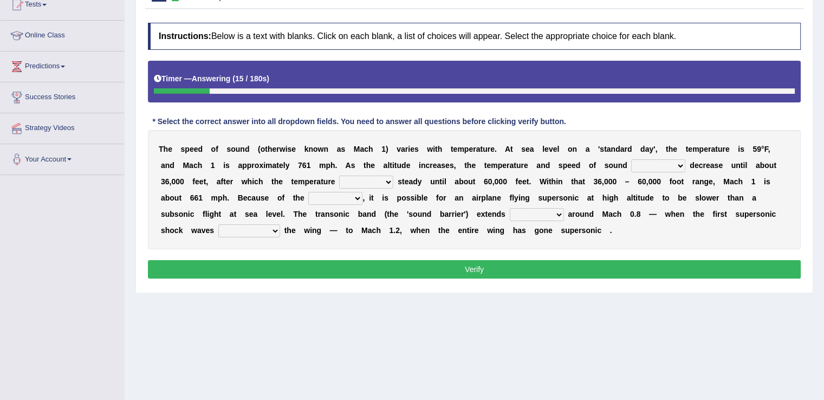
click at [682, 159] on select "not yet none both" at bounding box center [658, 165] width 54 height 13
select select "both"
click at [631, 159] on select "not yet none both" at bounding box center [658, 165] width 54 height 13
click at [389, 181] on select "opposes remains plots mutates" at bounding box center [366, 181] width 54 height 13
select select "remains"
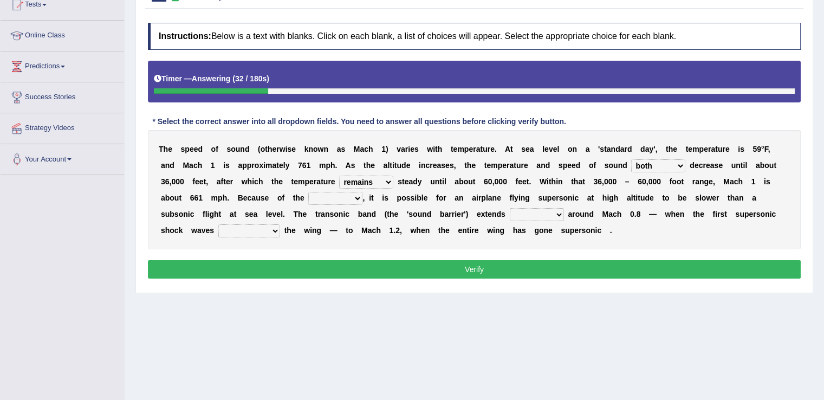
click at [339, 175] on select "opposes remains plots mutates" at bounding box center [366, 181] width 54 height 13
click at [356, 198] on select "veriety variation ventilation similarity" at bounding box center [335, 198] width 54 height 13
select select "similarity"
click at [308, 192] on select "veriety variation ventilation similarity" at bounding box center [335, 198] width 54 height 13
click at [559, 211] on select "near from with in" at bounding box center [537, 214] width 54 height 13
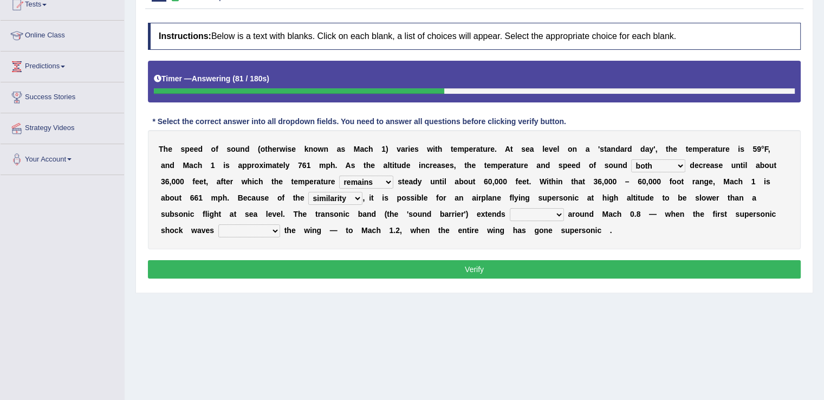
select select "from"
click at [510, 208] on select "near from with in" at bounding box center [537, 214] width 54 height 13
click at [276, 226] on select "diverge from form on add to prevent from" at bounding box center [249, 230] width 62 height 13
select select "form on"
click at [218, 224] on select "diverge from form on add to prevent from" at bounding box center [249, 230] width 62 height 13
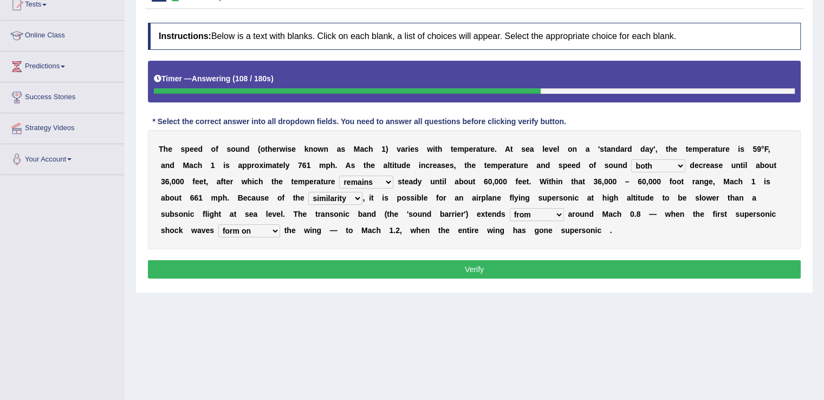
click at [266, 267] on button "Verify" at bounding box center [474, 269] width 652 height 18
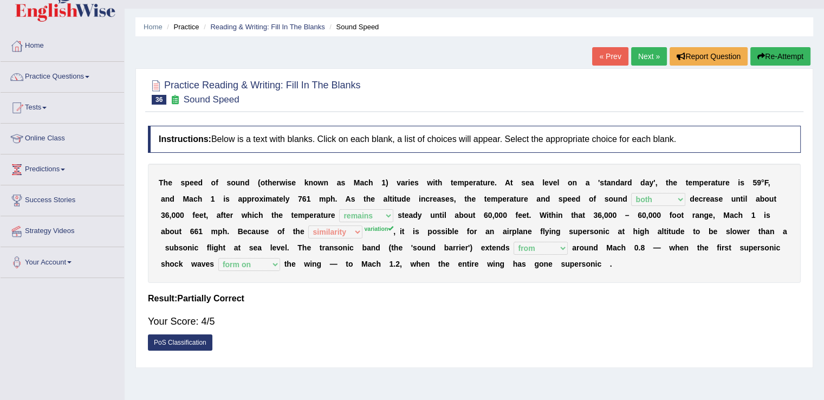
scroll to position [0, 0]
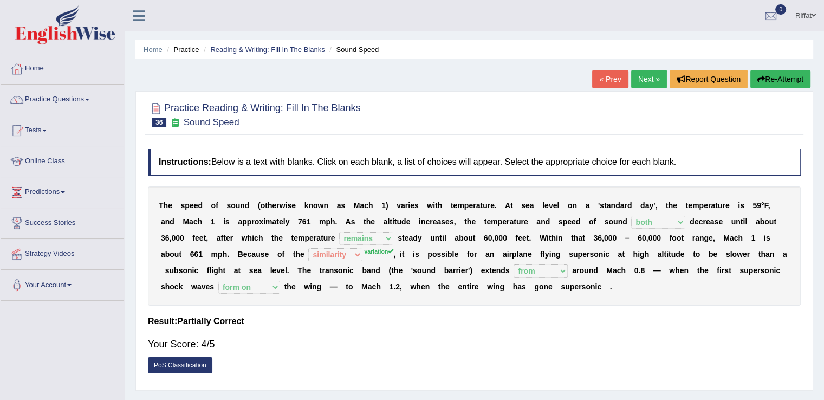
click at [646, 76] on link "Next »" at bounding box center [649, 79] width 36 height 18
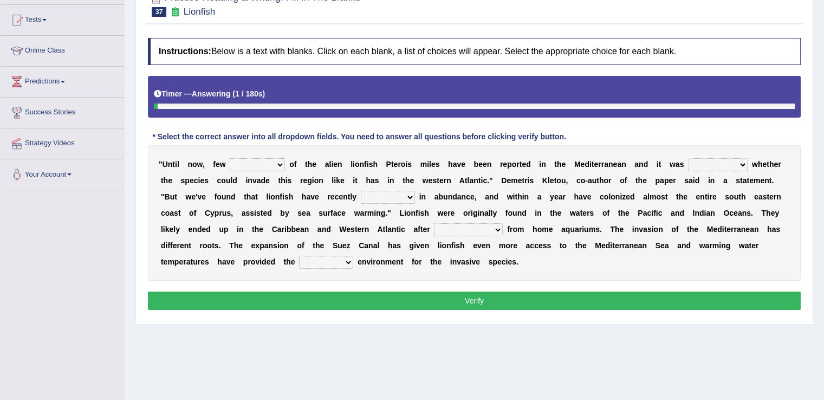
scroll to position [112, 0]
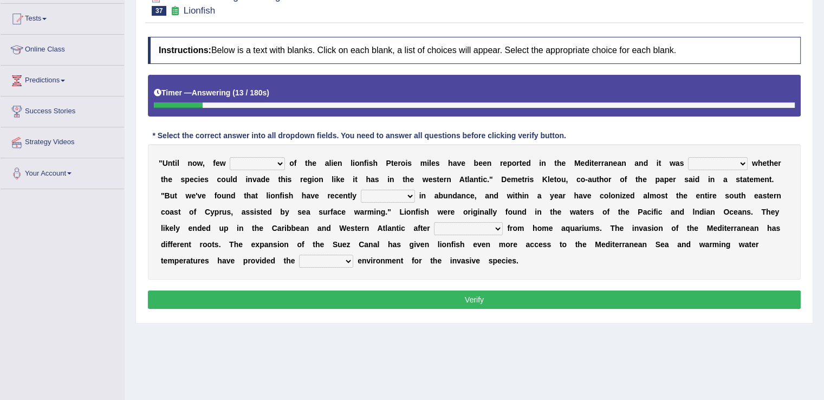
click at [279, 165] on select "collections sights views sightings" at bounding box center [257, 163] width 55 height 13
select select "collections"
click at [230, 157] on select "collections sights views sightings" at bounding box center [257, 163] width 55 height 13
click at [743, 165] on select "somehow although that quesionable" at bounding box center [718, 163] width 60 height 13
select select "quesionable"
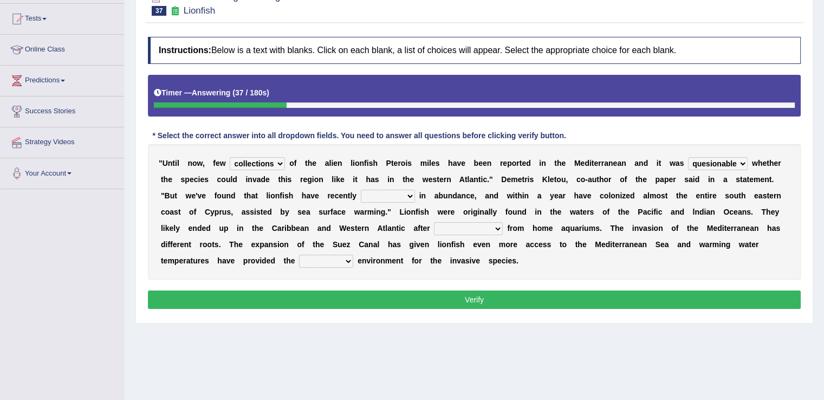
click at [688, 157] on select "somehow although that quesionable" at bounding box center [718, 163] width 60 height 13
click at [410, 195] on select "shown flatted stabled increased" at bounding box center [388, 196] width 54 height 13
select select "increased"
click at [361, 190] on select "shown flatted stabled increased" at bounding box center [388, 196] width 54 height 13
click at [499, 225] on select "release being released released releasing" at bounding box center [468, 228] width 69 height 13
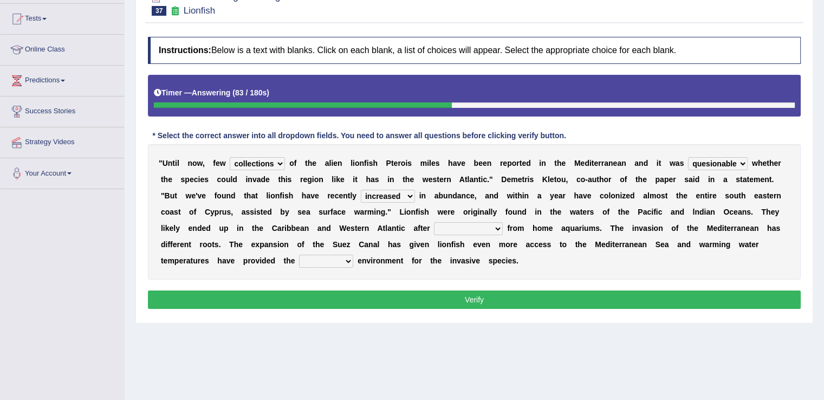
select select "being released"
click at [434, 222] on select "release being released released releasing" at bounding box center [468, 228] width 69 height 13
click at [349, 262] on select "whole overall partial perfect" at bounding box center [326, 260] width 54 height 13
select select "perfect"
click at [299, 254] on select "whole overall partial perfect" at bounding box center [326, 260] width 54 height 13
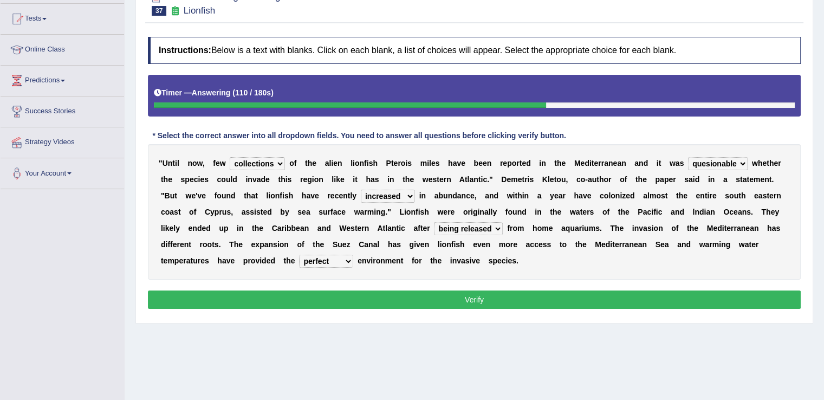
click at [410, 295] on button "Verify" at bounding box center [474, 299] width 652 height 18
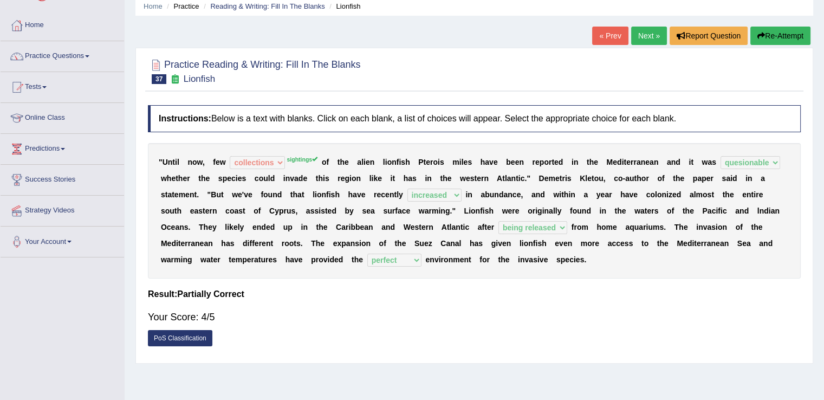
scroll to position [0, 0]
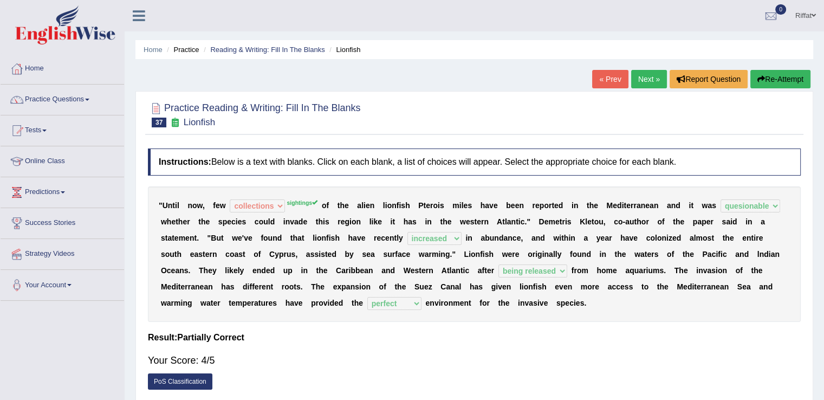
click at [643, 76] on link "Next »" at bounding box center [649, 79] width 36 height 18
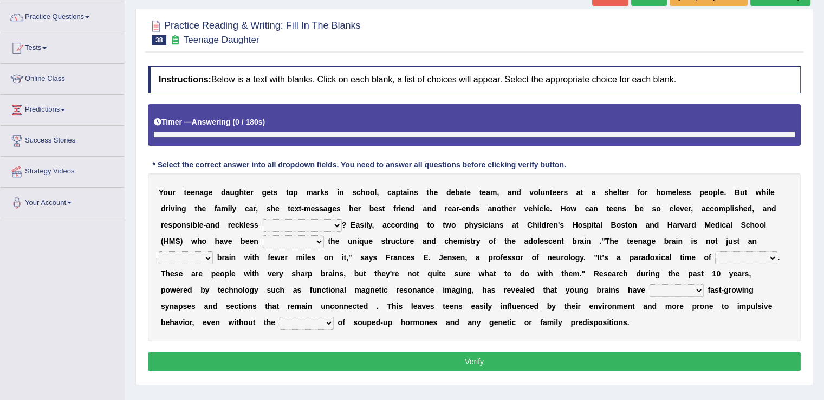
scroll to position [91, 0]
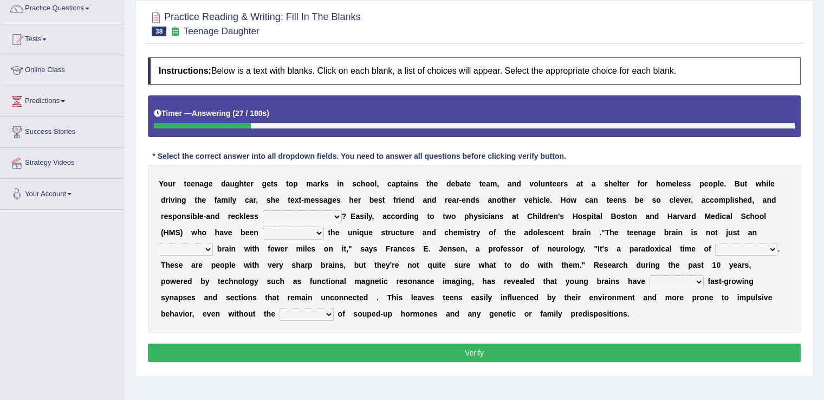
click at [336, 215] on select "for the time being at the same time as ever ingood time" at bounding box center [302, 216] width 79 height 13
select select "at the same time"
click at [263, 210] on select "for the time being at the same time as ever ingood time" at bounding box center [302, 216] width 79 height 13
click at [319, 232] on select "explaining exploring exposing enumerating" at bounding box center [293, 232] width 61 height 13
click at [263, 226] on select "explaining exploring exposing enumerating" at bounding box center [293, 232] width 61 height 13
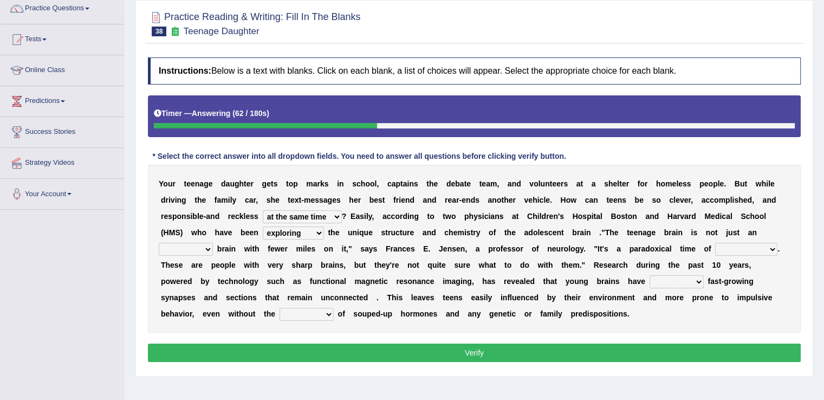
click at [306, 265] on b "r" at bounding box center [305, 264] width 3 height 9
click at [318, 231] on select "explaining exploring exposing enumerating" at bounding box center [293, 232] width 61 height 13
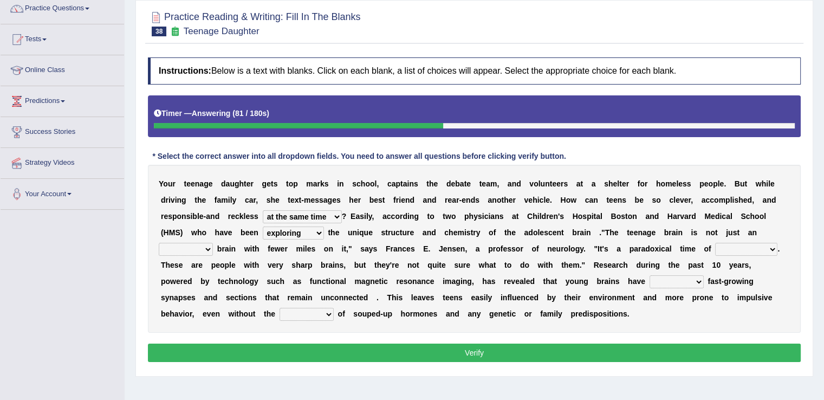
select select "explaining"
click at [263, 226] on select "explaining exploring exposing enumerating" at bounding box center [293, 232] width 61 height 13
click at [331, 278] on b "o" at bounding box center [332, 281] width 5 height 9
click at [207, 250] on select "ample adult adulthood abundant" at bounding box center [186, 249] width 54 height 13
select select "adulthood"
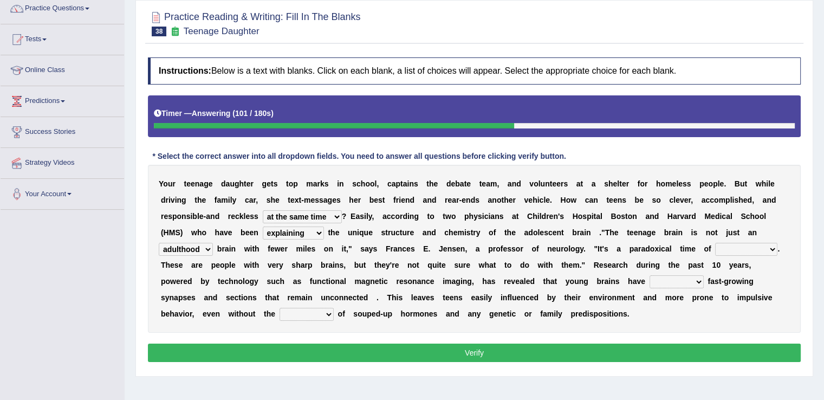
click at [159, 243] on select "ample adult adulthood abundant" at bounding box center [186, 249] width 54 height 13
click at [773, 246] on select "enrichment development adornment adoration" at bounding box center [746, 249] width 62 height 13
select select "development"
click at [715, 243] on select "enrichment development adornment adoration" at bounding box center [746, 249] width 62 height 13
click at [766, 282] on div "Y o u r t e e n a g e d a u g h t e r g e t s t o p m a r k s i n s c h o o l ,…" at bounding box center [474, 249] width 652 height 168
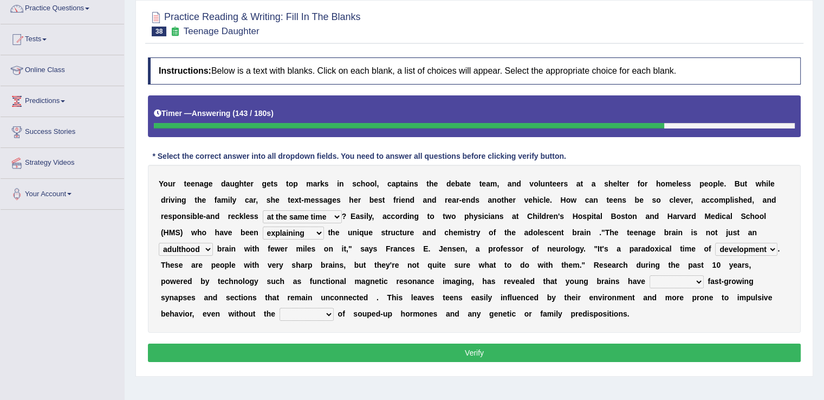
click at [697, 282] on select "both either whole few" at bounding box center [676, 281] width 54 height 13
select select "both"
click at [649, 275] on select "both either whole few" at bounding box center [676, 281] width 54 height 13
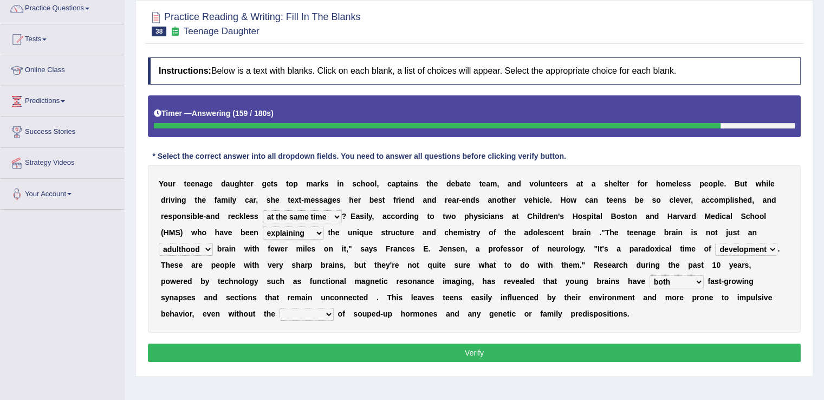
click at [329, 313] on select "impact impress impair impose" at bounding box center [306, 314] width 54 height 13
select select "impact"
click at [279, 308] on select "impact impress impair impose" at bounding box center [306, 314] width 54 height 13
click at [333, 352] on button "Verify" at bounding box center [474, 352] width 652 height 18
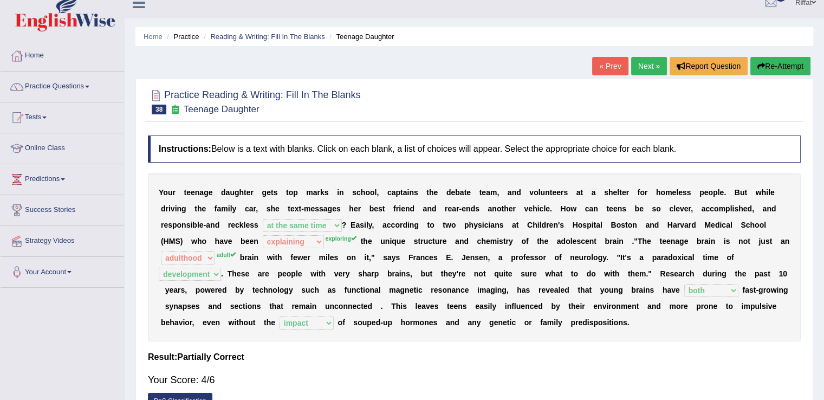
scroll to position [9, 0]
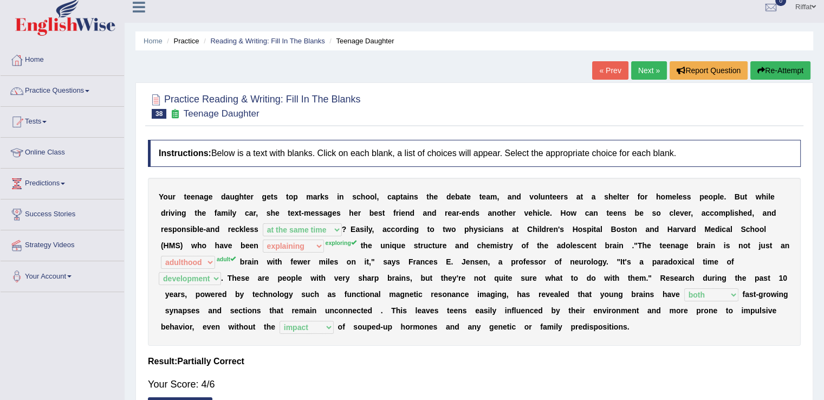
click at [643, 72] on link "Next »" at bounding box center [649, 70] width 36 height 18
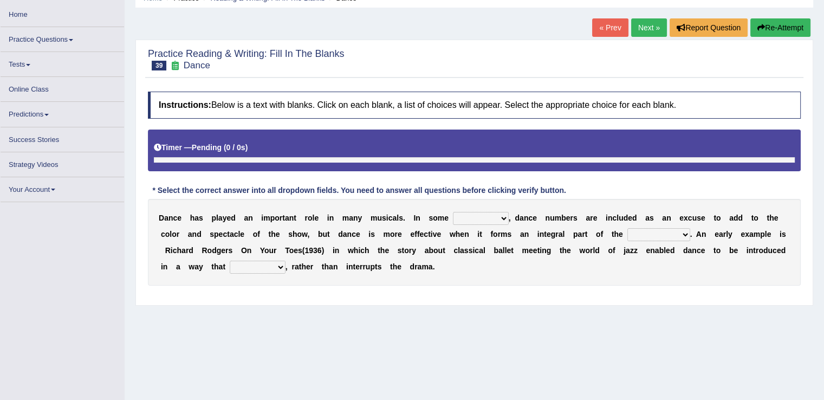
scroll to position [52, 0]
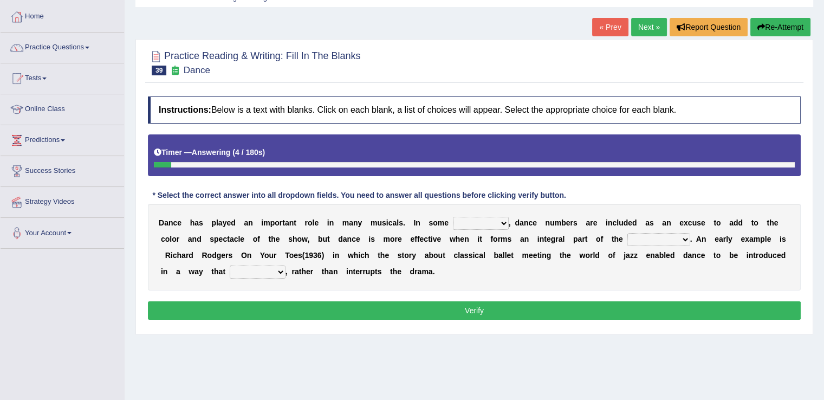
click at [505, 217] on select "dimentions cases brief extent" at bounding box center [481, 223] width 56 height 13
select select "extent"
click at [453, 217] on select "dimentions cases brief extent" at bounding box center [481, 223] width 56 height 13
click at [684, 238] on select "prowess plot phenomenon round about" at bounding box center [658, 239] width 63 height 13
select select "phenomenon"
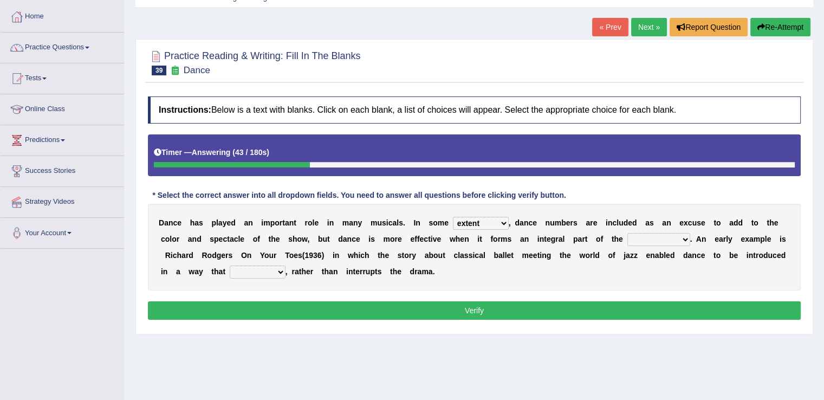
click at [627, 233] on select "prowess plot phenomenon round about" at bounding box center [658, 239] width 63 height 13
click at [279, 272] on select "crumples enhances encumbers levels" at bounding box center [258, 271] width 56 height 13
select select "levels"
click at [230, 265] on select "crumples enhances encumbers levels" at bounding box center [258, 271] width 56 height 13
click at [336, 310] on button "Verify" at bounding box center [474, 310] width 652 height 18
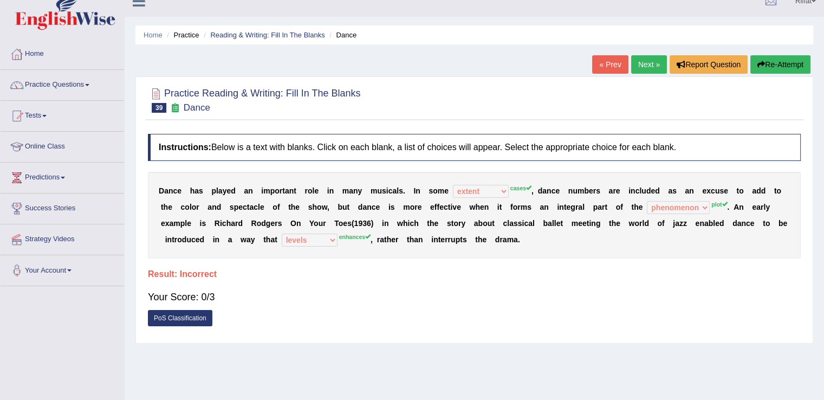
scroll to position [14, 0]
click at [80, 146] on link "Online Class" at bounding box center [62, 145] width 123 height 27
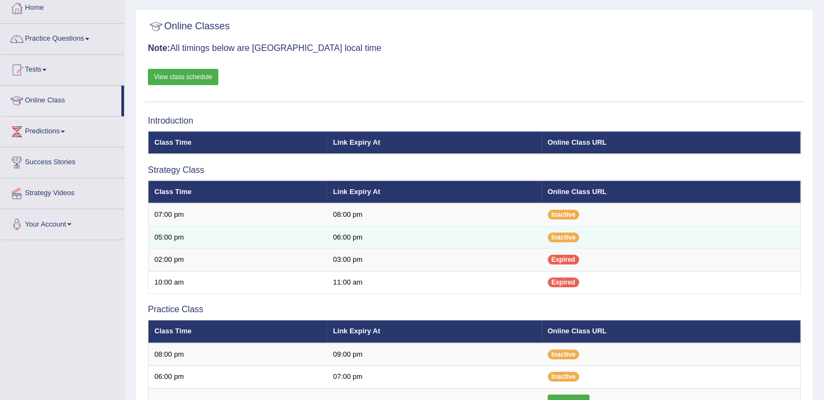
scroll to position [60, 0]
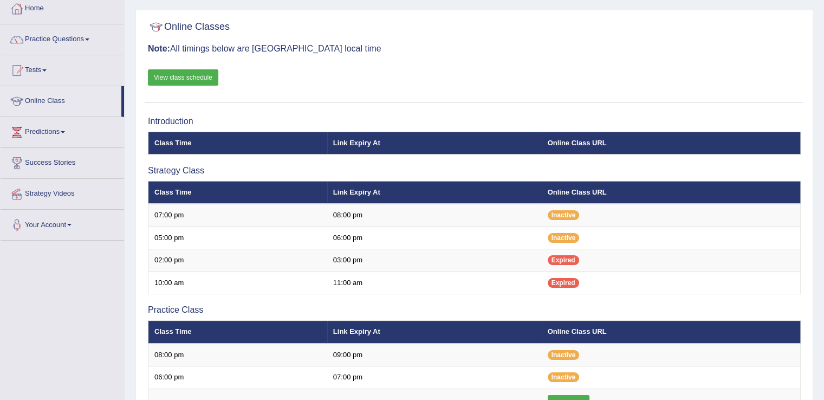
click at [204, 77] on link "View class schedule" at bounding box center [183, 77] width 70 height 16
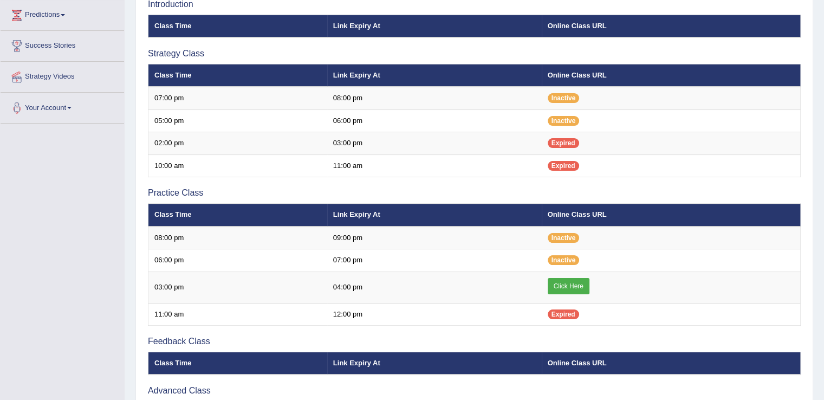
scroll to position [177, 0]
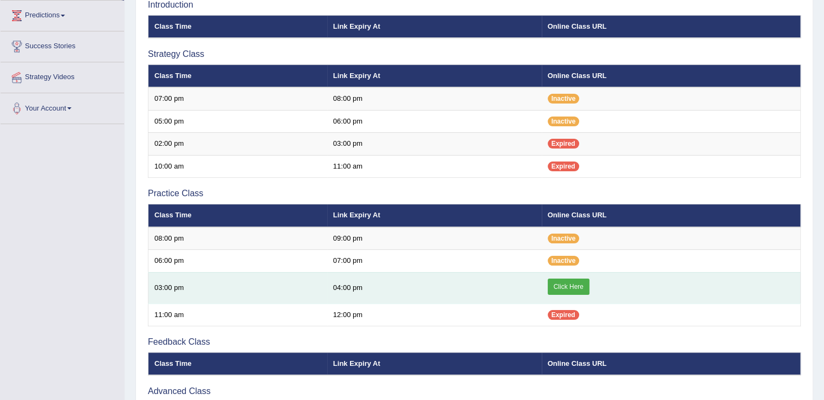
click at [565, 284] on link "Click Here" at bounding box center [568, 286] width 42 height 16
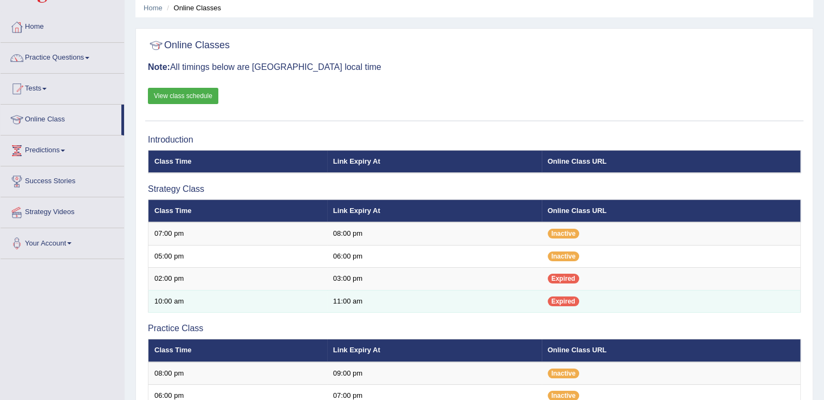
scroll to position [41, 0]
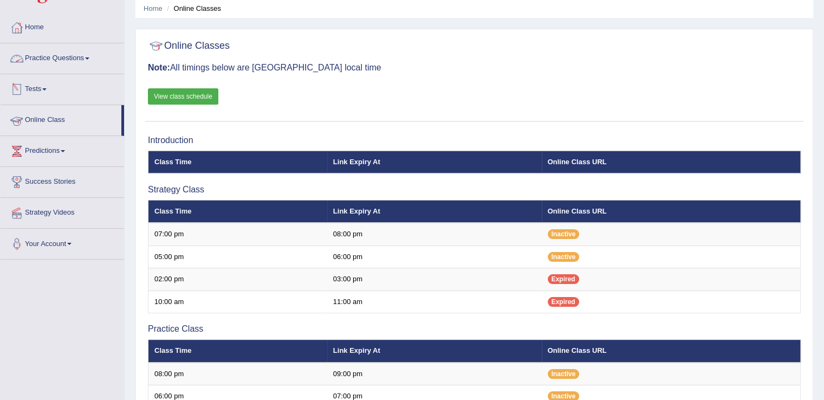
click at [97, 61] on link "Practice Questions" at bounding box center [62, 56] width 123 height 27
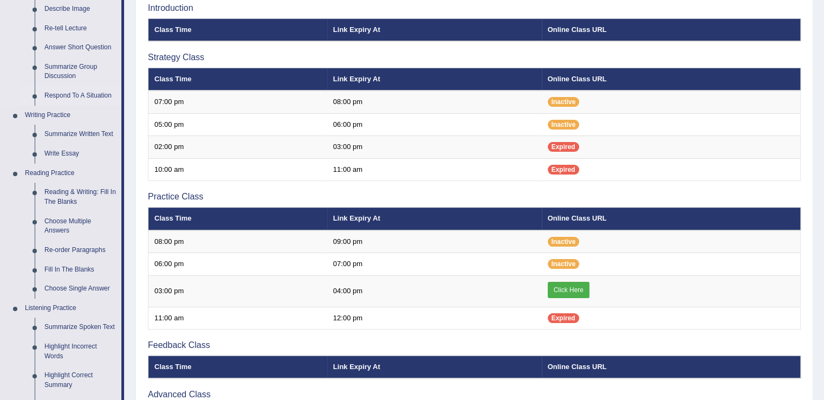
scroll to position [174, 0]
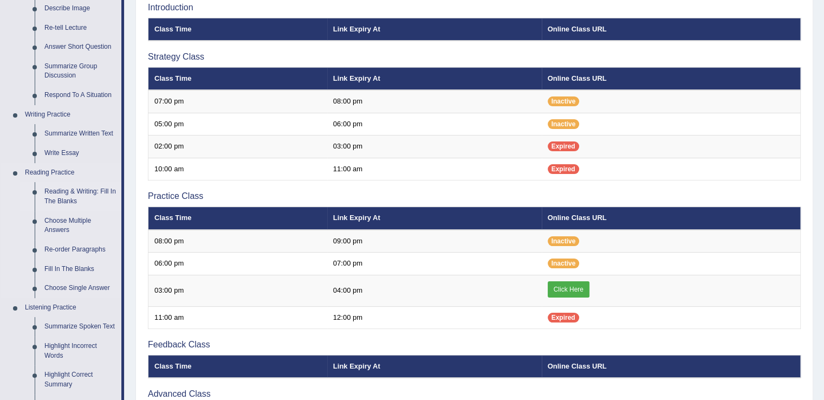
click at [96, 193] on link "Reading & Writing: Fill In The Blanks" at bounding box center [81, 196] width 82 height 29
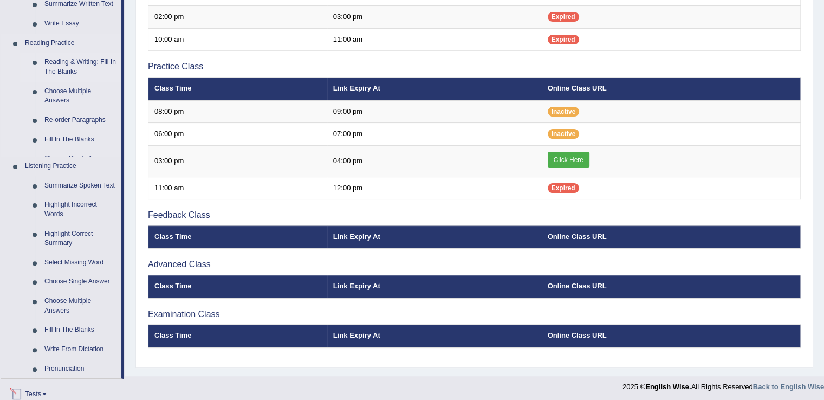
scroll to position [456, 0]
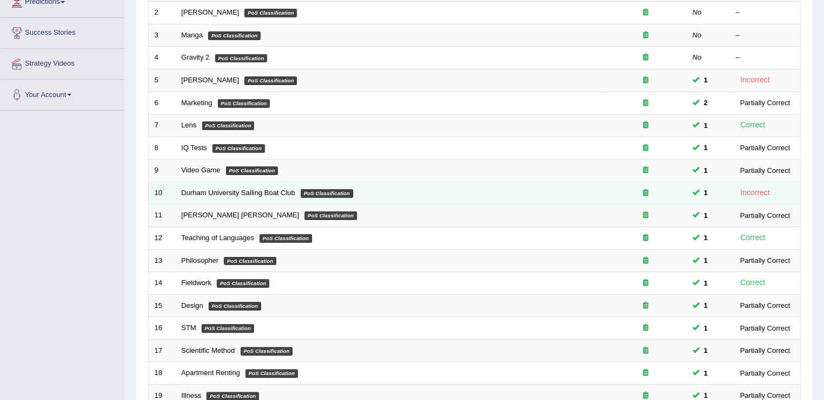
scroll to position [314, 0]
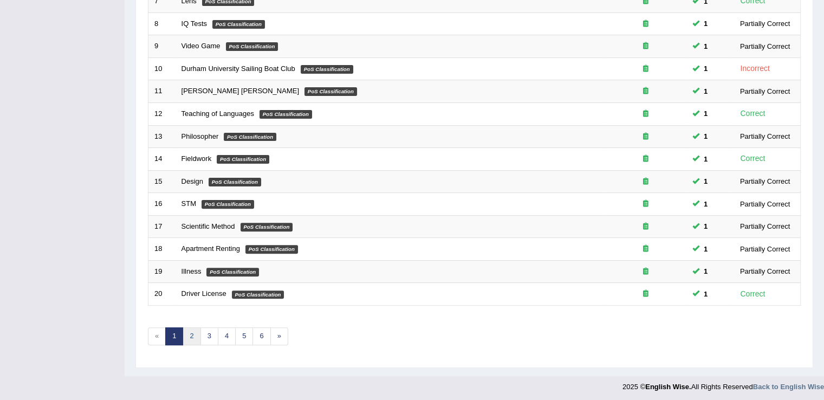
click at [193, 332] on link "2" at bounding box center [191, 336] width 18 height 18
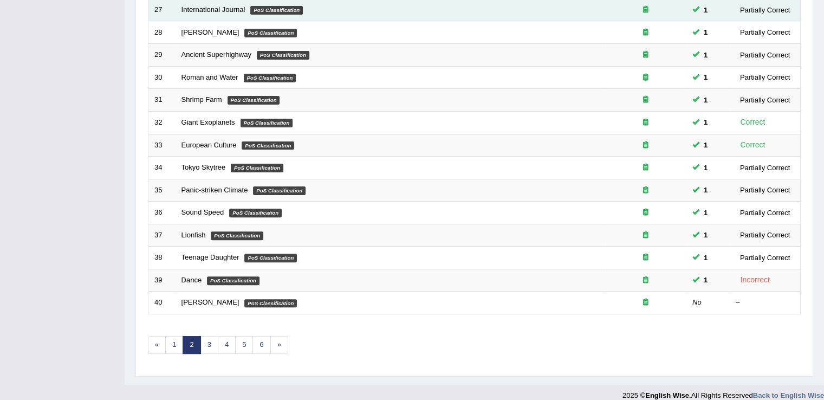
scroll to position [314, 0]
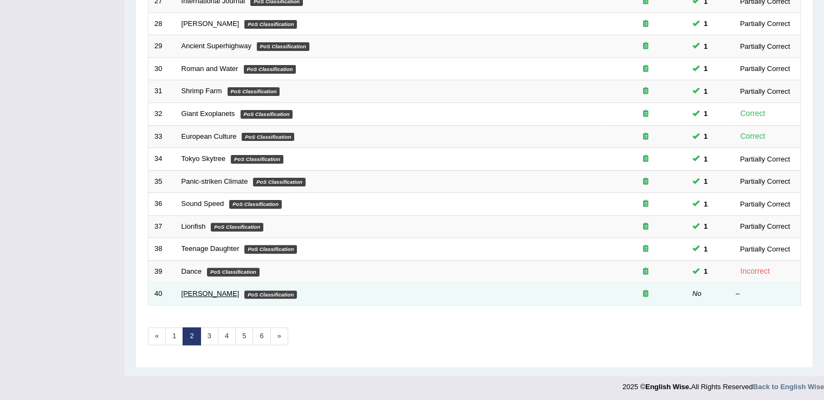
click at [214, 291] on link "[PERSON_NAME]" at bounding box center [210, 293] width 58 height 8
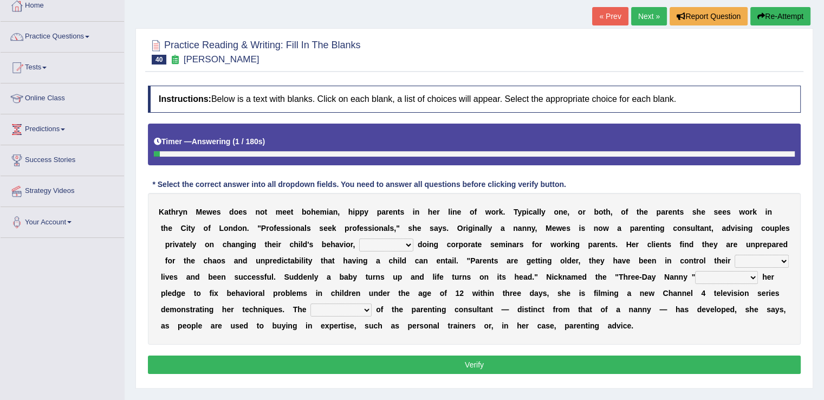
scroll to position [67, 0]
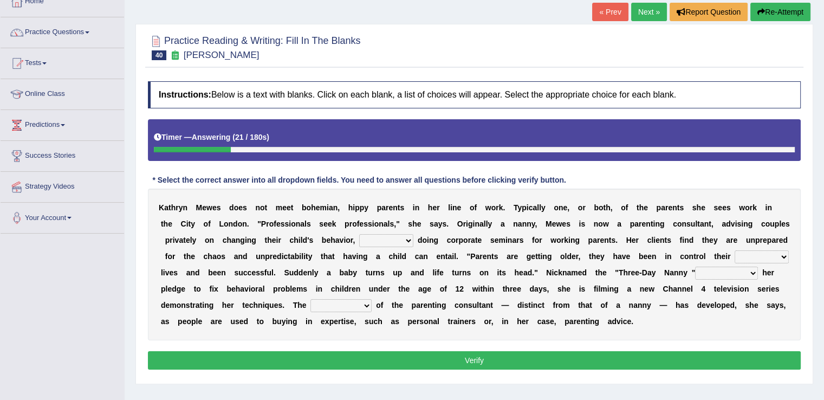
click at [408, 241] on select "as long as in order to in spite of as well as" at bounding box center [386, 240] width 54 height 13
select select "as well as"
click at [359, 234] on select "as long as in order to in spite of as well as" at bounding box center [386, 240] width 54 height 13
click at [785, 254] on select "whole all full every" at bounding box center [761, 256] width 54 height 13
select select "whole"
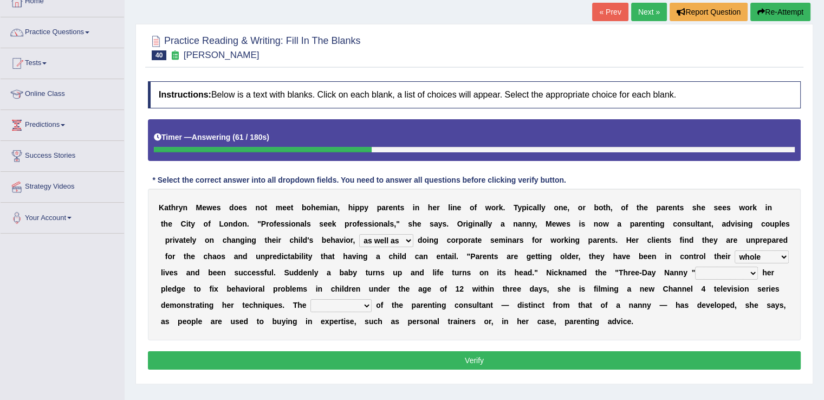
click at [734, 250] on select "whole all full every" at bounding box center [761, 256] width 54 height 13
click at [752, 271] on select "related with together with because of according to" at bounding box center [726, 272] width 63 height 13
select select "according to"
click at [695, 266] on select "related with together with because of according to" at bounding box center [726, 272] width 63 height 13
click at [367, 302] on select "percentage performance role belief" at bounding box center [340, 305] width 61 height 13
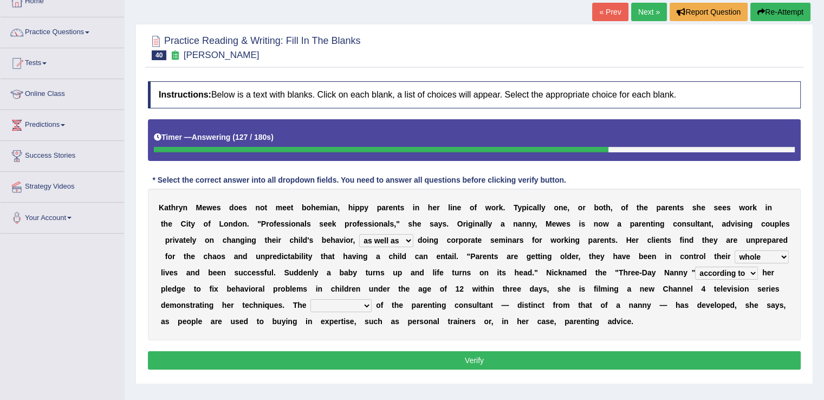
select select "role"
click at [310, 299] on select "percentage performance role belief" at bounding box center [340, 305] width 61 height 13
click at [351, 359] on button "Verify" at bounding box center [474, 360] width 652 height 18
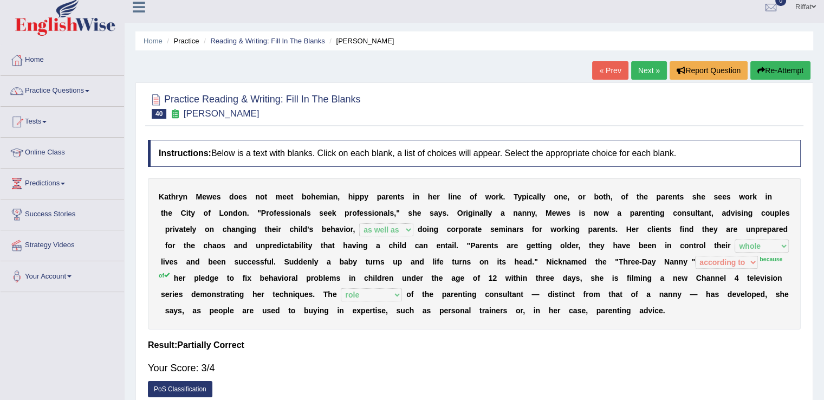
scroll to position [0, 0]
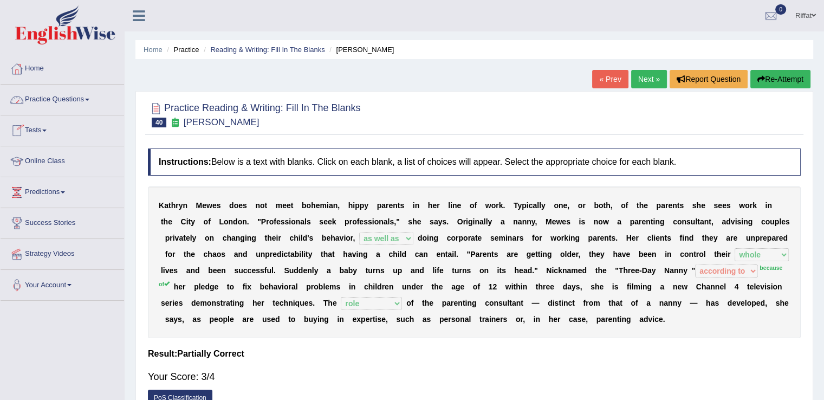
click at [96, 98] on link "Practice Questions" at bounding box center [62, 97] width 123 height 27
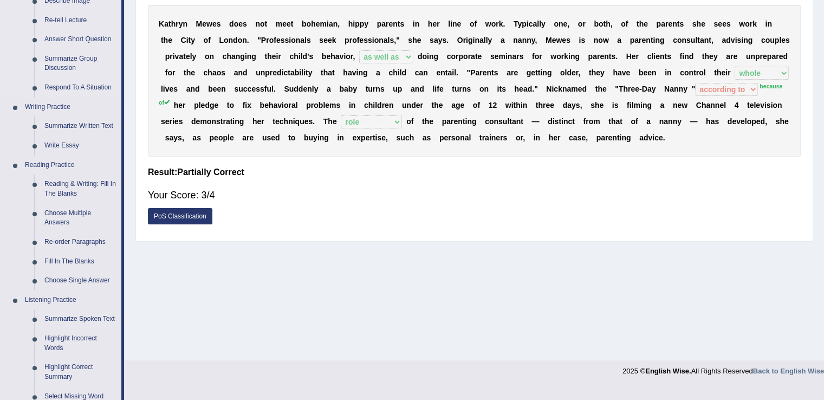
scroll to position [186, 0]
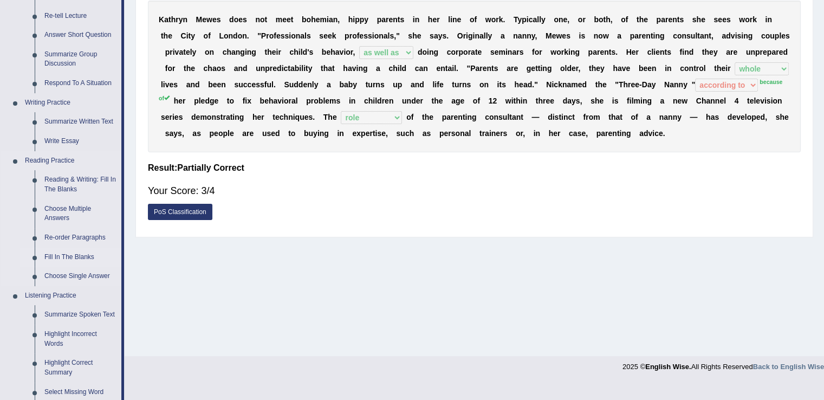
click at [90, 256] on link "Fill In The Blanks" at bounding box center [81, 256] width 82 height 19
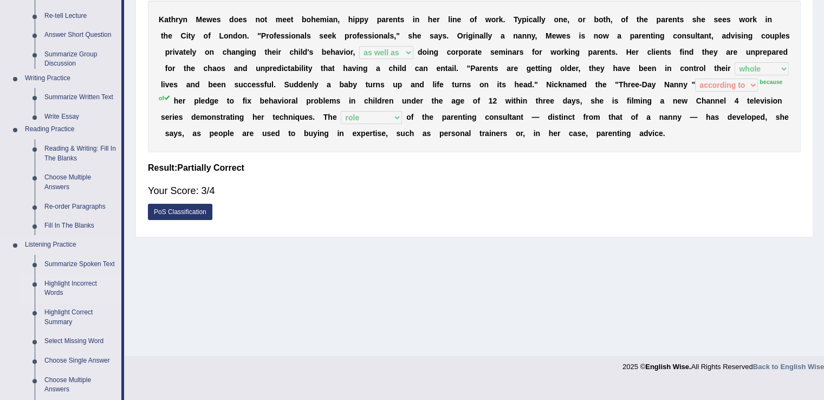
click at [90, 256] on ul "Home Practice Questions Speaking Practice Read Aloud Repeat Sentence Describe I…" at bounding box center [62, 232] width 123 height 728
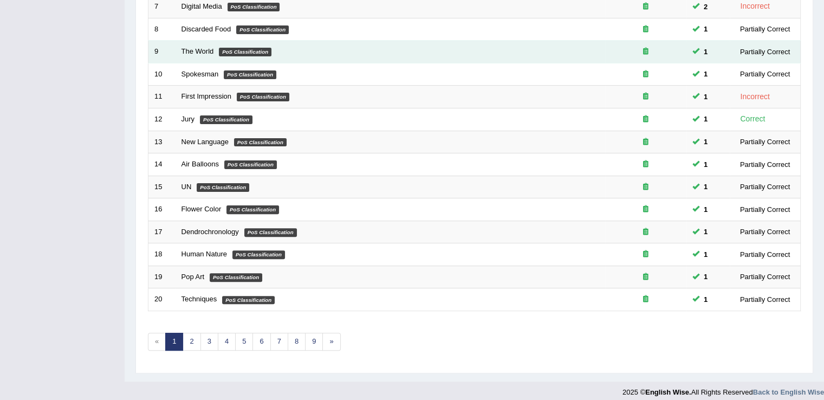
scroll to position [314, 0]
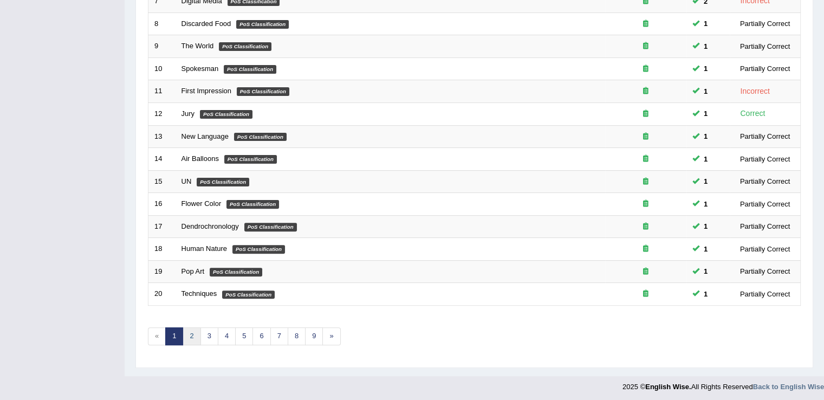
click at [192, 330] on link "2" at bounding box center [191, 336] width 18 height 18
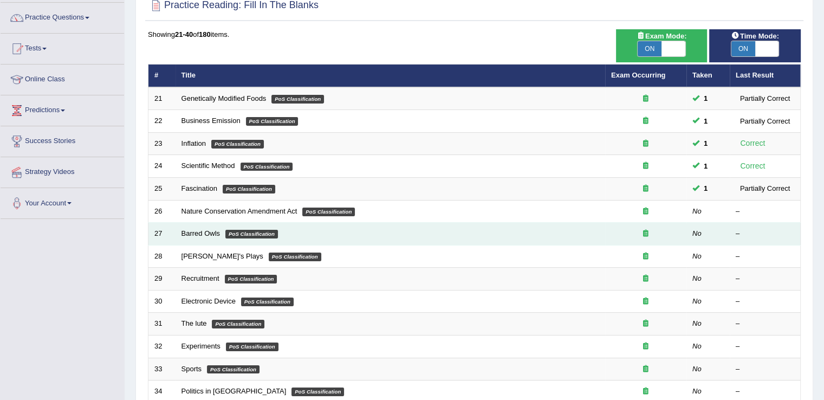
scroll to position [82, 0]
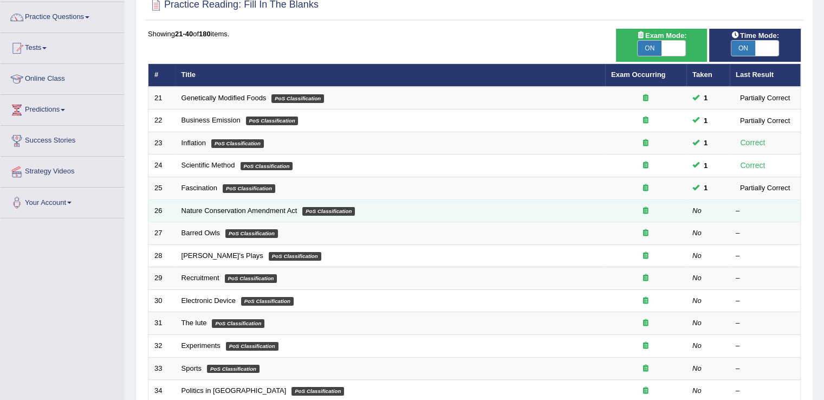
click at [256, 212] on td "Nature Conservation Amendment Act PoS Classification" at bounding box center [389, 210] width 429 height 23
click at [276, 218] on td "Nature Conservation Amendment Act PoS Classification" at bounding box center [389, 210] width 429 height 23
click at [251, 207] on link "Nature Conservation Amendment Act" at bounding box center [239, 210] width 116 height 8
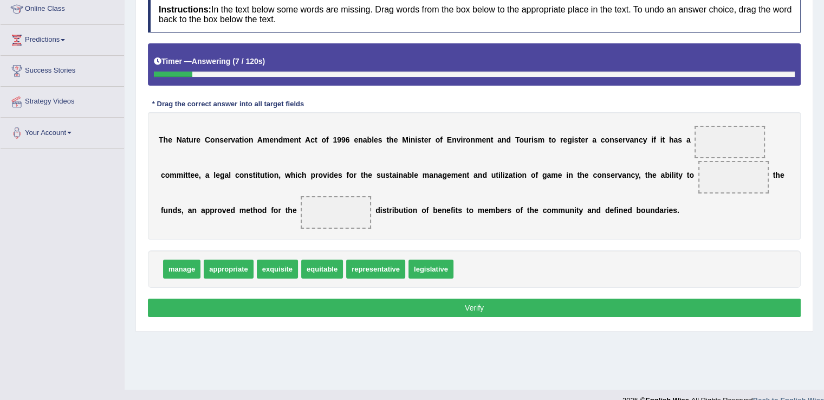
scroll to position [120, 0]
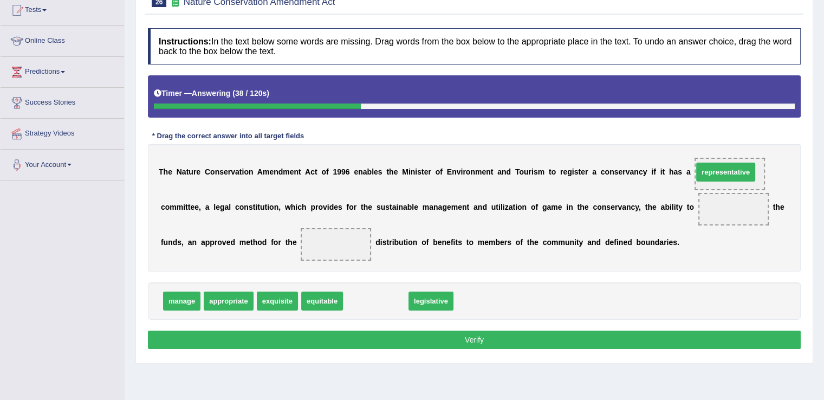
drag, startPoint x: 393, startPoint y: 303, endPoint x: 742, endPoint y: 174, distance: 372.8
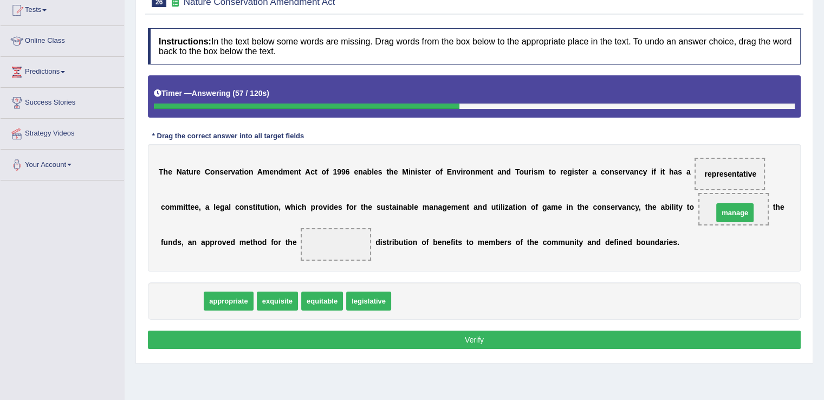
drag, startPoint x: 180, startPoint y: 302, endPoint x: 733, endPoint y: 214, distance: 559.7
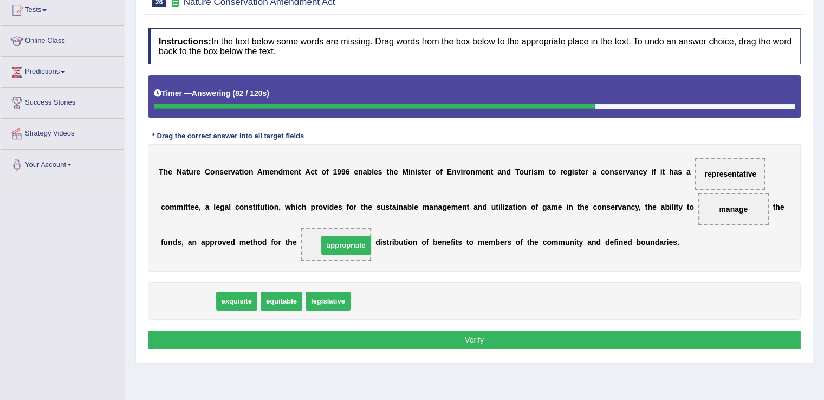
drag, startPoint x: 197, startPoint y: 298, endPoint x: 355, endPoint y: 243, distance: 167.5
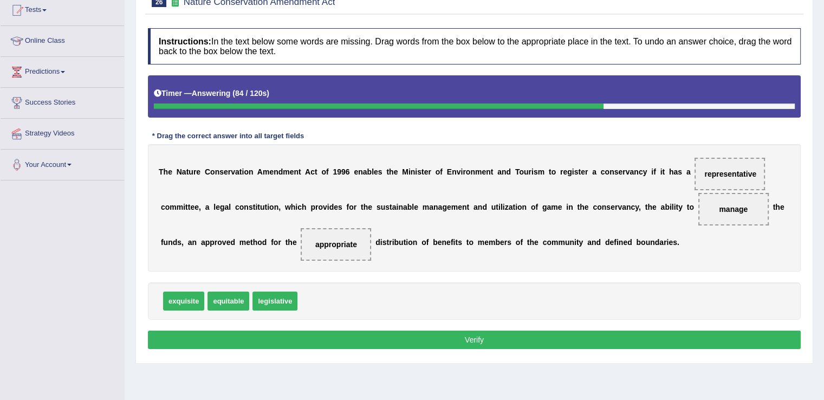
click at [473, 338] on button "Verify" at bounding box center [474, 339] width 652 height 18
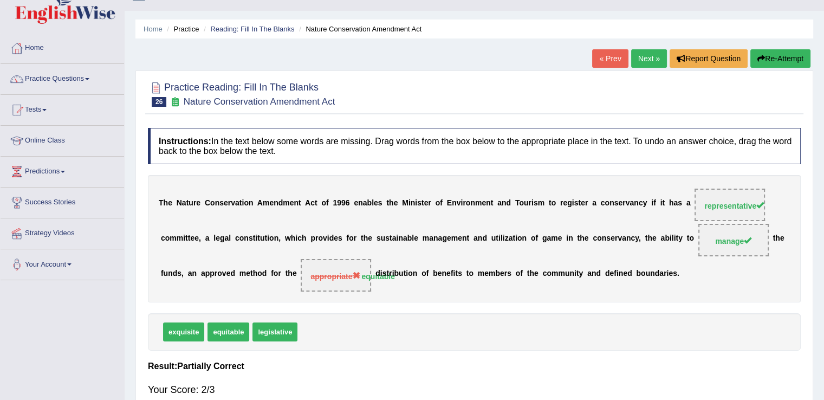
scroll to position [20, 0]
click at [637, 57] on link "Next »" at bounding box center [649, 59] width 36 height 18
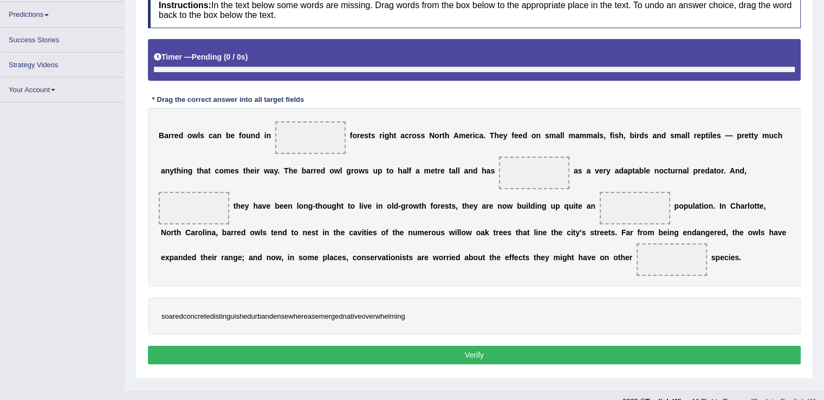
scroll to position [169, 0]
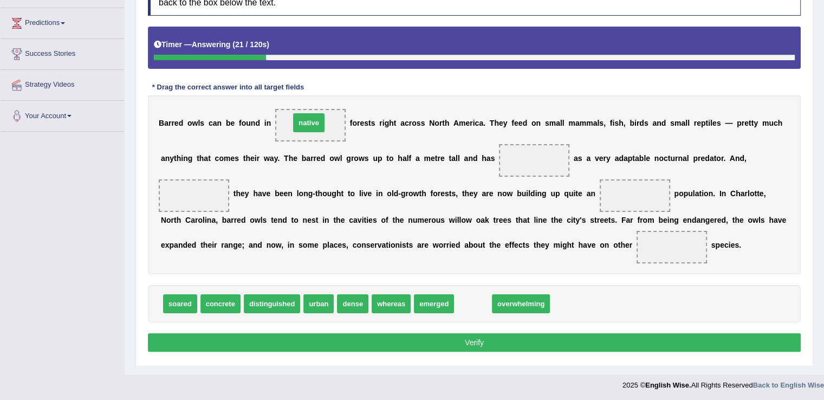
drag, startPoint x: 463, startPoint y: 303, endPoint x: 299, endPoint y: 122, distance: 244.2
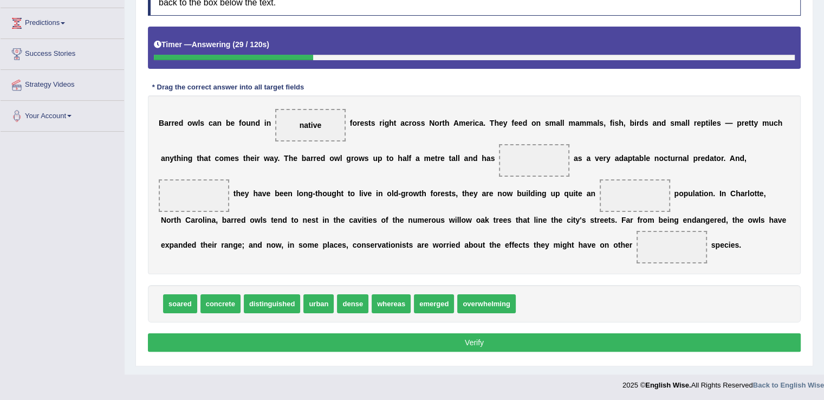
click at [353, 175] on div "B a r r e d o w l s c a n b e f o u n d i n native f o r e s t s r i g h t a c …" at bounding box center [474, 184] width 652 height 179
click at [414, 241] on b at bounding box center [415, 244] width 4 height 9
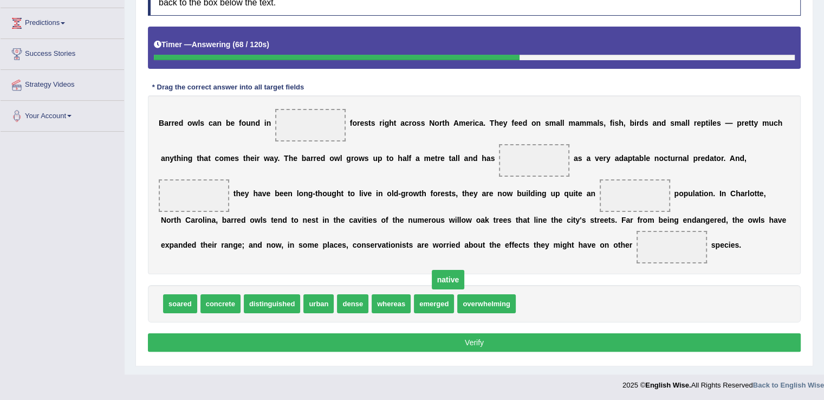
drag, startPoint x: 308, startPoint y: 124, endPoint x: 454, endPoint y: 294, distance: 224.2
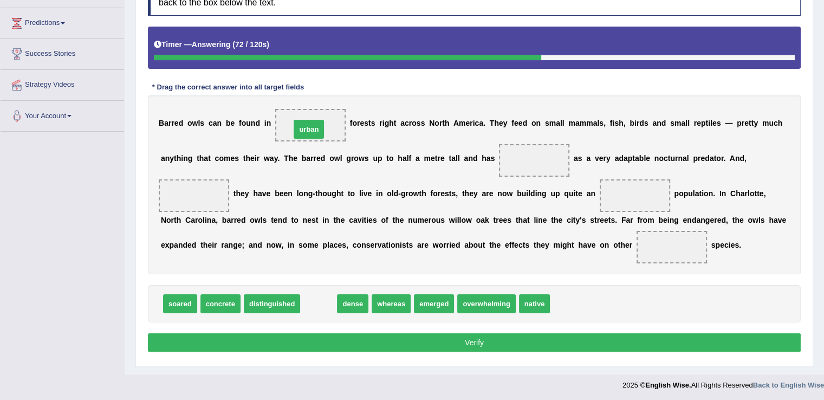
drag, startPoint x: 316, startPoint y: 301, endPoint x: 306, endPoint y: 126, distance: 174.6
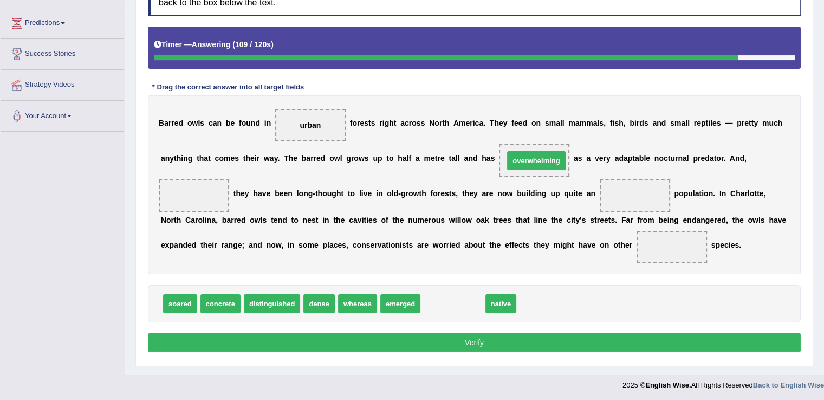
drag, startPoint x: 443, startPoint y: 299, endPoint x: 527, endPoint y: 156, distance: 165.5
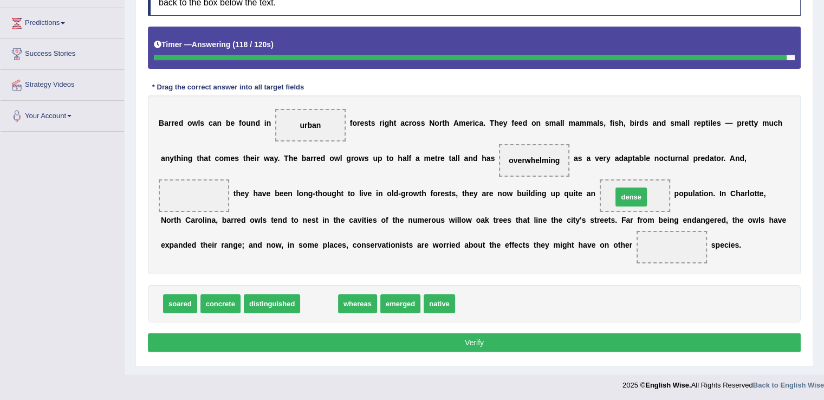
drag, startPoint x: 320, startPoint y: 303, endPoint x: 632, endPoint y: 196, distance: 329.6
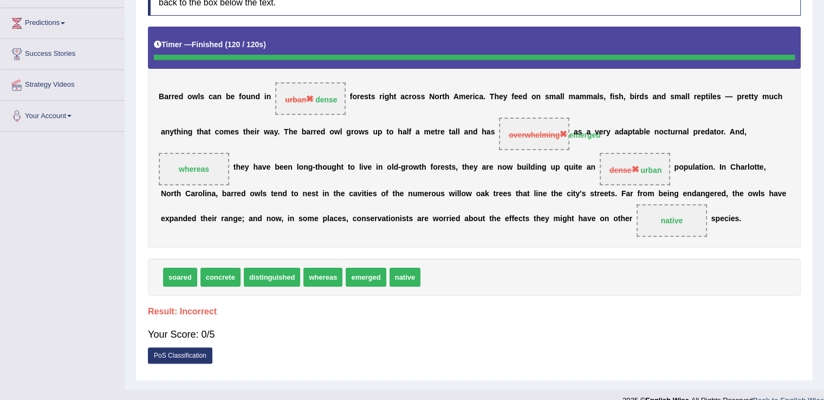
click at [615, 265] on div "soared concrete distinguished whereas emerged native" at bounding box center [474, 276] width 652 height 37
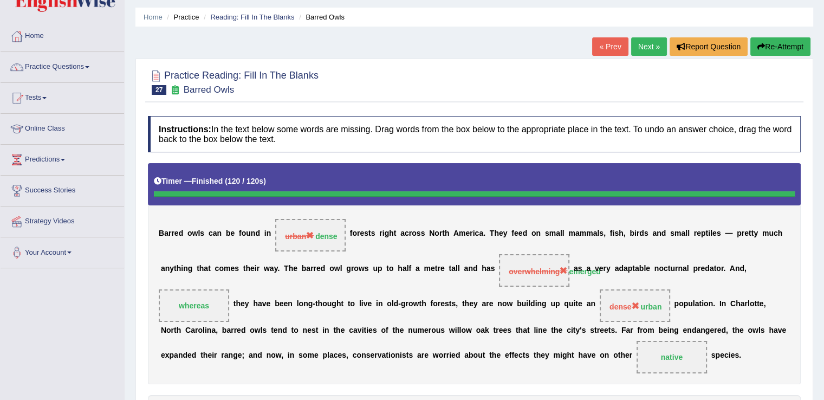
scroll to position [30, 0]
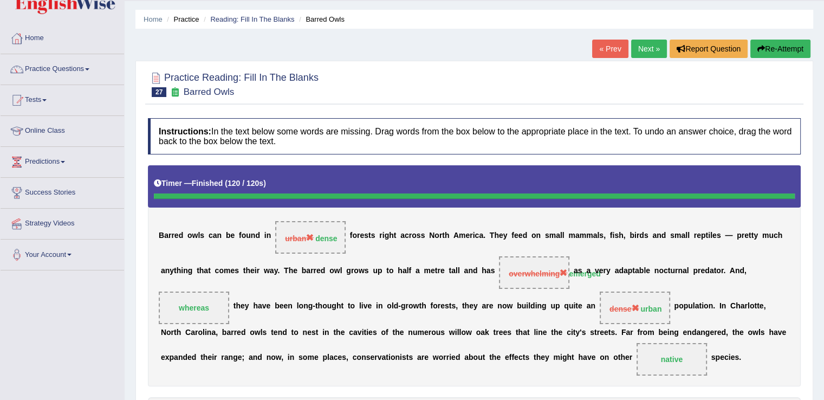
click at [637, 50] on link "Next »" at bounding box center [649, 49] width 36 height 18
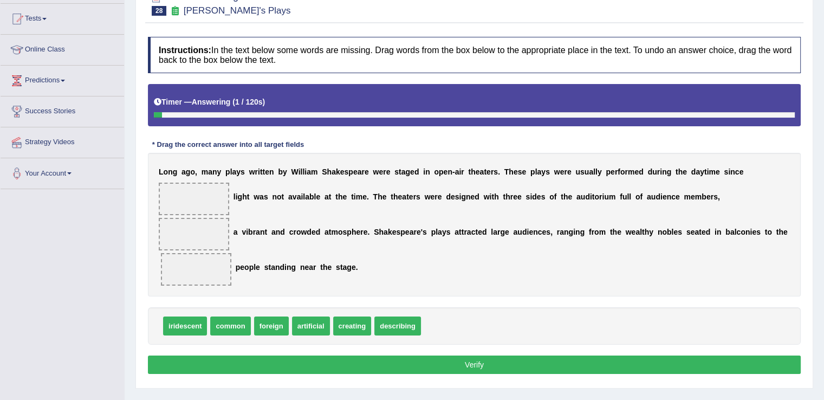
scroll to position [116, 0]
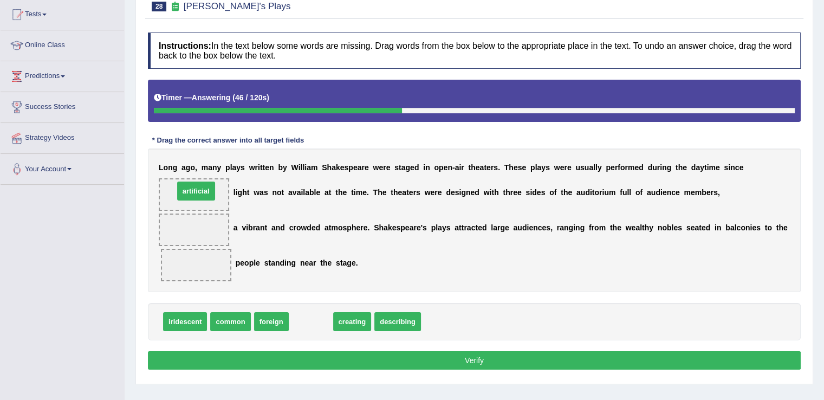
drag, startPoint x: 310, startPoint y: 318, endPoint x: 195, endPoint y: 187, distance: 173.8
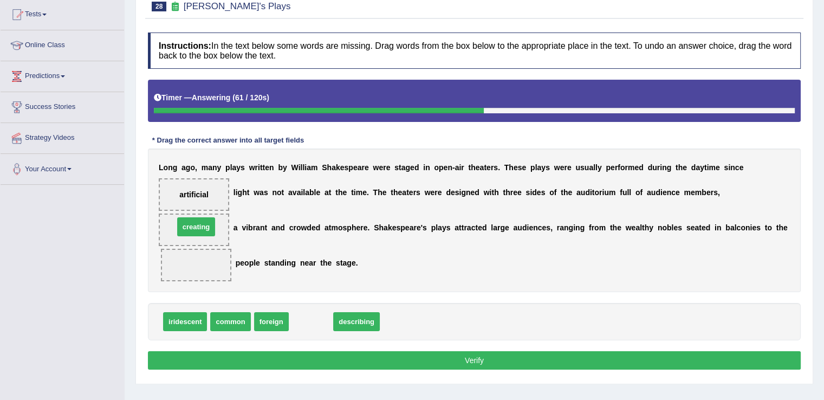
drag, startPoint x: 312, startPoint y: 321, endPoint x: 197, endPoint y: 226, distance: 148.8
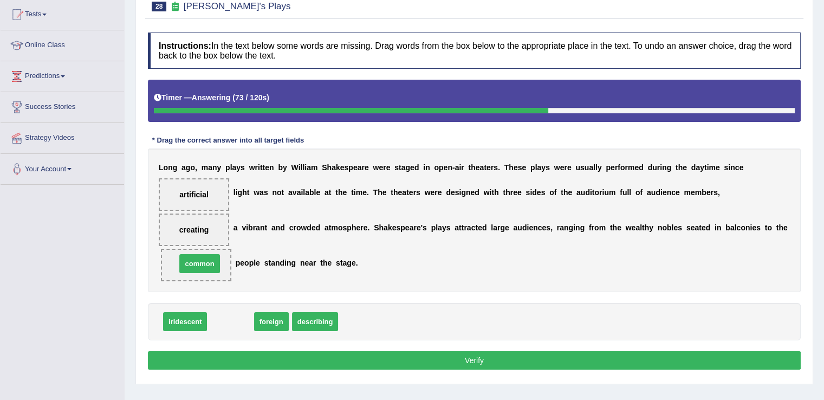
drag, startPoint x: 234, startPoint y: 317, endPoint x: 203, endPoint y: 259, distance: 65.6
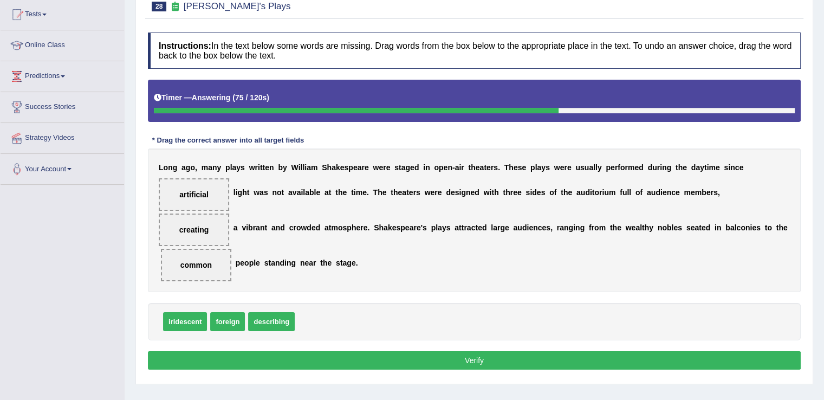
click at [301, 353] on button "Verify" at bounding box center [474, 360] width 652 height 18
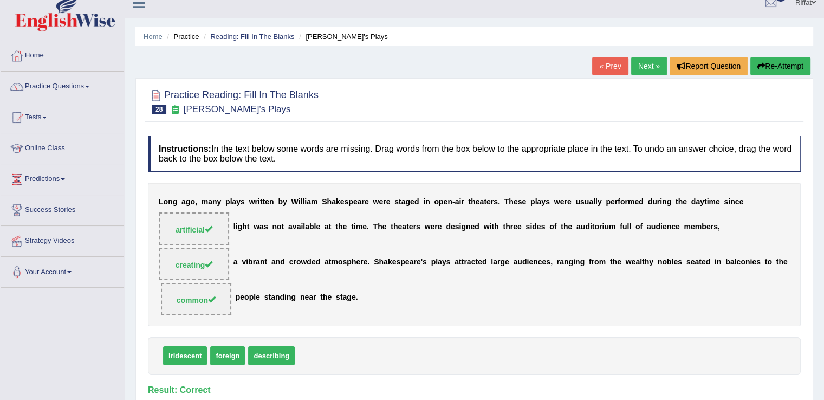
scroll to position [12, 0]
click at [650, 68] on link "Next »" at bounding box center [649, 66] width 36 height 18
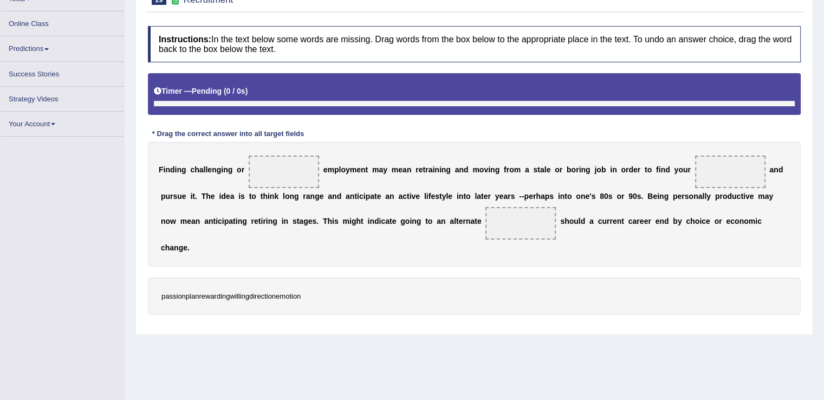
scroll to position [131, 0]
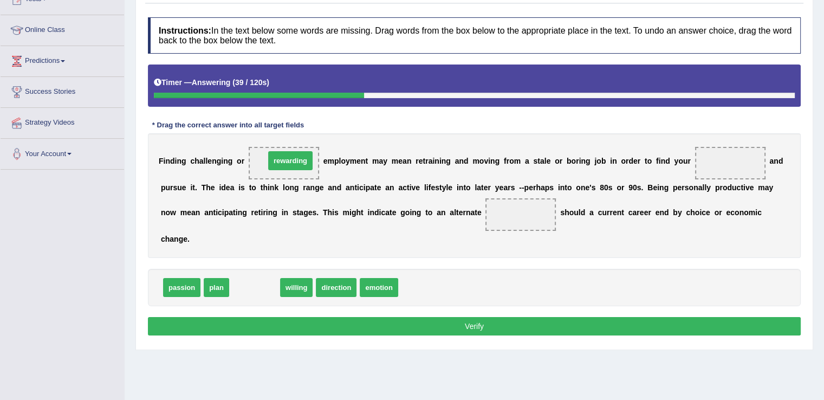
drag, startPoint x: 258, startPoint y: 288, endPoint x: 294, endPoint y: 161, distance: 131.6
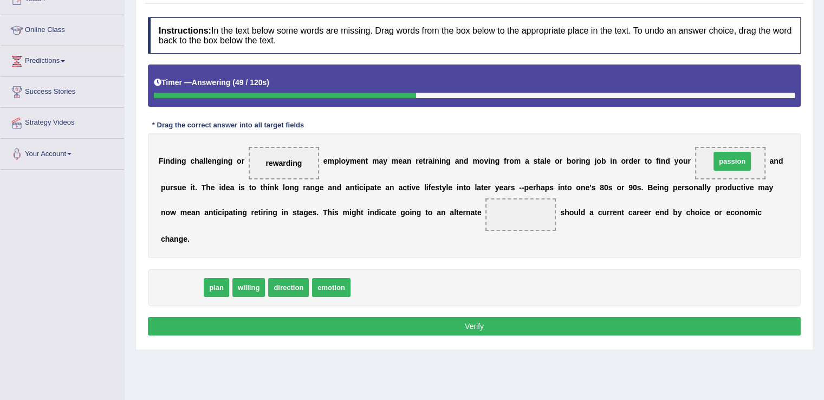
drag, startPoint x: 182, startPoint y: 286, endPoint x: 733, endPoint y: 160, distance: 564.4
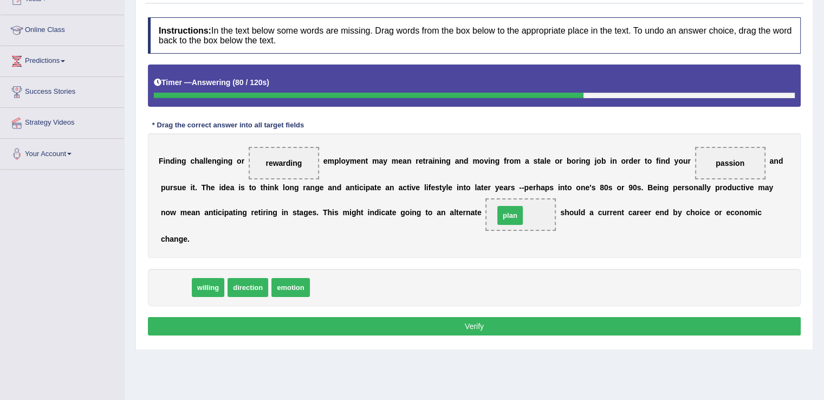
drag, startPoint x: 173, startPoint y: 289, endPoint x: 507, endPoint y: 217, distance: 341.6
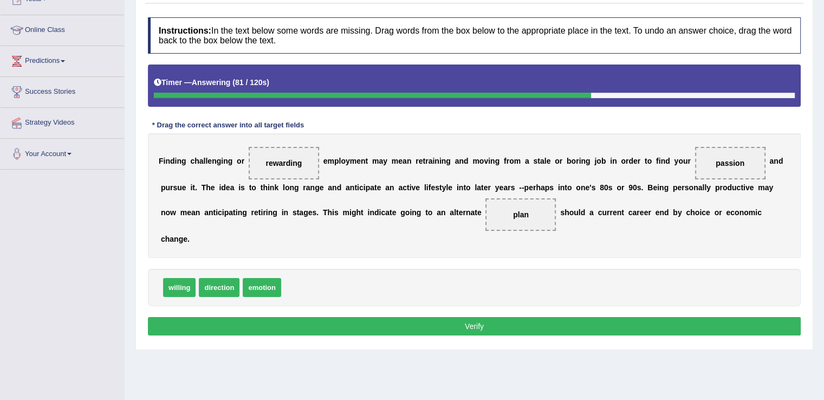
click at [505, 321] on button "Verify" at bounding box center [474, 326] width 652 height 18
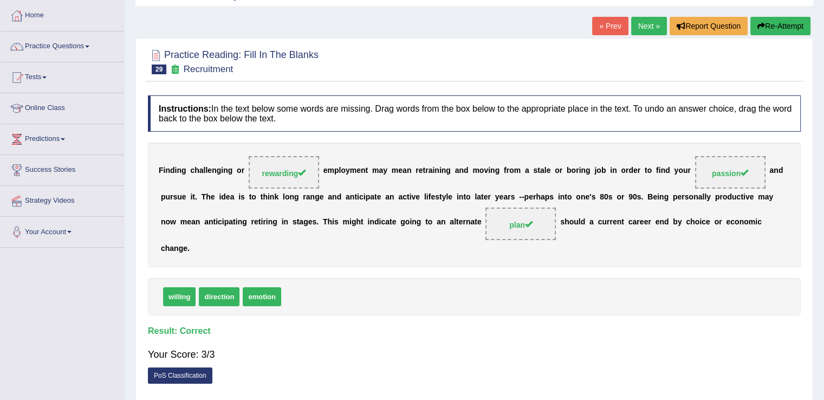
scroll to position [45, 0]
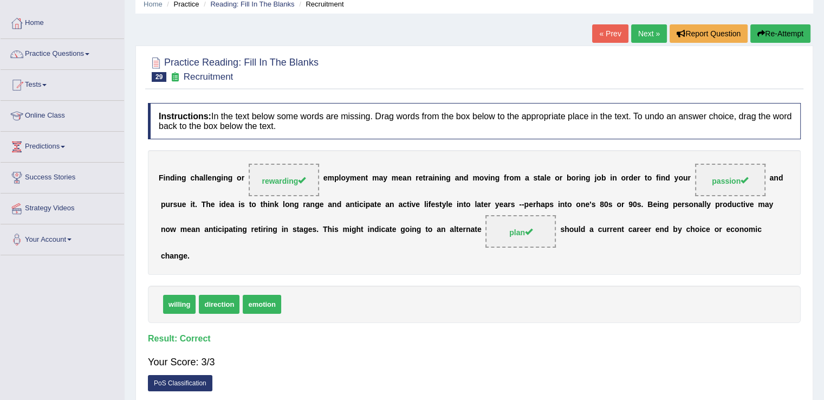
click at [642, 31] on link "Next »" at bounding box center [649, 33] width 36 height 18
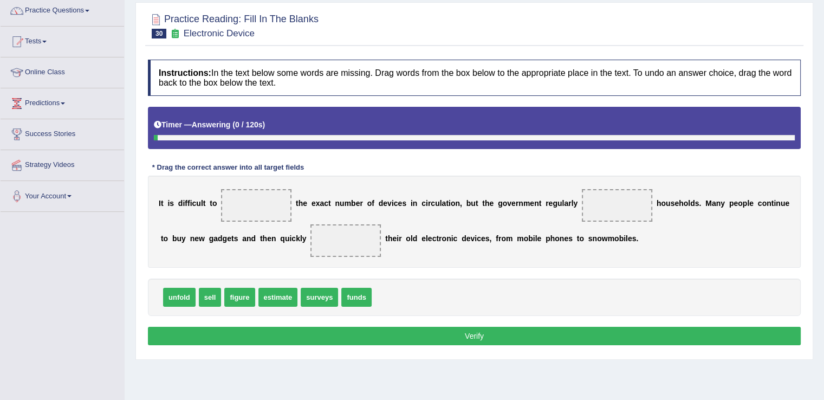
scroll to position [90, 0]
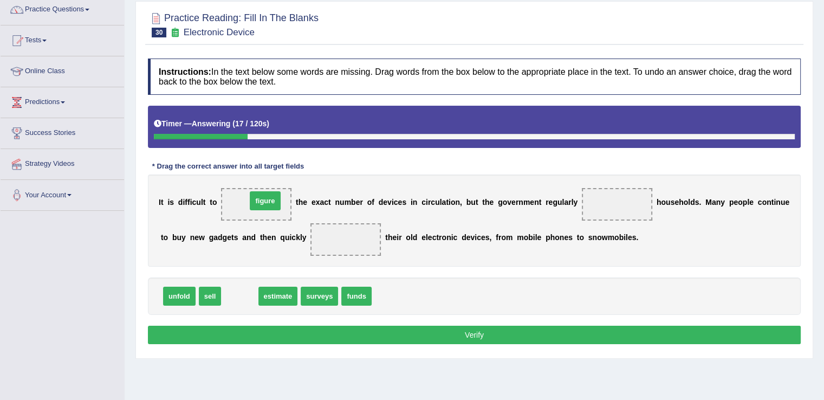
drag, startPoint x: 241, startPoint y: 293, endPoint x: 266, endPoint y: 199, distance: 98.1
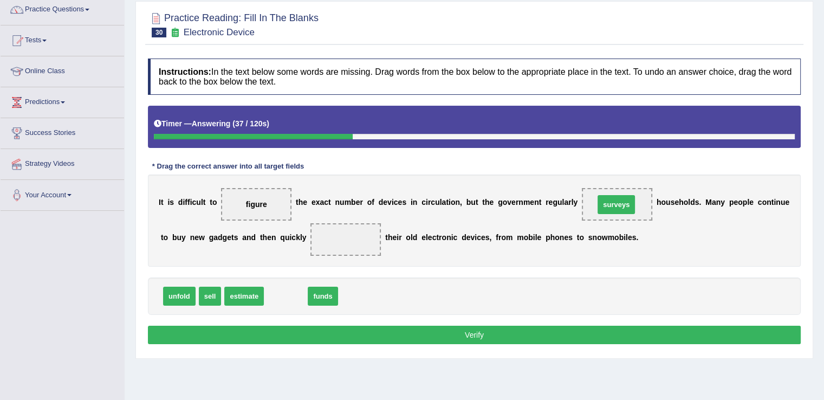
drag, startPoint x: 288, startPoint y: 295, endPoint x: 618, endPoint y: 203, distance: 342.9
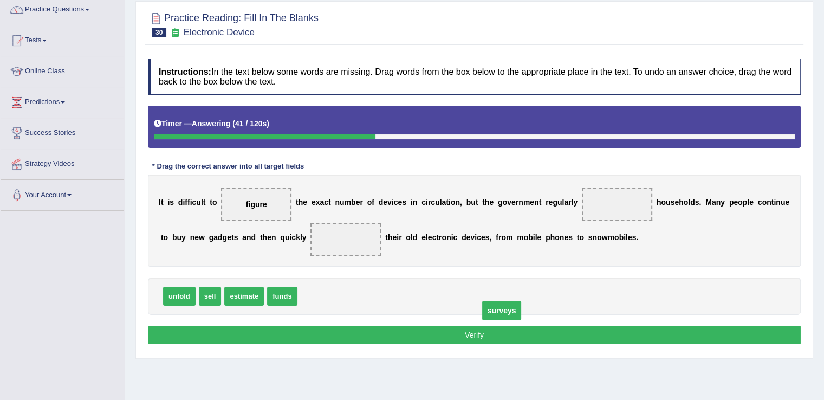
drag, startPoint x: 618, startPoint y: 203, endPoint x: 502, endPoint y: 309, distance: 157.1
drag, startPoint x: 319, startPoint y: 297, endPoint x: 617, endPoint y: 208, distance: 310.6
drag, startPoint x: 210, startPoint y: 296, endPoint x: 356, endPoint y: 243, distance: 154.8
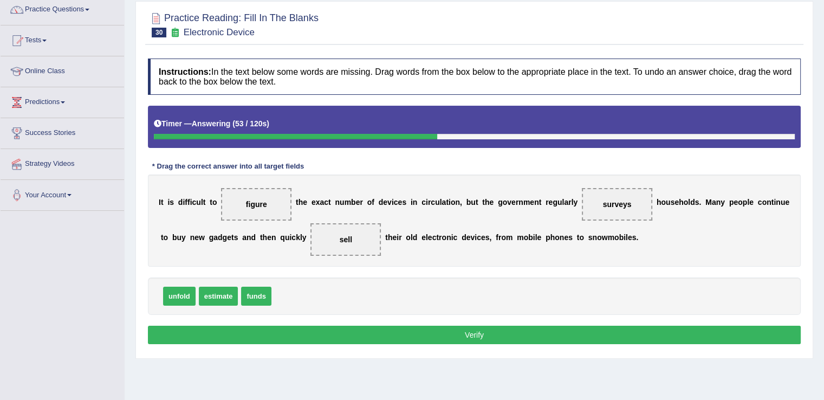
click at [400, 332] on button "Verify" at bounding box center [474, 334] width 652 height 18
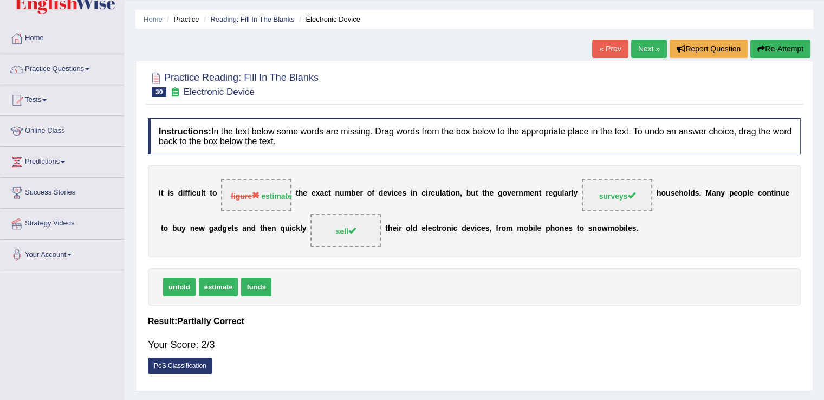
scroll to position [0, 0]
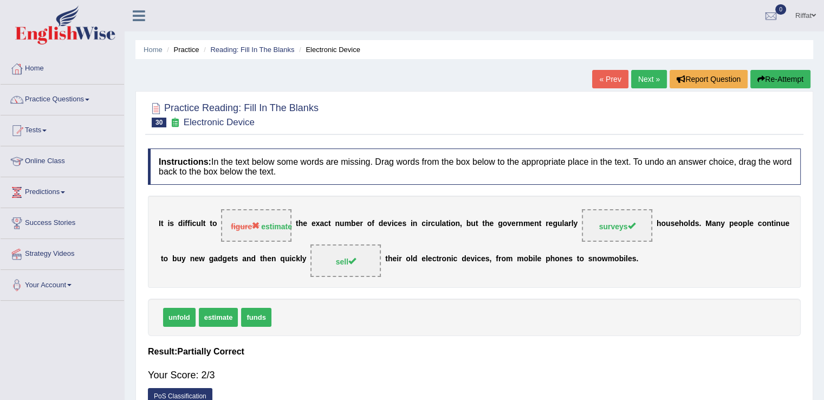
click at [643, 80] on link "Next »" at bounding box center [649, 79] width 36 height 18
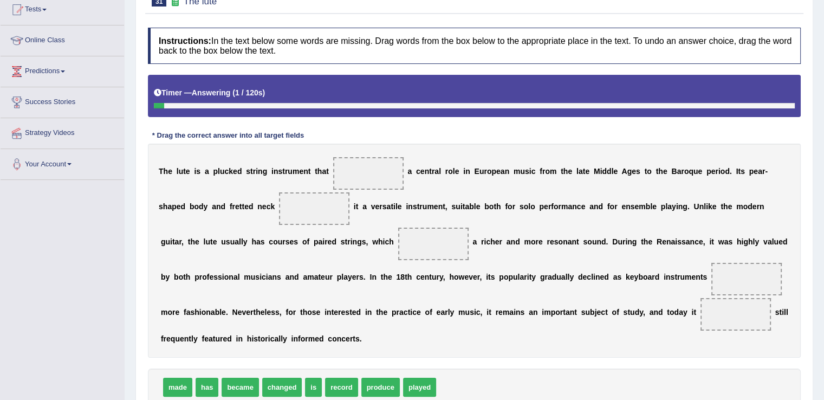
scroll to position [160, 0]
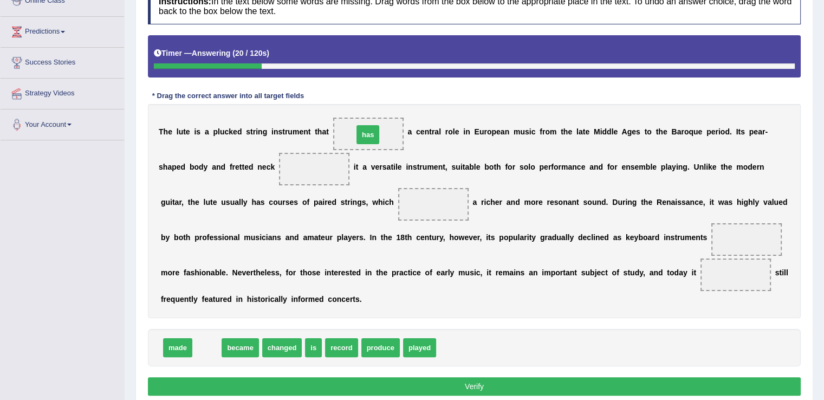
drag, startPoint x: 207, startPoint y: 344, endPoint x: 368, endPoint y: 132, distance: 266.7
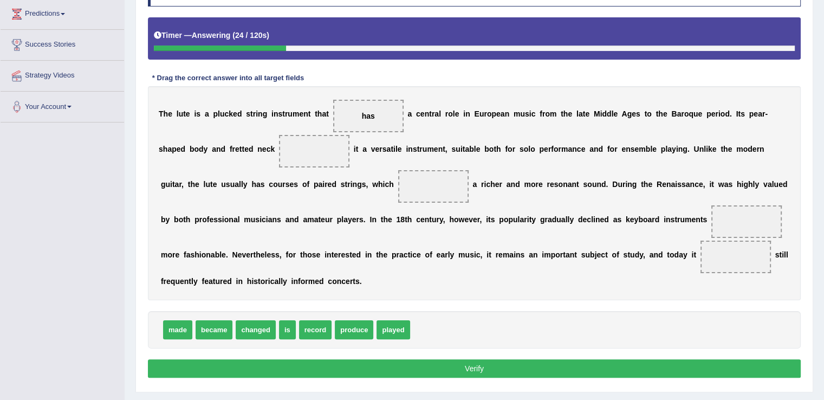
scroll to position [180, 0]
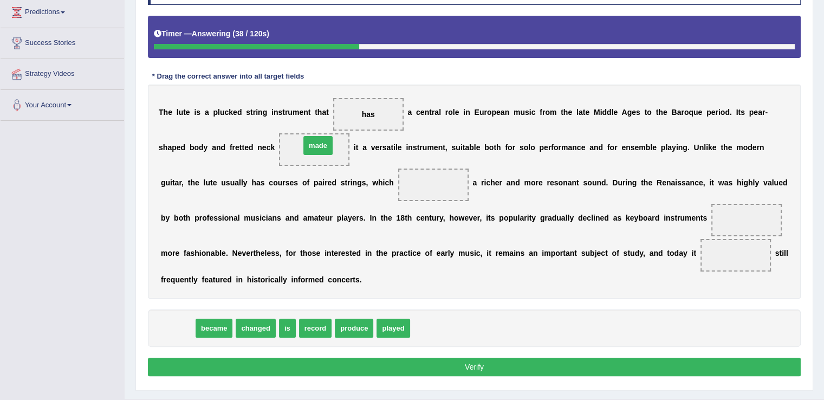
drag, startPoint x: 179, startPoint y: 328, endPoint x: 319, endPoint y: 145, distance: 230.1
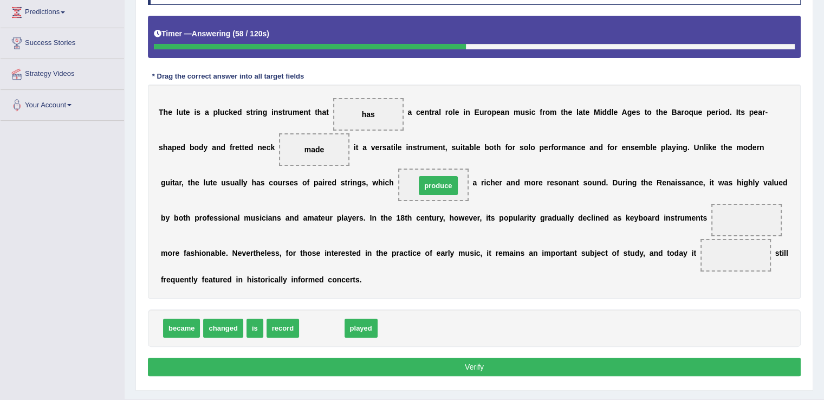
drag, startPoint x: 321, startPoint y: 325, endPoint x: 437, endPoint y: 183, distance: 183.9
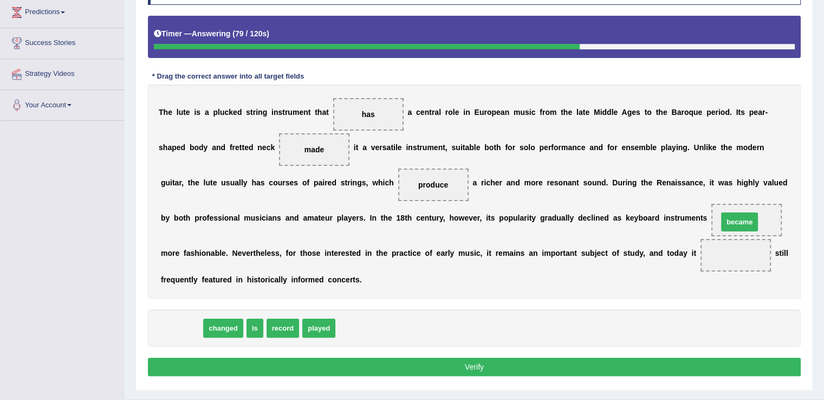
drag, startPoint x: 185, startPoint y: 328, endPoint x: 743, endPoint y: 221, distance: 567.7
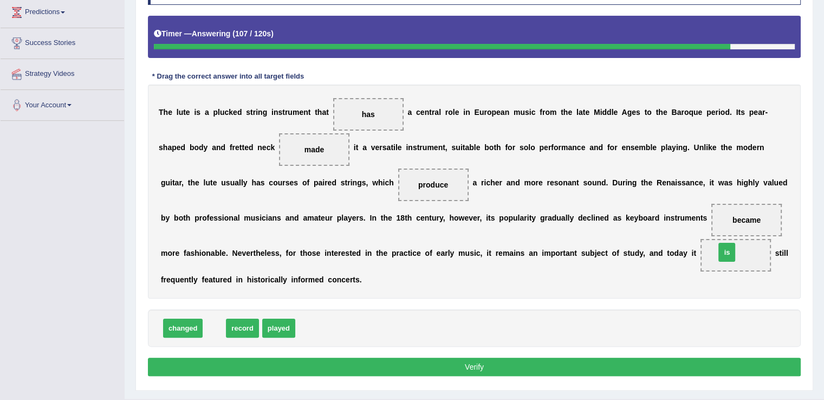
drag, startPoint x: 214, startPoint y: 327, endPoint x: 726, endPoint y: 251, distance: 517.8
click at [643, 364] on button "Verify" at bounding box center [474, 366] width 652 height 18
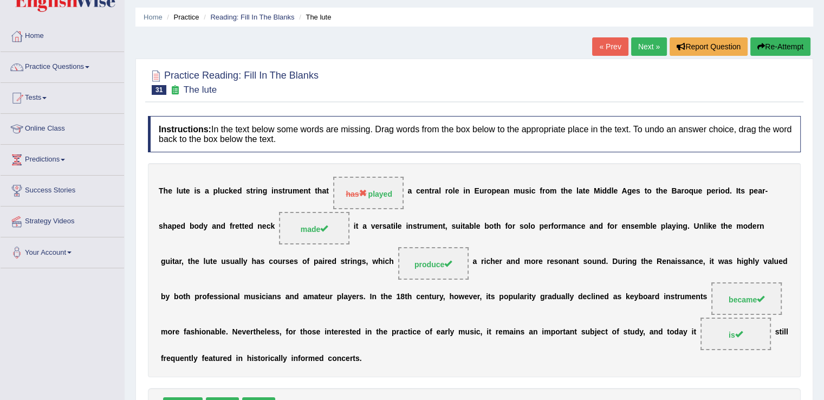
scroll to position [32, 0]
click at [643, 46] on link "Next »" at bounding box center [649, 46] width 36 height 18
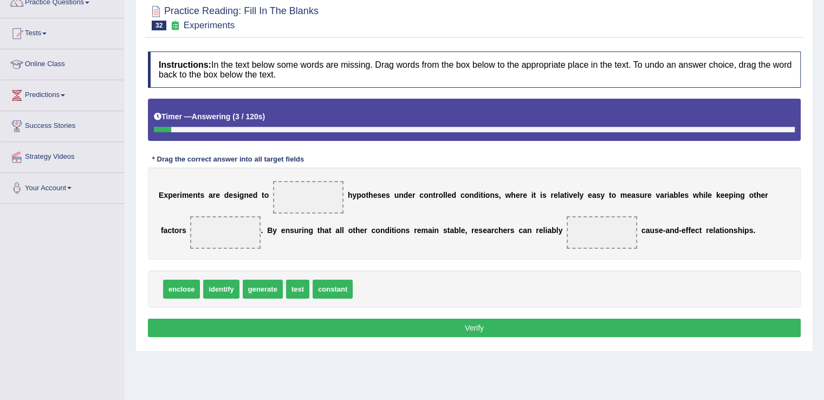
scroll to position [97, 0]
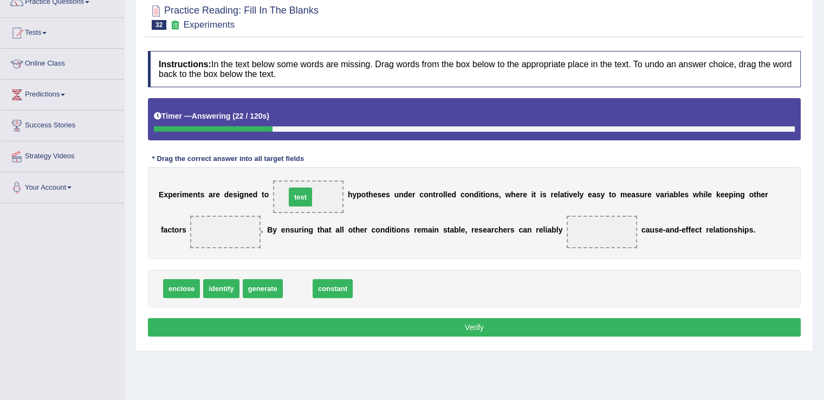
drag, startPoint x: 298, startPoint y: 287, endPoint x: 301, endPoint y: 195, distance: 91.5
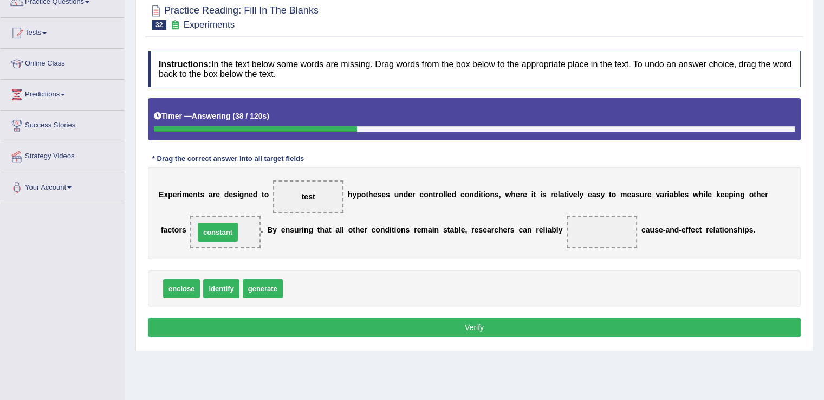
drag, startPoint x: 311, startPoint y: 289, endPoint x: 223, endPoint y: 232, distance: 104.7
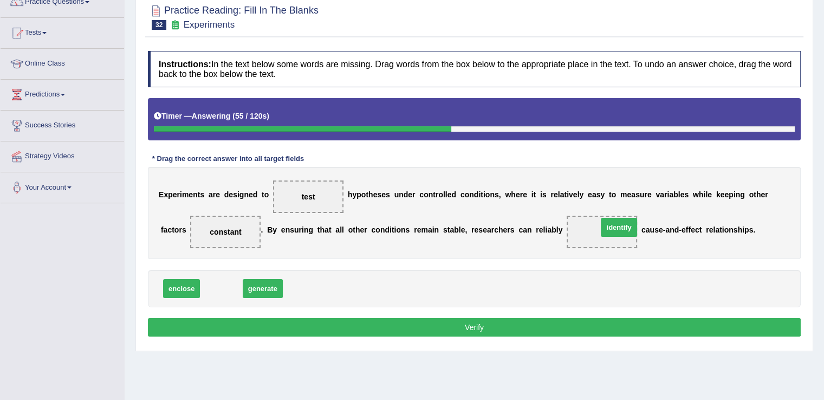
drag, startPoint x: 228, startPoint y: 287, endPoint x: 625, endPoint y: 226, distance: 402.1
click at [552, 328] on button "Verify" at bounding box center [474, 327] width 652 height 18
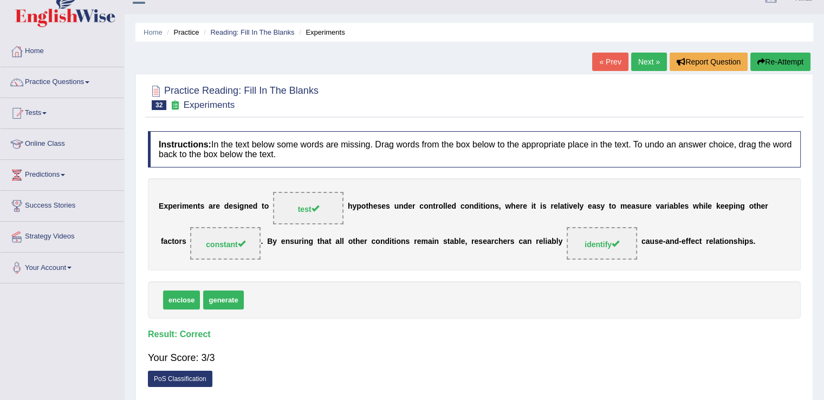
scroll to position [0, 0]
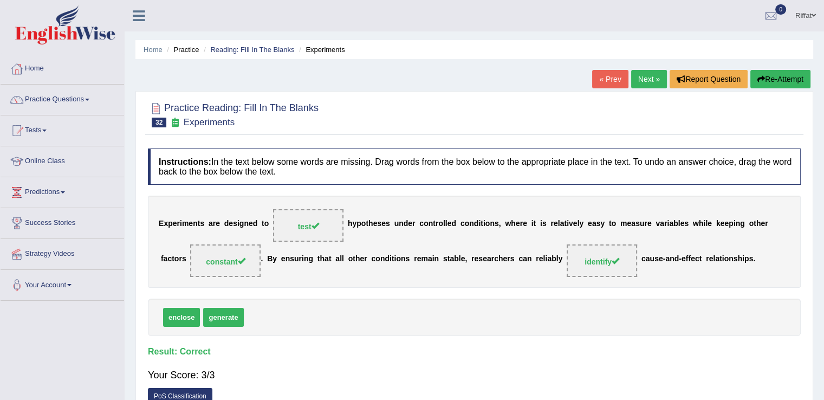
click at [645, 76] on link "Next »" at bounding box center [649, 79] width 36 height 18
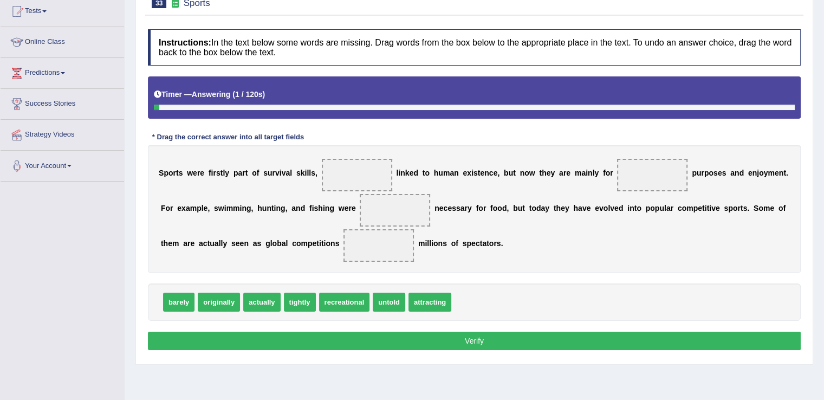
scroll to position [121, 0]
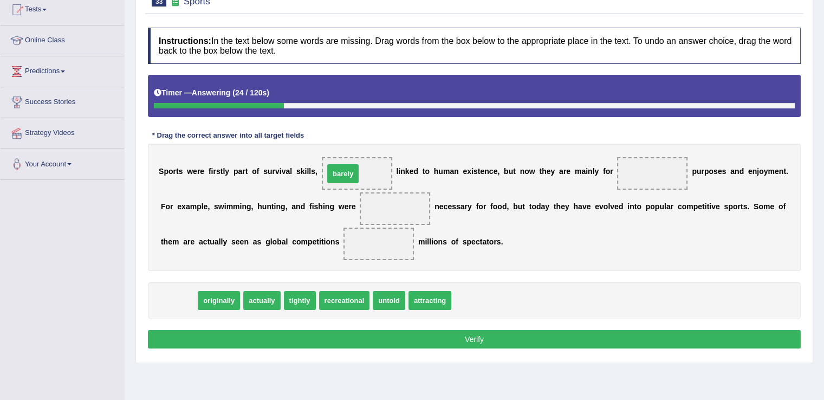
drag, startPoint x: 179, startPoint y: 299, endPoint x: 343, endPoint y: 172, distance: 207.6
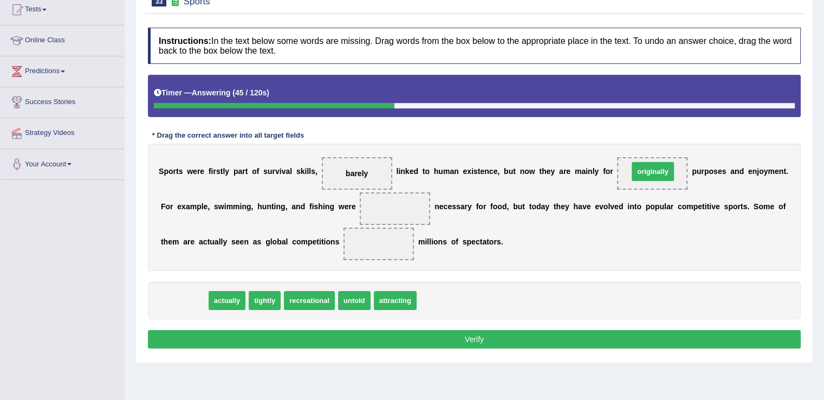
drag, startPoint x: 186, startPoint y: 299, endPoint x: 655, endPoint y: 169, distance: 485.9
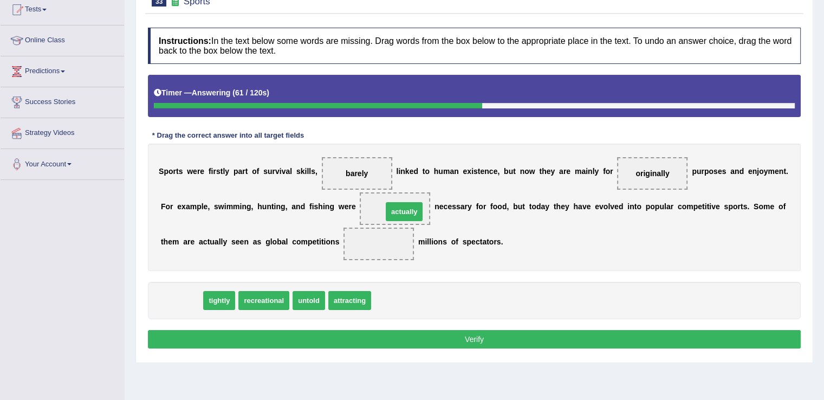
drag, startPoint x: 180, startPoint y: 302, endPoint x: 402, endPoint y: 213, distance: 239.6
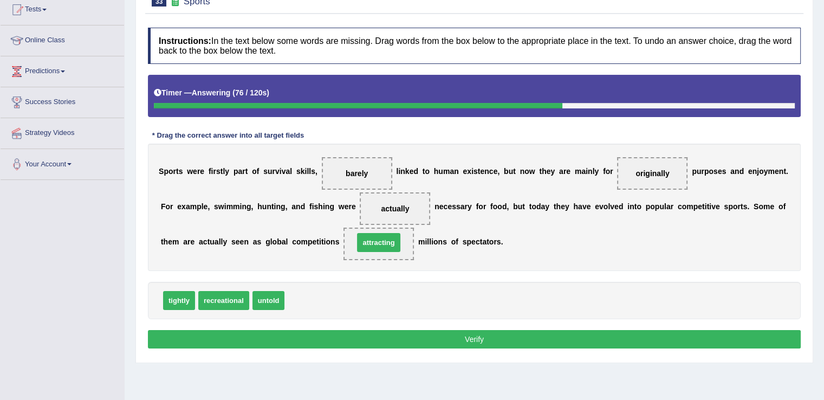
drag, startPoint x: 309, startPoint y: 297, endPoint x: 378, endPoint y: 239, distance: 90.3
click at [442, 335] on button "Verify" at bounding box center [474, 339] width 652 height 18
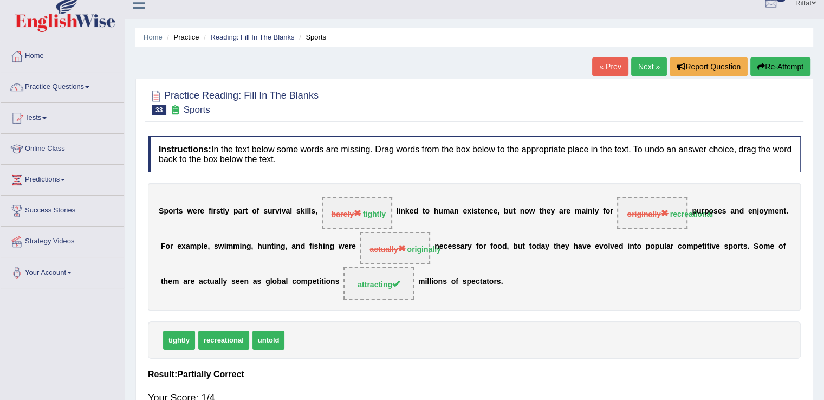
scroll to position [12, 0]
click at [648, 66] on link "Next »" at bounding box center [649, 67] width 36 height 18
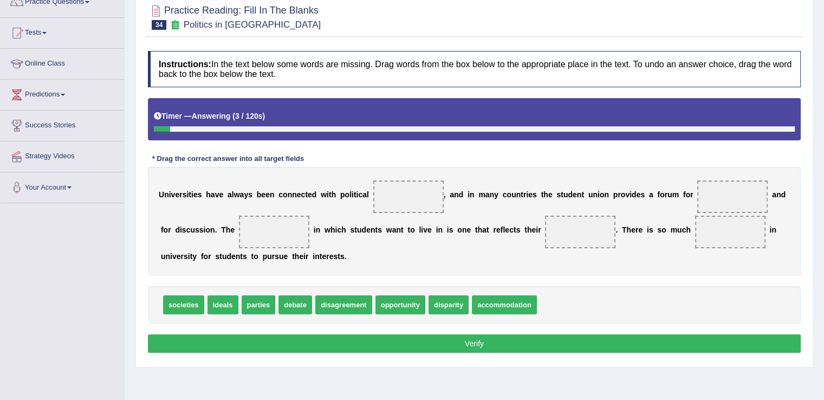
scroll to position [99, 0]
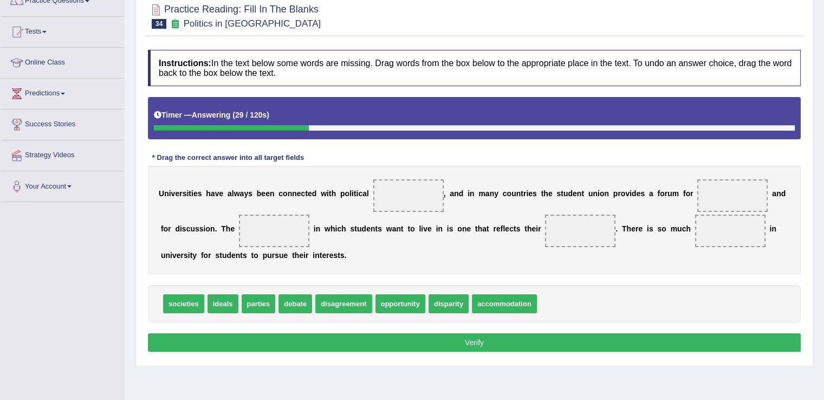
click at [297, 305] on span "debate" at bounding box center [295, 303] width 34 height 19
drag, startPoint x: 295, startPoint y: 302, endPoint x: 417, endPoint y: 195, distance: 162.0
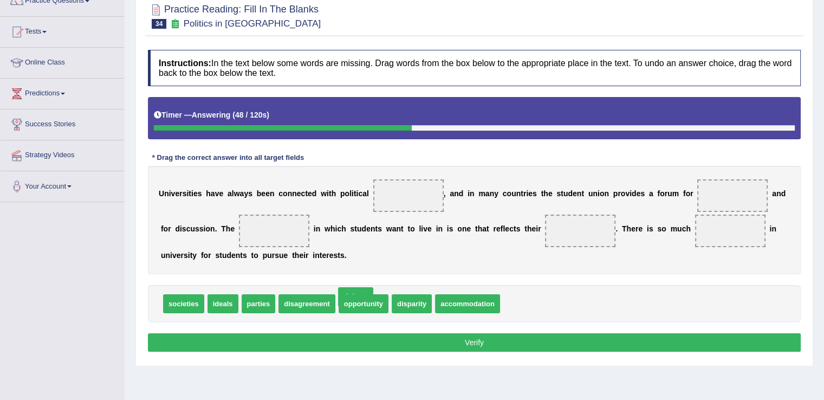
drag, startPoint x: 407, startPoint y: 192, endPoint x: 354, endPoint y: 294, distance: 114.5
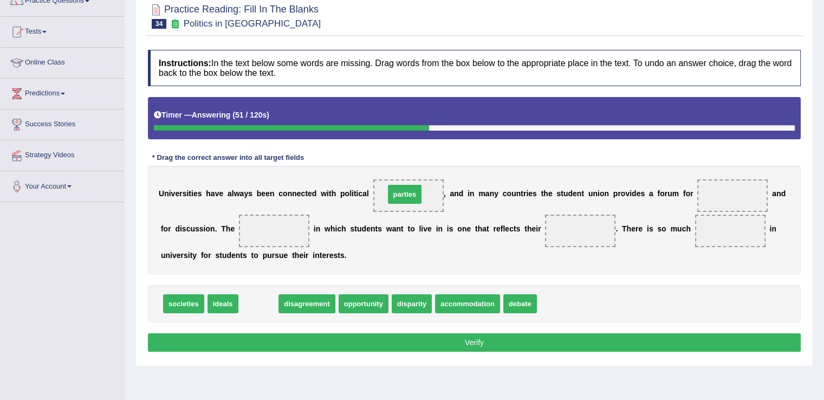
drag, startPoint x: 261, startPoint y: 299, endPoint x: 408, endPoint y: 191, distance: 182.7
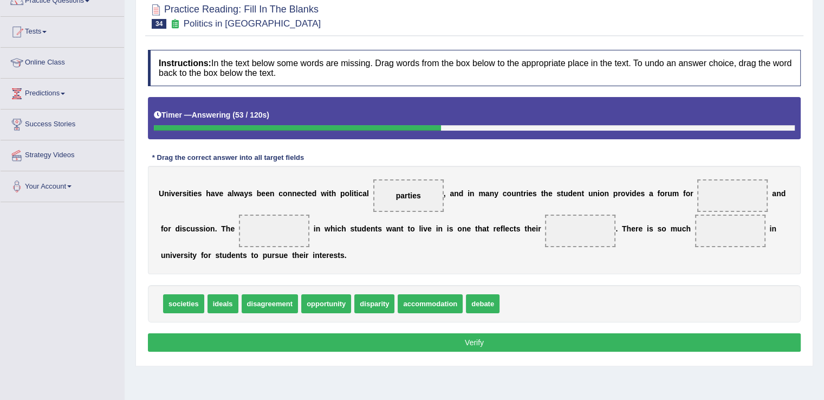
click at [420, 225] on b "l" at bounding box center [420, 228] width 2 height 9
drag, startPoint x: 189, startPoint y: 303, endPoint x: 734, endPoint y: 195, distance: 555.2
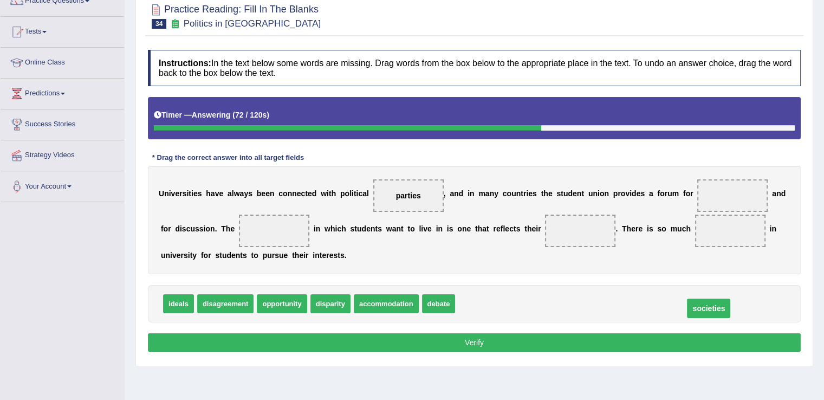
drag, startPoint x: 735, startPoint y: 195, endPoint x: 711, endPoint y: 308, distance: 115.1
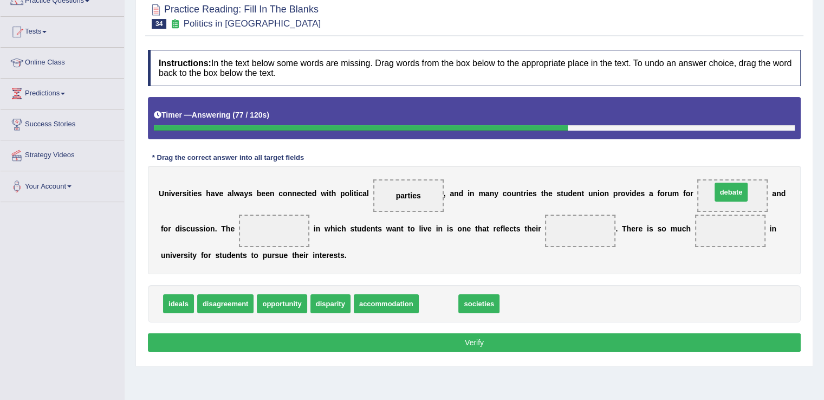
drag, startPoint x: 437, startPoint y: 302, endPoint x: 730, endPoint y: 191, distance: 312.7
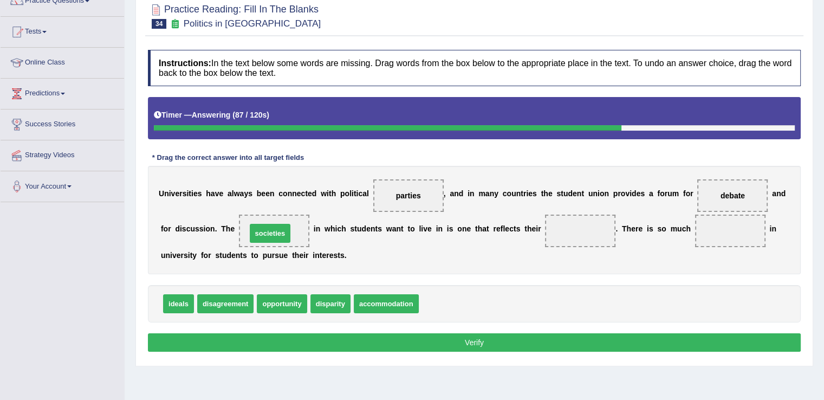
drag, startPoint x: 431, startPoint y: 299, endPoint x: 262, endPoint y: 229, distance: 183.5
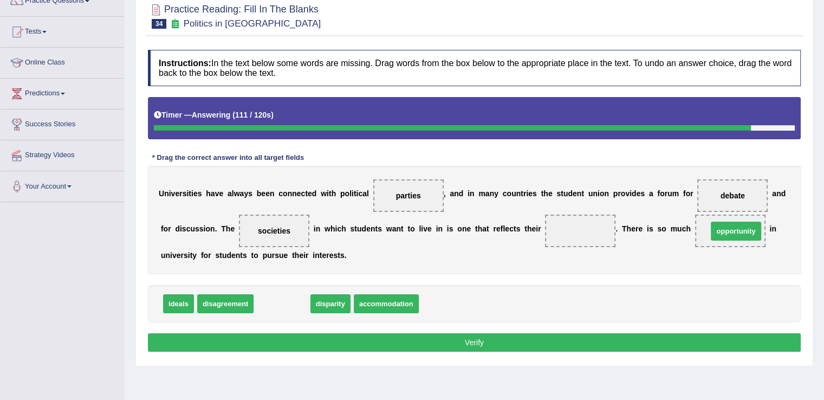
drag, startPoint x: 288, startPoint y: 304, endPoint x: 742, endPoint y: 232, distance: 459.4
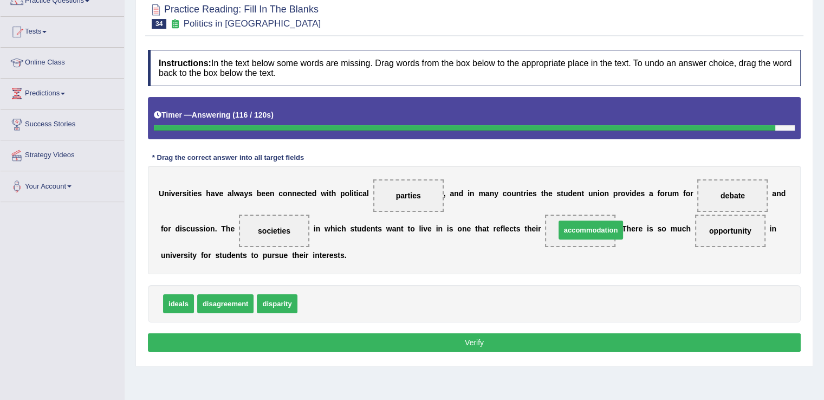
drag, startPoint x: 325, startPoint y: 302, endPoint x: 583, endPoint y: 228, distance: 268.0
click at [520, 337] on button "Verify" at bounding box center [474, 342] width 652 height 18
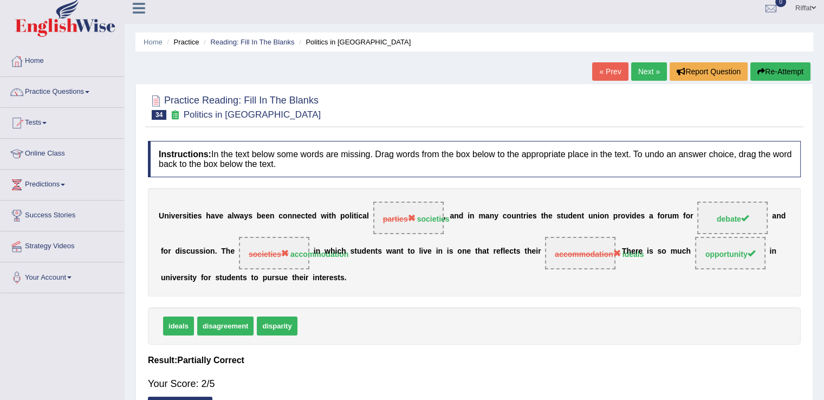
scroll to position [9, 0]
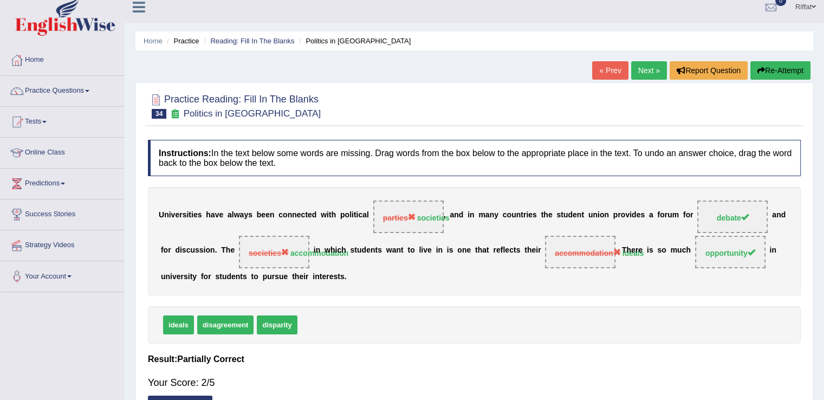
click at [645, 76] on link "Next »" at bounding box center [649, 70] width 36 height 18
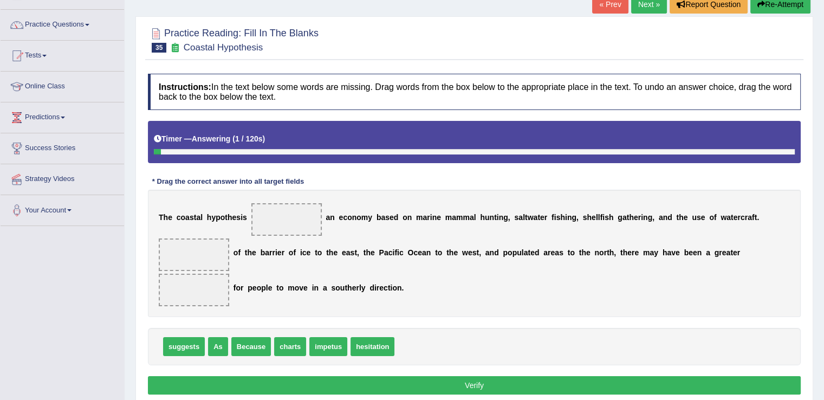
scroll to position [94, 0]
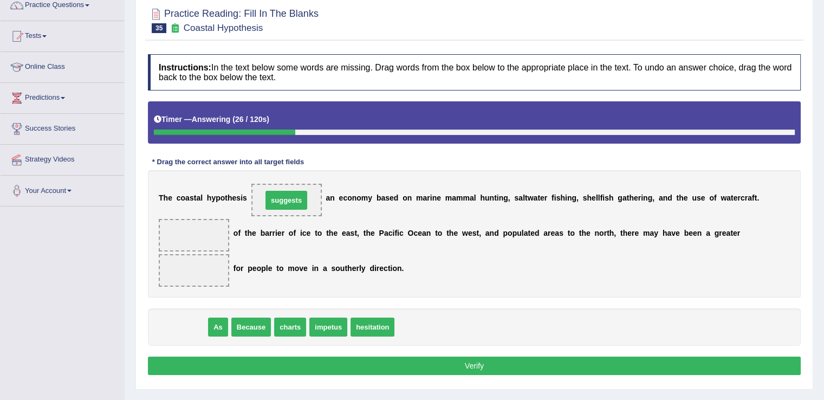
drag, startPoint x: 185, startPoint y: 328, endPoint x: 288, endPoint y: 201, distance: 162.4
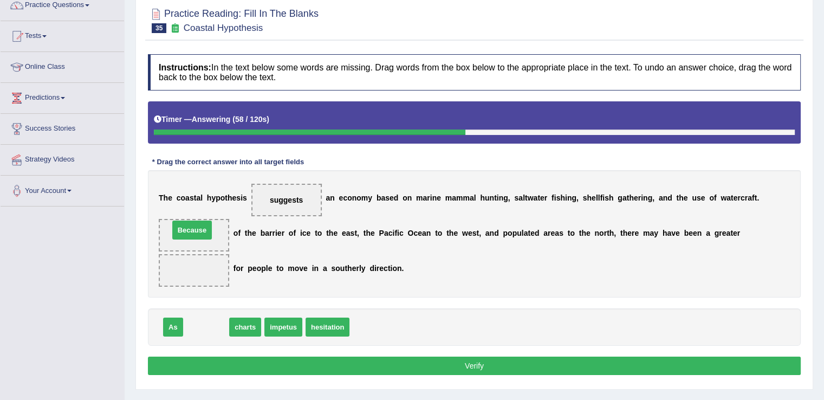
drag, startPoint x: 210, startPoint y: 326, endPoint x: 195, endPoint y: 230, distance: 97.4
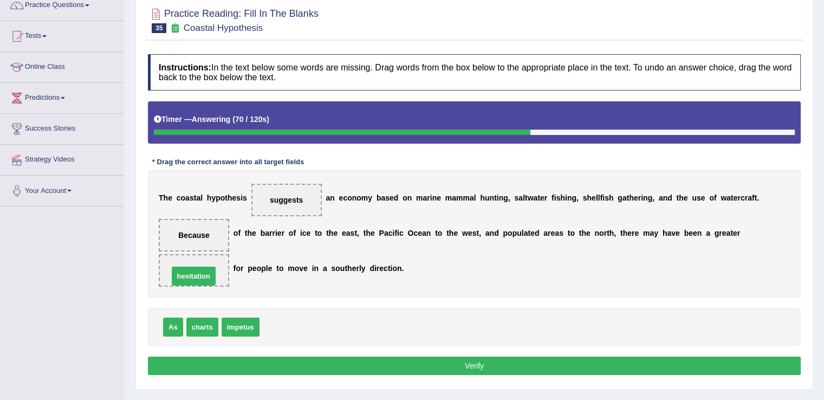
drag, startPoint x: 286, startPoint y: 325, endPoint x: 195, endPoint y: 275, distance: 104.2
click at [269, 359] on button "Verify" at bounding box center [474, 365] width 652 height 18
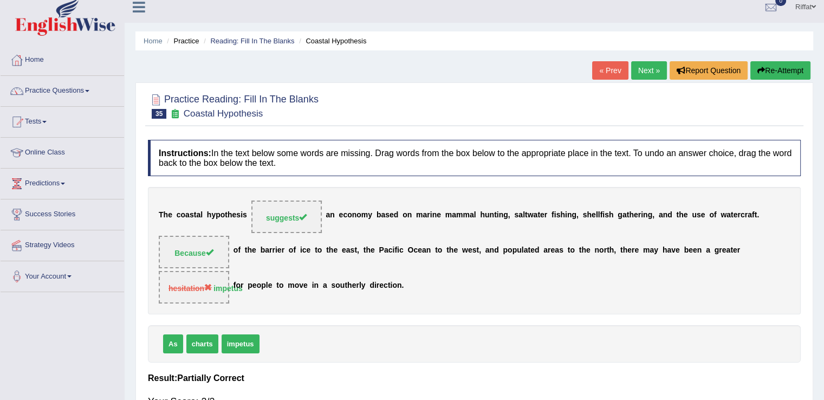
scroll to position [0, 0]
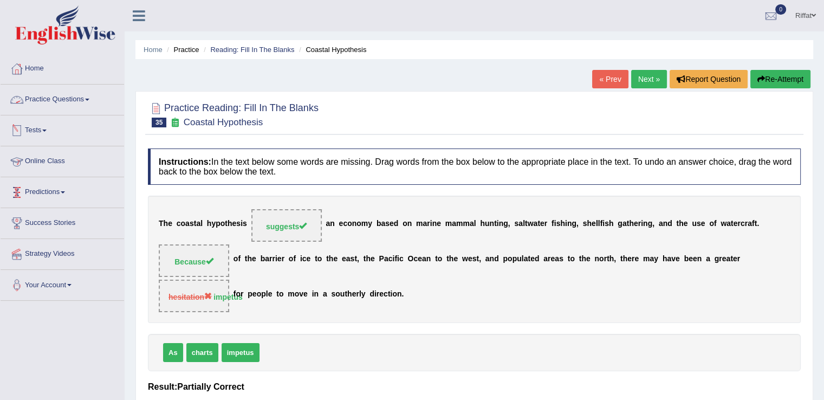
click at [101, 99] on link "Practice Questions" at bounding box center [62, 97] width 123 height 27
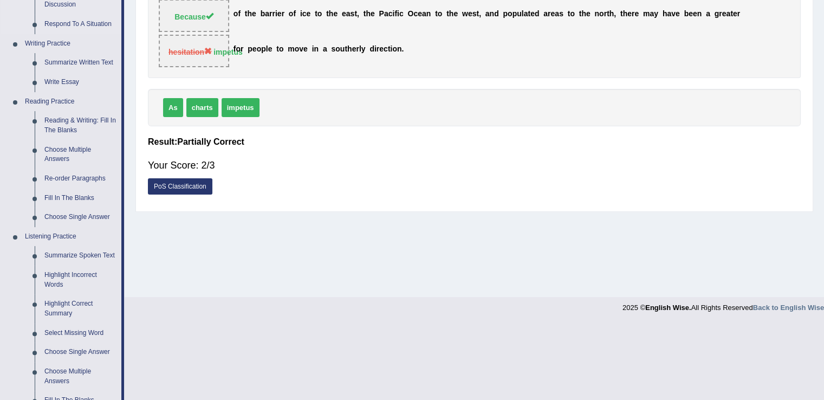
scroll to position [246, 0]
click at [95, 178] on link "Re-order Paragraphs" at bounding box center [81, 177] width 82 height 19
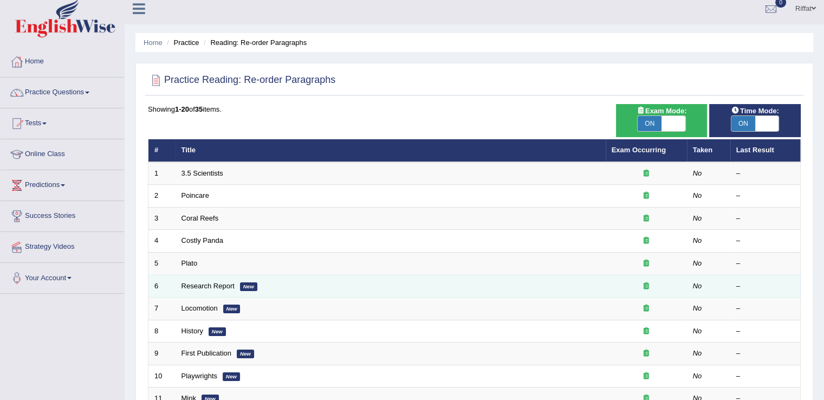
scroll to position [6, 0]
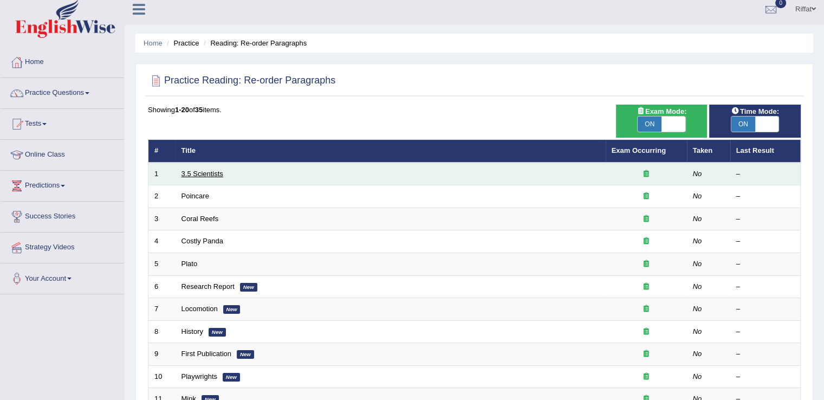
click at [218, 175] on link "3.5 Scientists" at bounding box center [202, 173] width 42 height 8
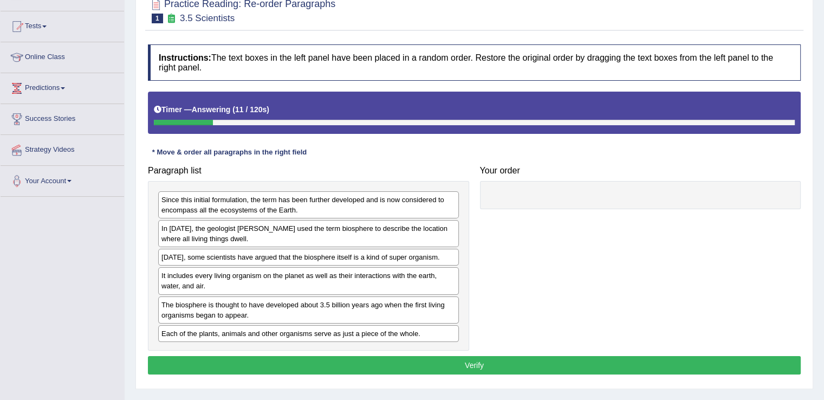
scroll to position [115, 0]
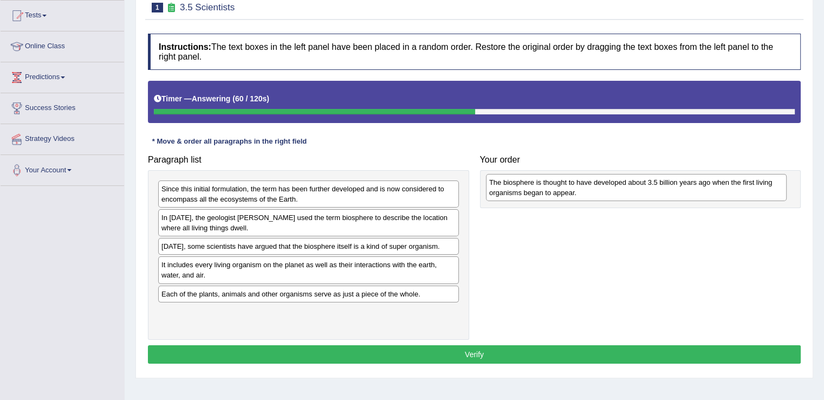
drag, startPoint x: 302, startPoint y: 299, endPoint x: 630, endPoint y: 189, distance: 345.7
click at [630, 189] on div "The biosphere is thought to have developed about 3.5 billion years ago when the…" at bounding box center [636, 187] width 301 height 27
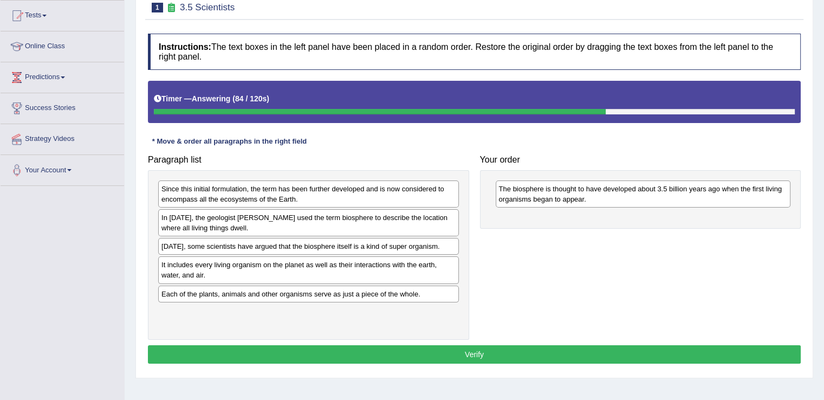
click at [400, 228] on div "In 1875, the geologist Eduard Suess used the term biosphere to describe the loc…" at bounding box center [308, 222] width 301 height 27
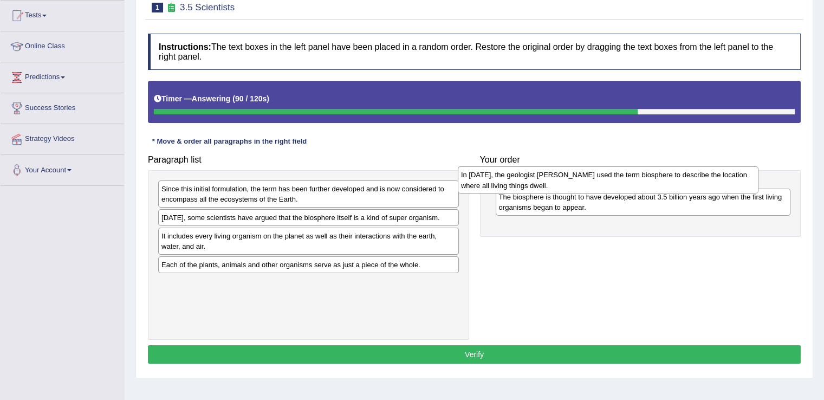
drag, startPoint x: 400, startPoint y: 228, endPoint x: 699, endPoint y: 186, distance: 302.4
click at [699, 186] on div "In 1875, the geologist Eduard Suess used the term biosphere to describe the loc…" at bounding box center [608, 179] width 301 height 27
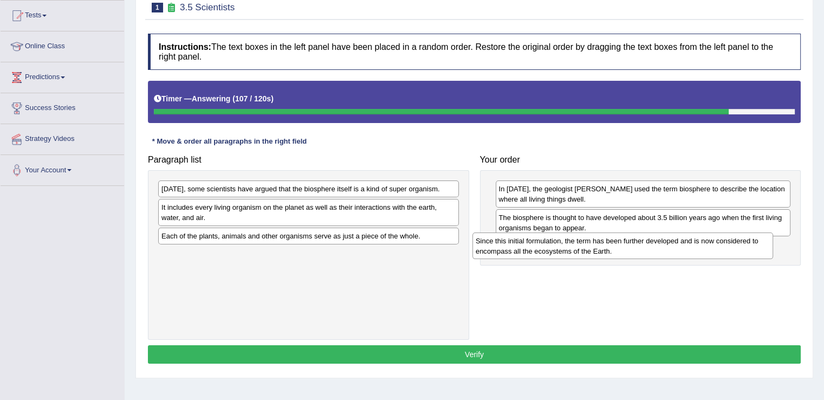
drag, startPoint x: 424, startPoint y: 200, endPoint x: 738, endPoint y: 252, distance: 318.3
click at [738, 252] on div "Since this initial formulation, the term has been further developed and is now …" at bounding box center [622, 245] width 301 height 27
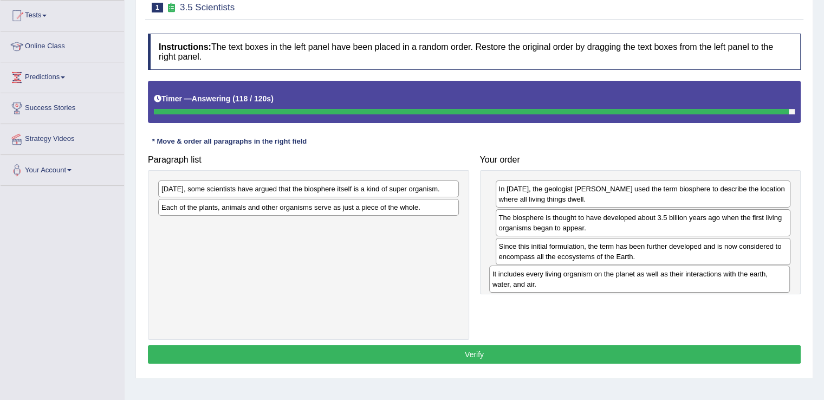
drag, startPoint x: 375, startPoint y: 215, endPoint x: 706, endPoint y: 282, distance: 337.6
click at [706, 282] on div "It includes every living organism on the planet as well as their interactions w…" at bounding box center [639, 278] width 301 height 27
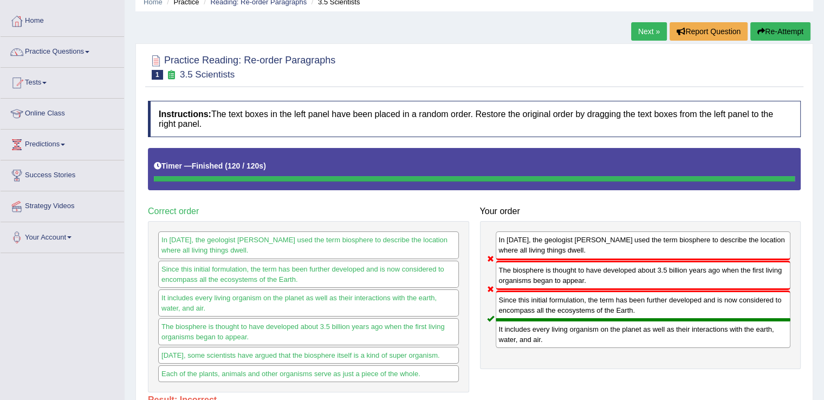
scroll to position [35, 0]
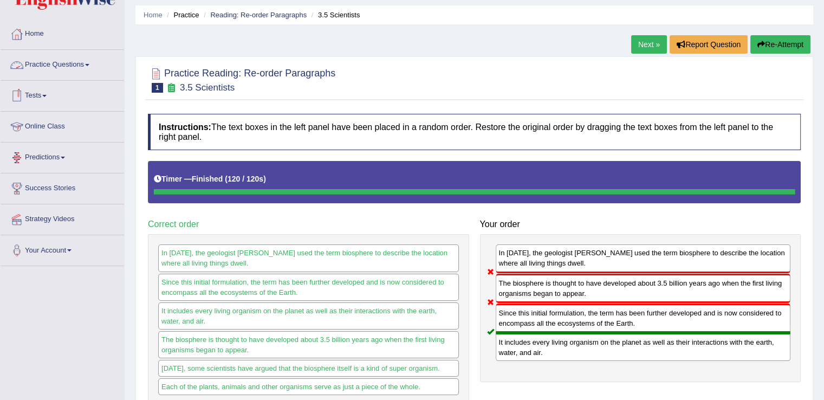
click at [97, 61] on link "Practice Questions" at bounding box center [62, 63] width 123 height 27
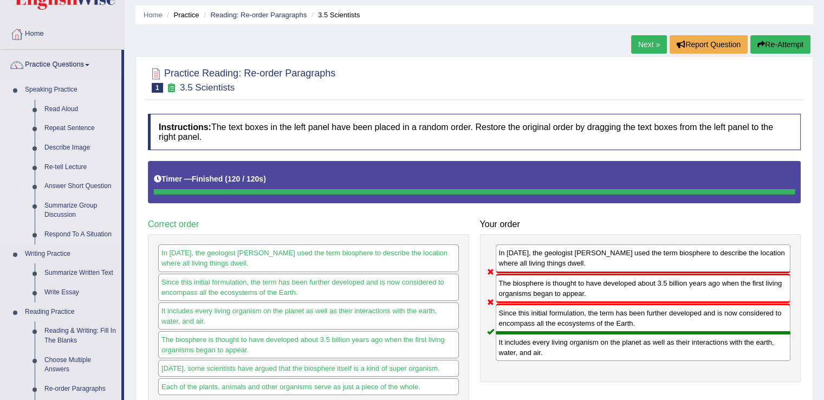
scroll to position [132, 0]
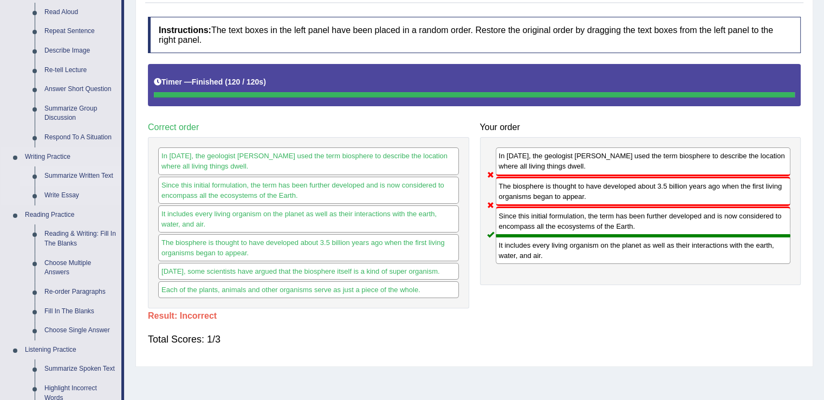
click at [102, 176] on link "Summarize Written Text" at bounding box center [81, 175] width 82 height 19
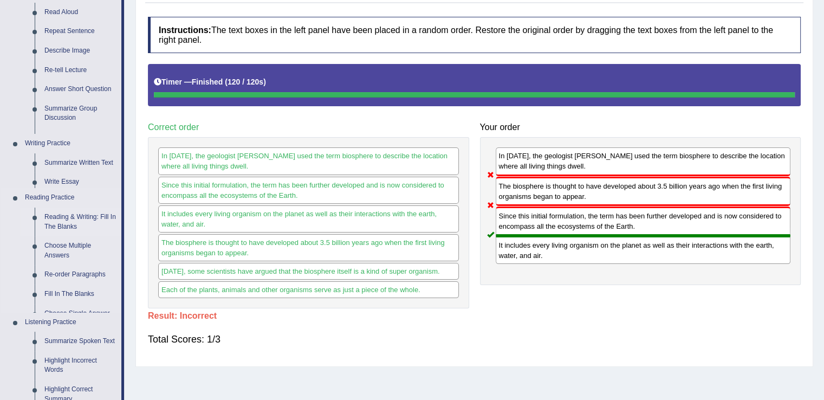
click at [102, 176] on ul "Speaking Practice Read Aloud Repeat Sentence Describe Image Re-tell Lecture Ans…" at bounding box center [61, 245] width 121 height 525
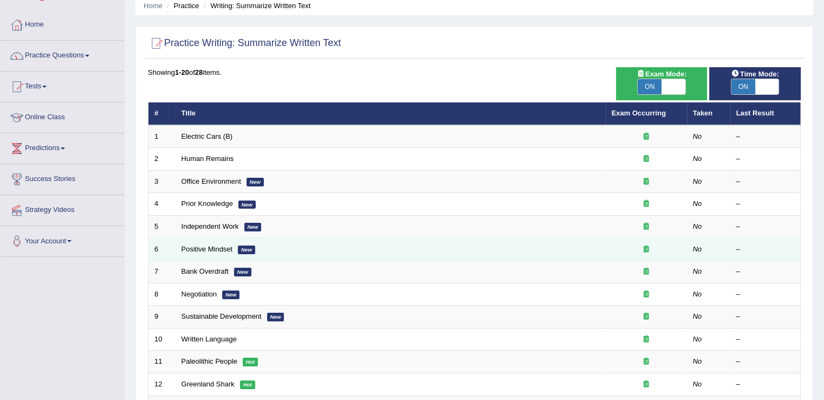
scroll to position [41, 0]
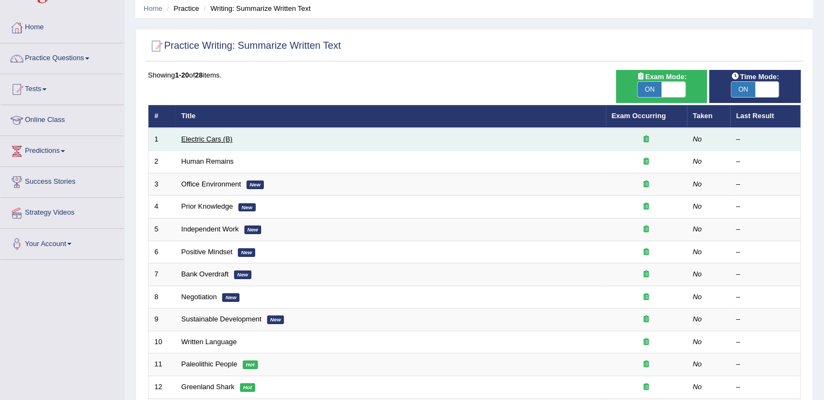
click at [218, 138] on link "Electric Cars (B)" at bounding box center [206, 139] width 51 height 8
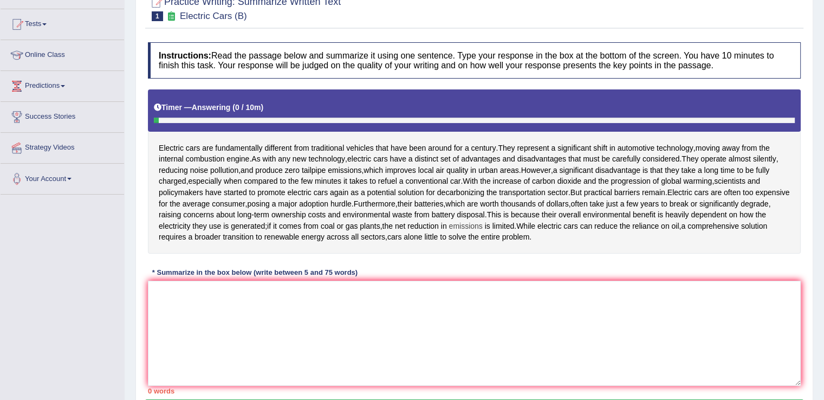
scroll to position [109, 0]
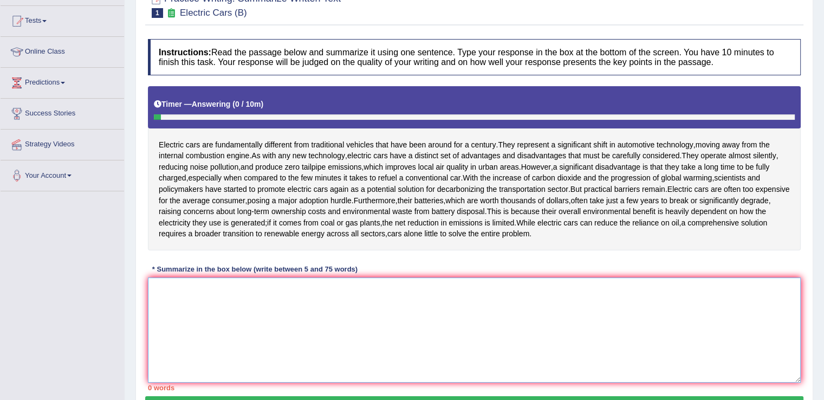
click at [402, 296] on textarea at bounding box center [474, 329] width 652 height 105
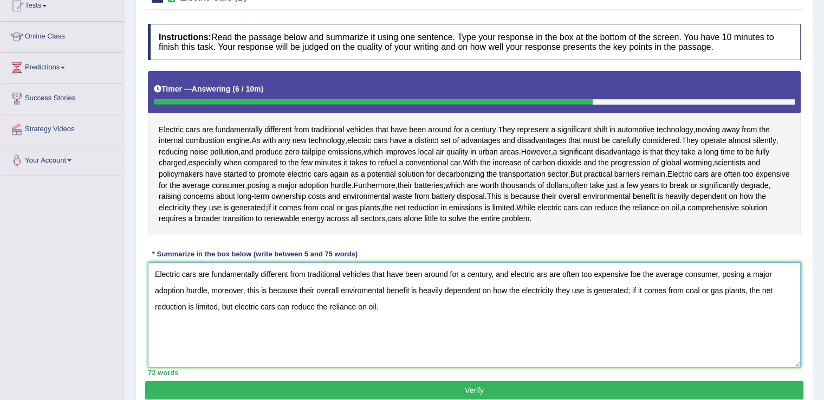
scroll to position [169, 0]
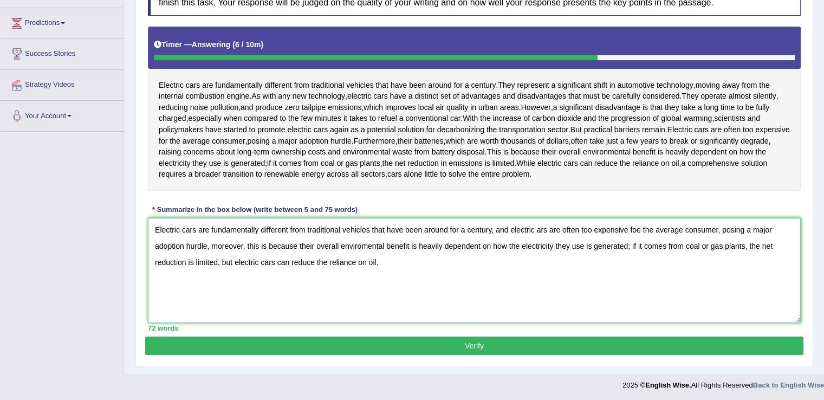
type textarea "Electric cars are fundamentally different from traditional vehicles that have b…"
click at [441, 341] on button "Verify" at bounding box center [474, 345] width 658 height 18
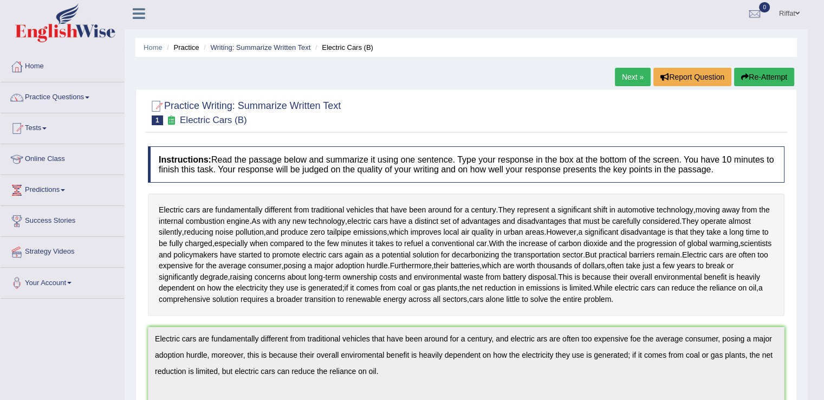
scroll to position [2, 0]
click at [624, 75] on link "Next »" at bounding box center [633, 77] width 36 height 18
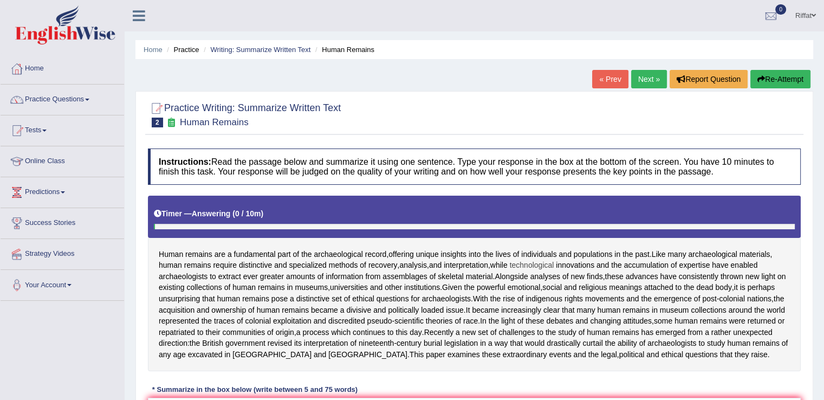
scroll to position [104, 0]
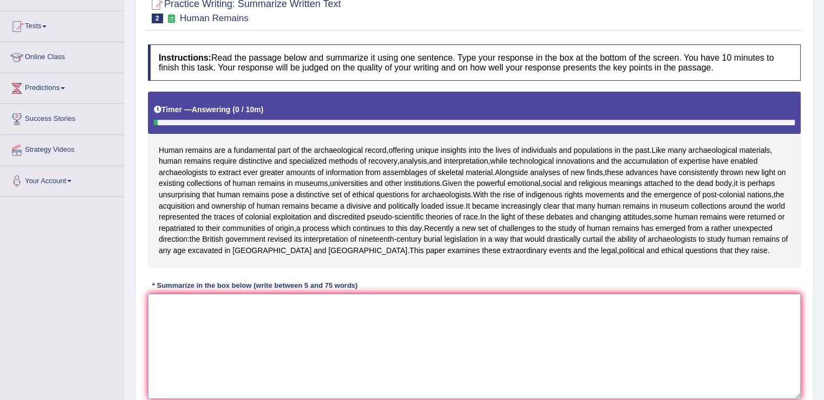
click at [443, 336] on textarea at bounding box center [474, 345] width 652 height 105
click at [365, 327] on textarea at bounding box center [474, 345] width 652 height 105
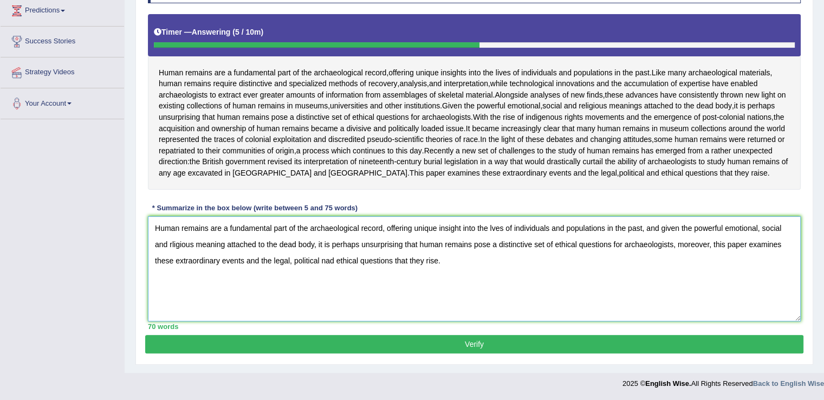
scroll to position [203, 0]
type textarea "Human remains are a fundamental part of the archaeological record, offering uni…"
click at [406, 345] on button "Verify" at bounding box center [474, 344] width 658 height 18
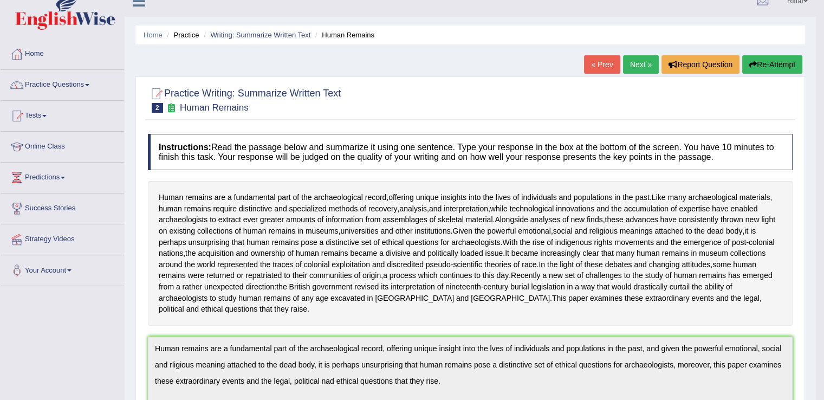
scroll to position [14, 0]
